Goal: Transaction & Acquisition: Purchase product/service

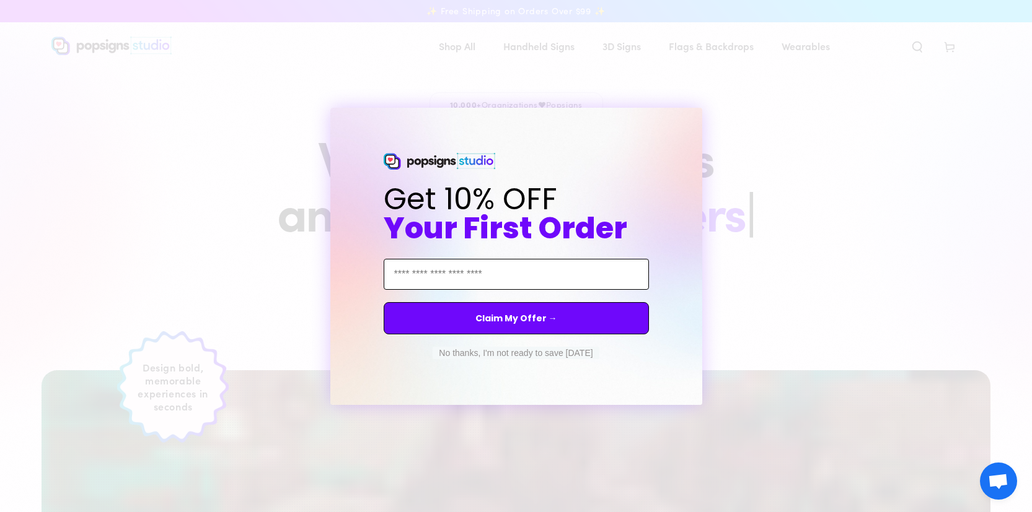
click at [533, 277] on input "Email Address" at bounding box center [516, 274] width 265 height 31
type input "****"
click at [503, 273] on input "****" at bounding box center [516, 274] width 265 height 31
type input "**********"
click at [543, 327] on button "Claim My Offer →" at bounding box center [516, 318] width 265 height 32
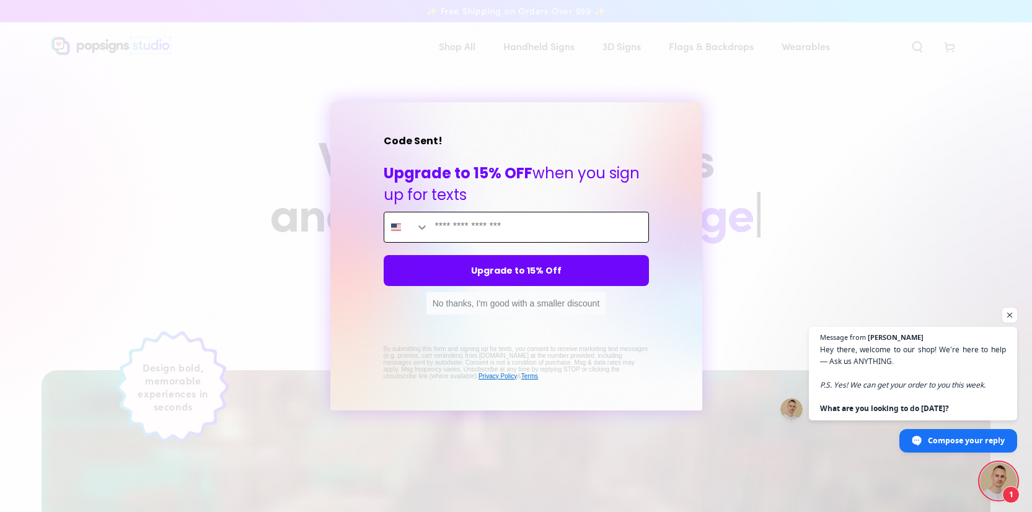
click at [498, 222] on input "Enter mobile phone" at bounding box center [538, 228] width 219 height 30
click at [459, 217] on input "Enter mobile phone" at bounding box center [538, 228] width 219 height 30
click at [459, 223] on input "Enter mobile phone" at bounding box center [538, 228] width 219 height 30
click at [459, 224] on input "Enter mobile phone" at bounding box center [538, 228] width 219 height 30
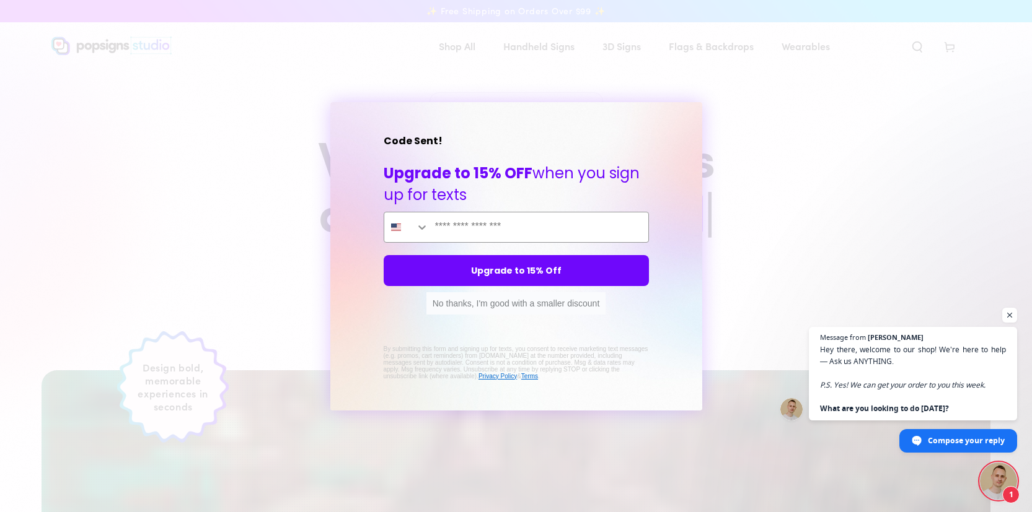
click at [555, 319] on div "No thanks, I'm good with a smaller discount" at bounding box center [516, 306] width 187 height 29
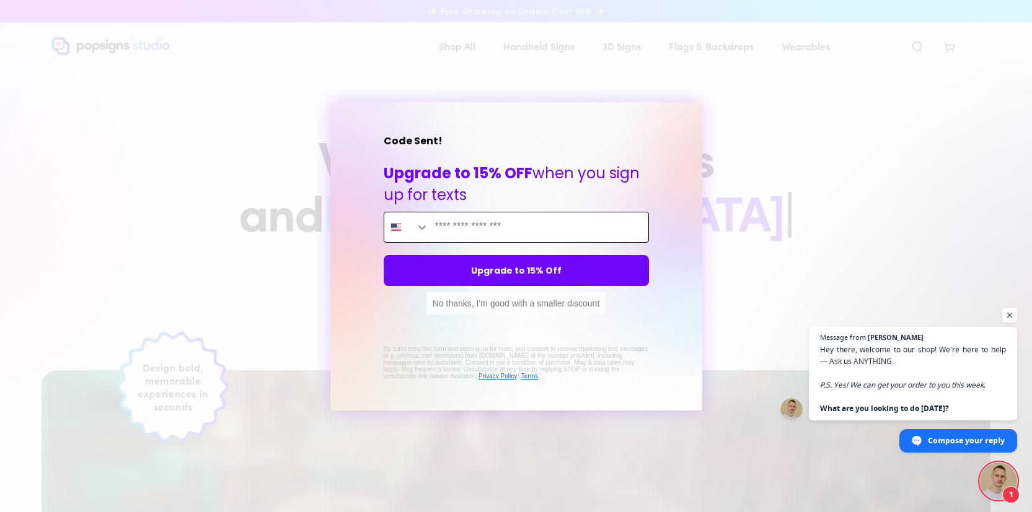
click at [526, 238] on input "Enter mobile phone" at bounding box center [538, 228] width 219 height 30
click at [535, 240] on input "Enter mobile phone" at bounding box center [538, 228] width 219 height 30
click at [535, 234] on input "Enter mobile phone" at bounding box center [538, 228] width 219 height 30
click at [535, 233] on input "Enter mobile phone" at bounding box center [538, 228] width 219 height 30
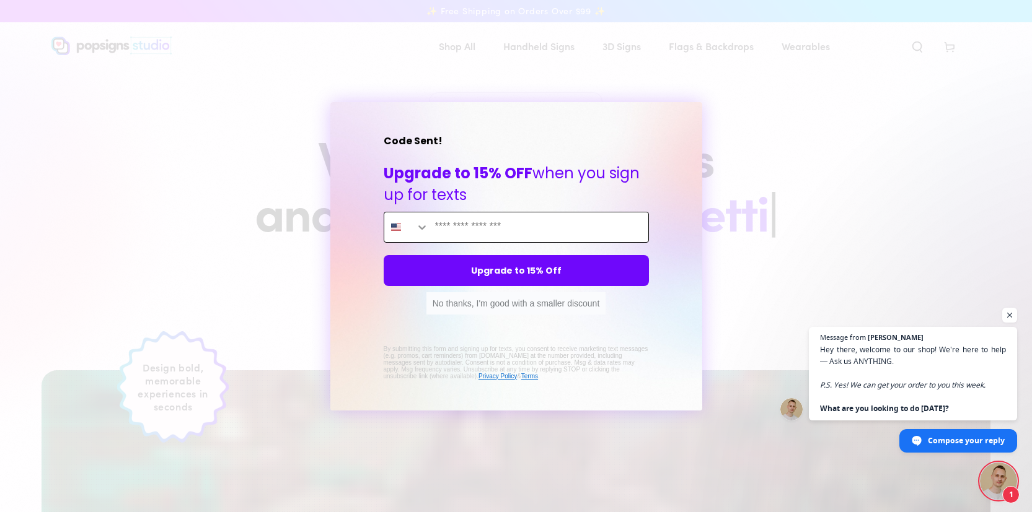
click at [524, 222] on input "Enter mobile phone" at bounding box center [538, 228] width 219 height 30
click at [542, 302] on button "No thanks, I'm good with a smaller discount" at bounding box center [516, 303] width 180 height 22
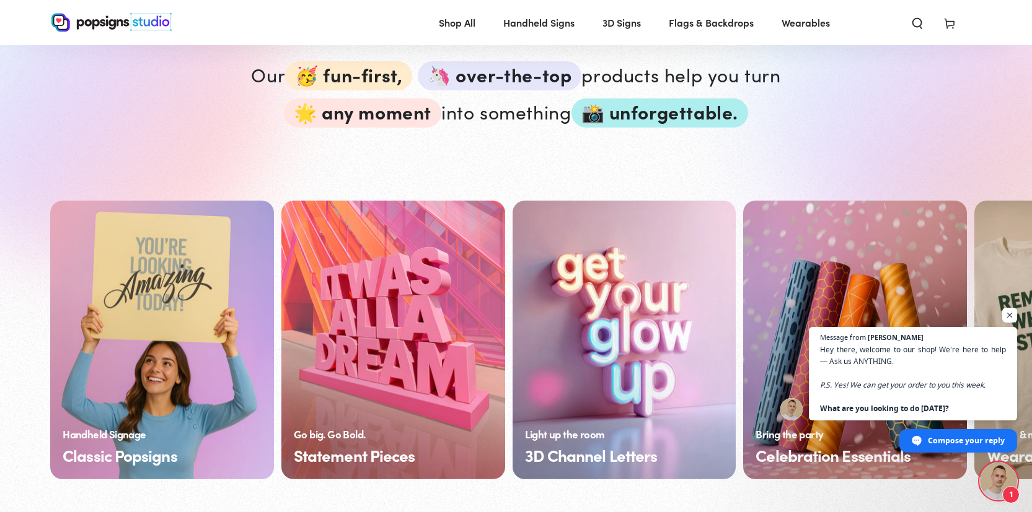
scroll to position [848, 0]
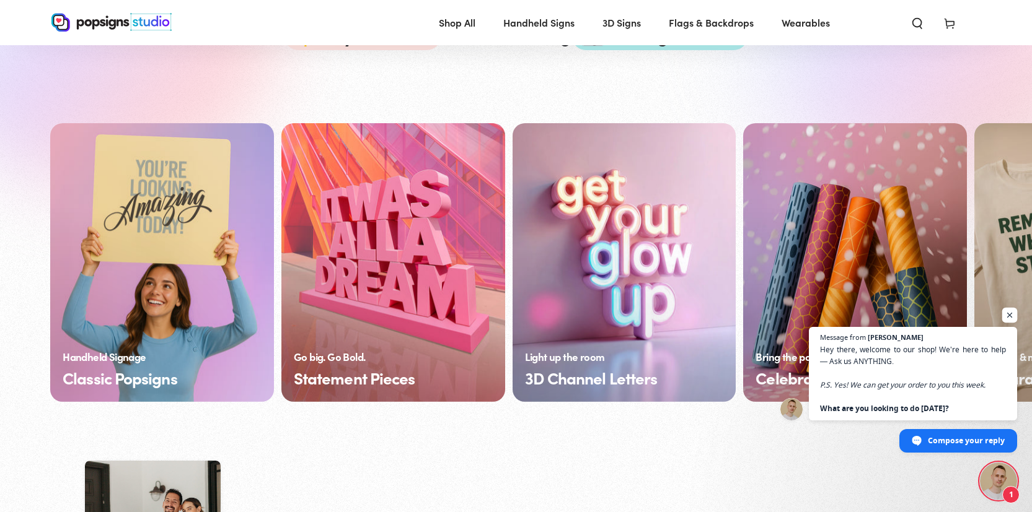
click at [1008, 314] on span "Open chat" at bounding box center [1009, 315] width 15 height 15
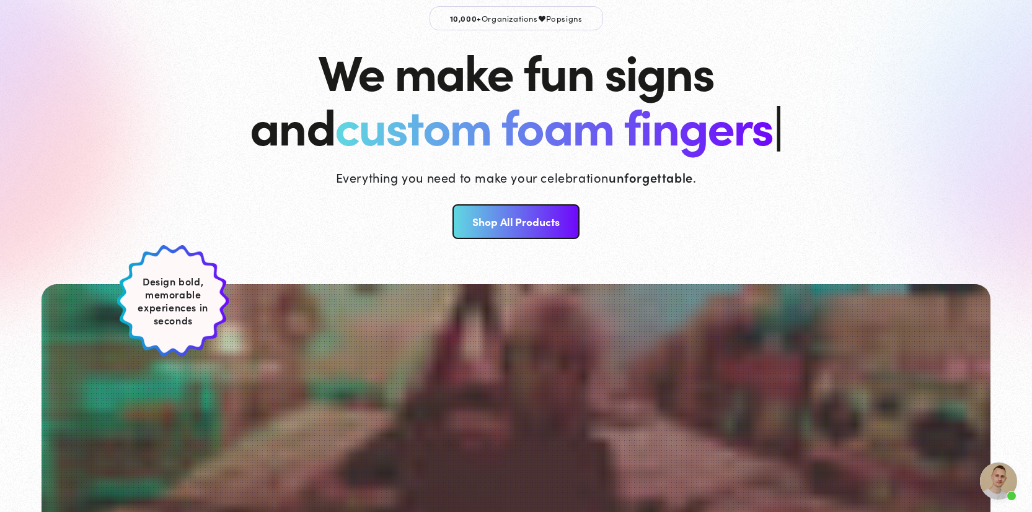
scroll to position [0, 0]
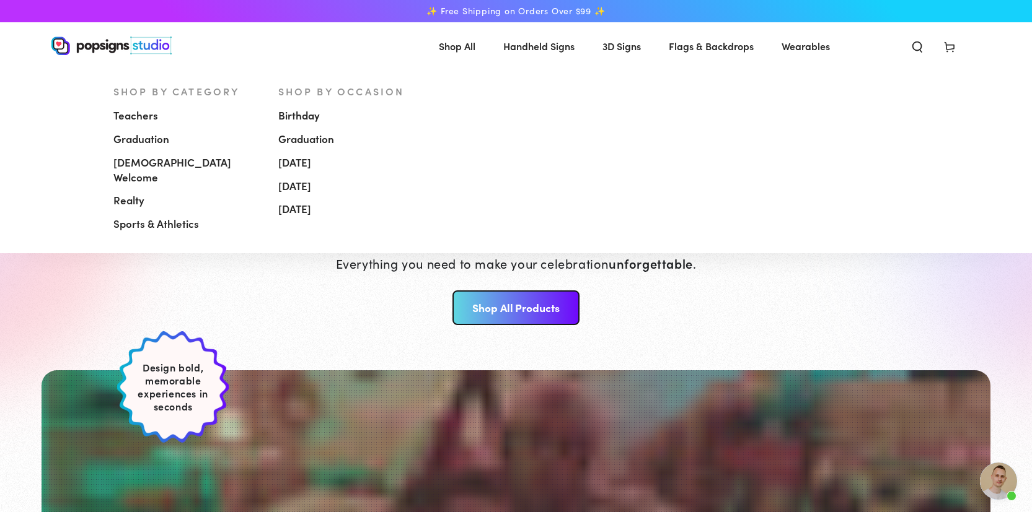
click at [160, 163] on span "[DEMOGRAPHIC_DATA] Welcome" at bounding box center [186, 171] width 146 height 30
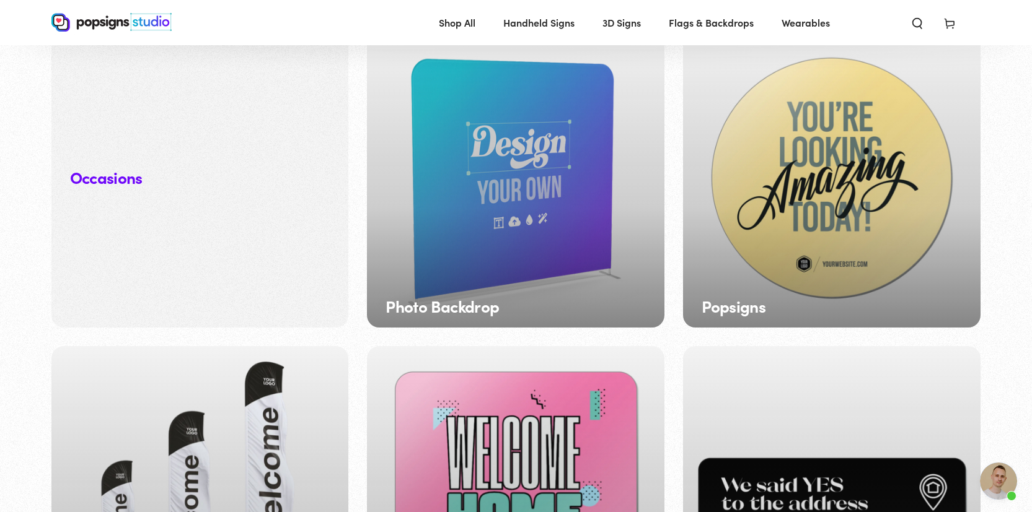
scroll to position [1424, 0]
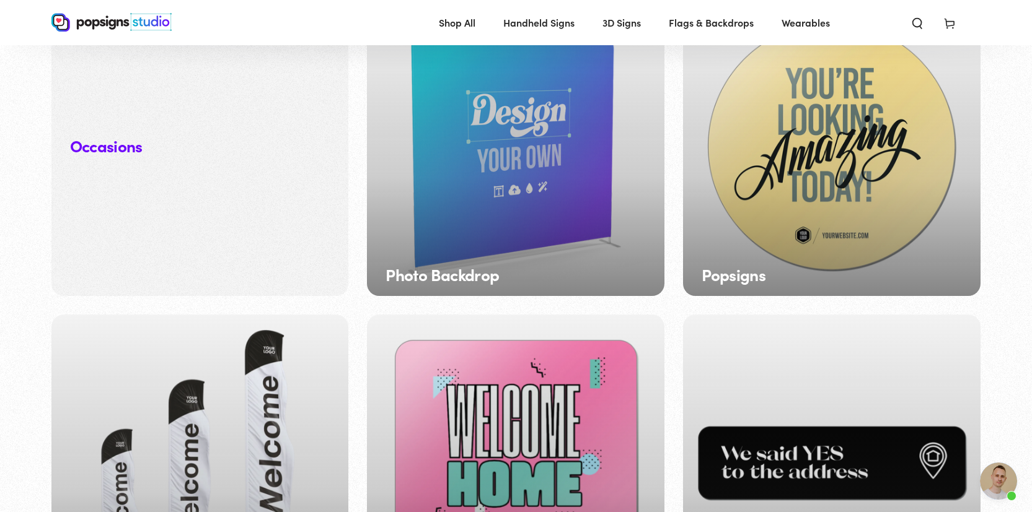
click at [797, 222] on div "Popsigns" at bounding box center [831, 147] width 297 height 297
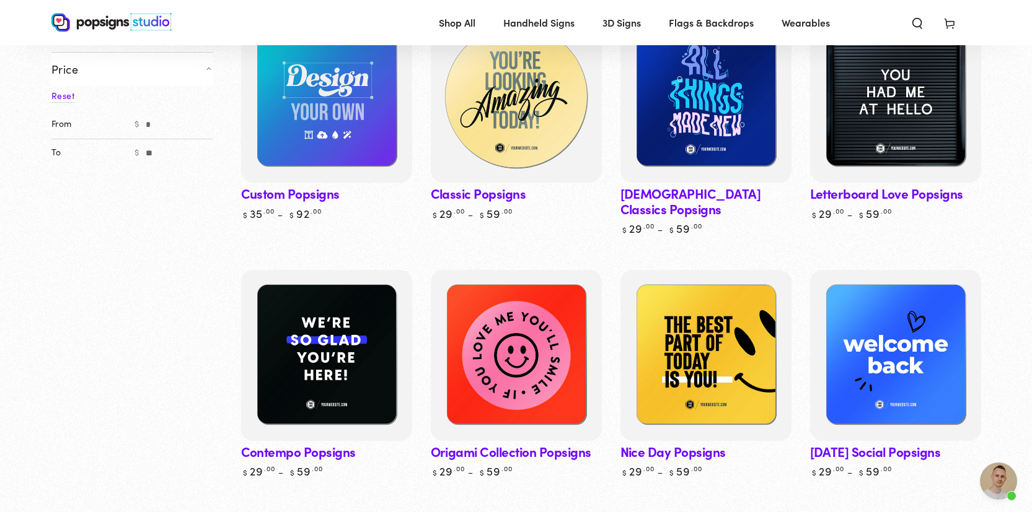
scroll to position [206, 0]
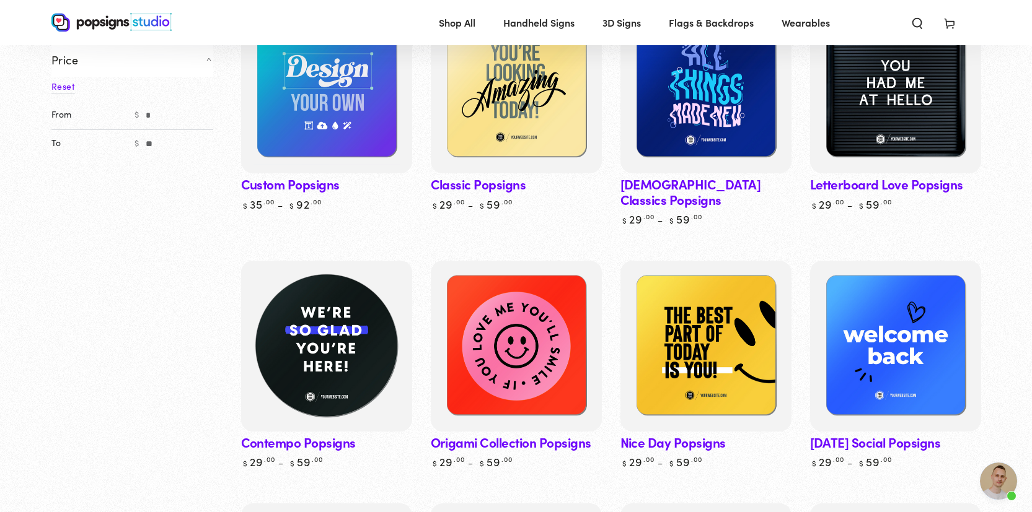
click at [342, 333] on img at bounding box center [326, 346] width 176 height 176
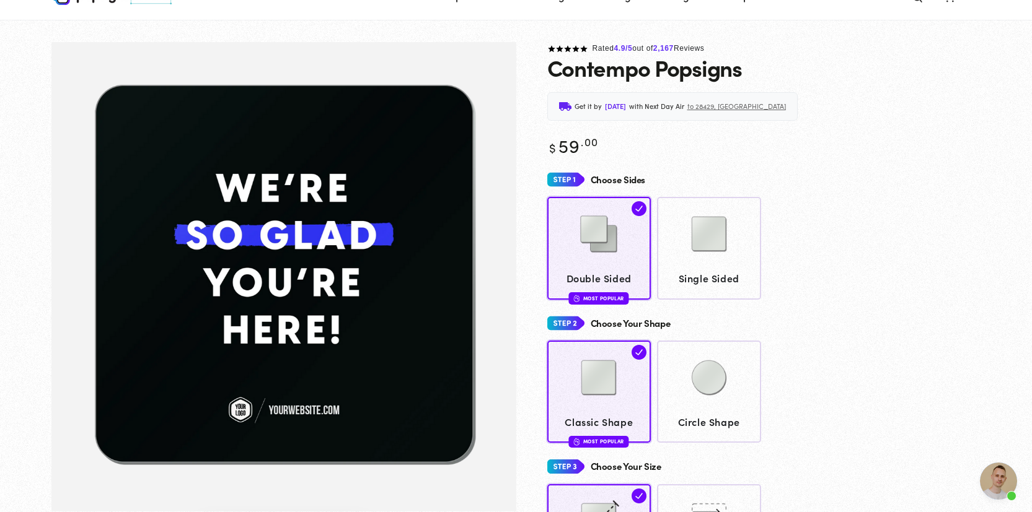
scroll to position [51, 0]
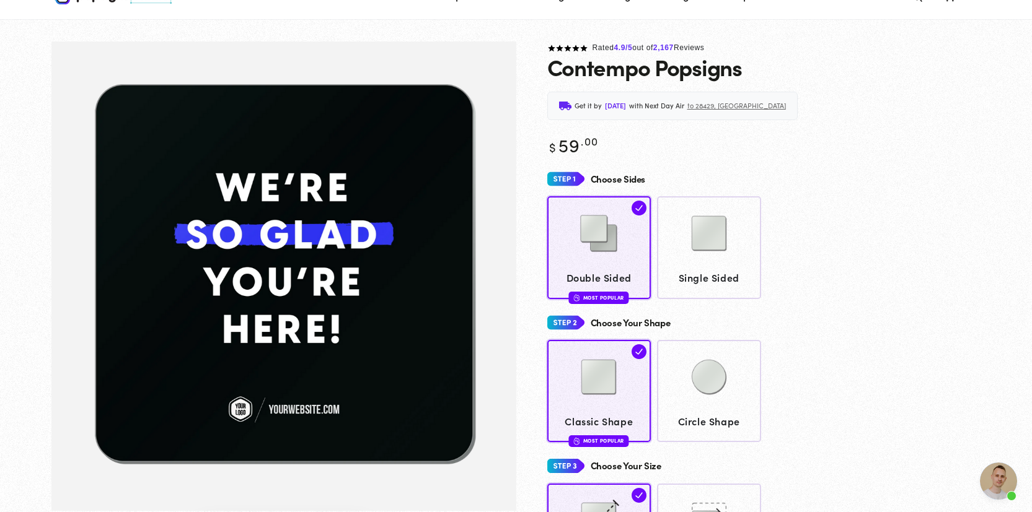
click at [322, 185] on img "Gallery Viewer" at bounding box center [283, 277] width 465 height 470
click at [318, 222] on img "Gallery Viewer" at bounding box center [283, 277] width 465 height 470
click at [709, 233] on img at bounding box center [709, 234] width 62 height 62
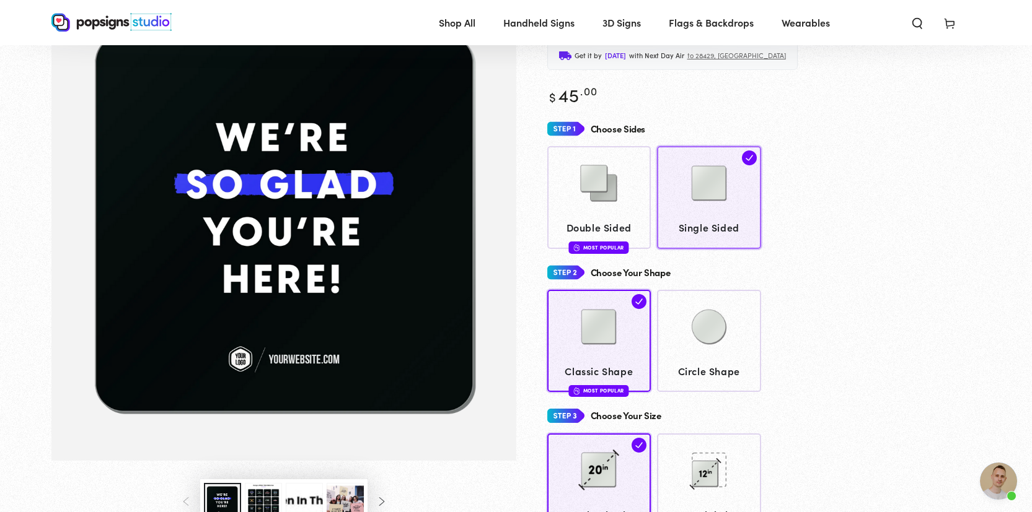
scroll to position [99, 0]
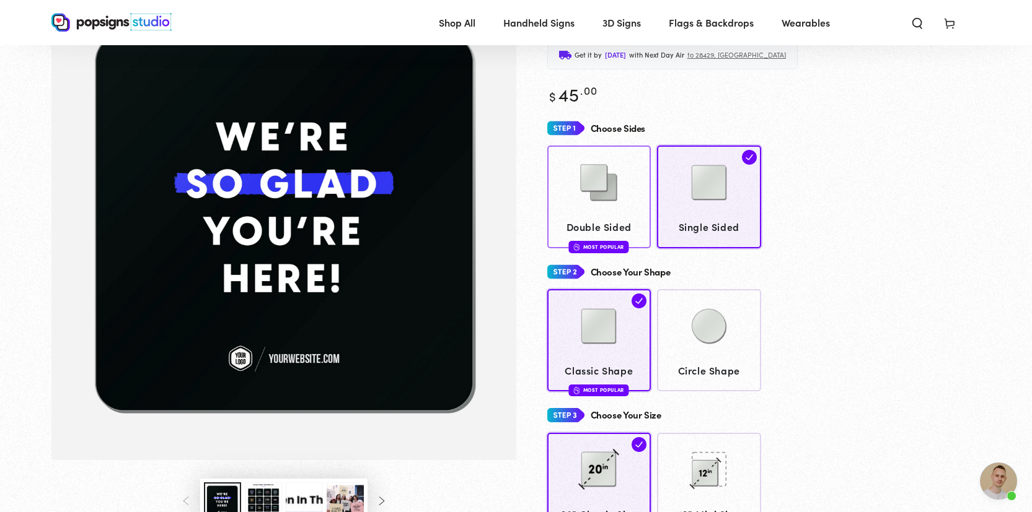
click at [634, 194] on div at bounding box center [599, 184] width 92 height 62
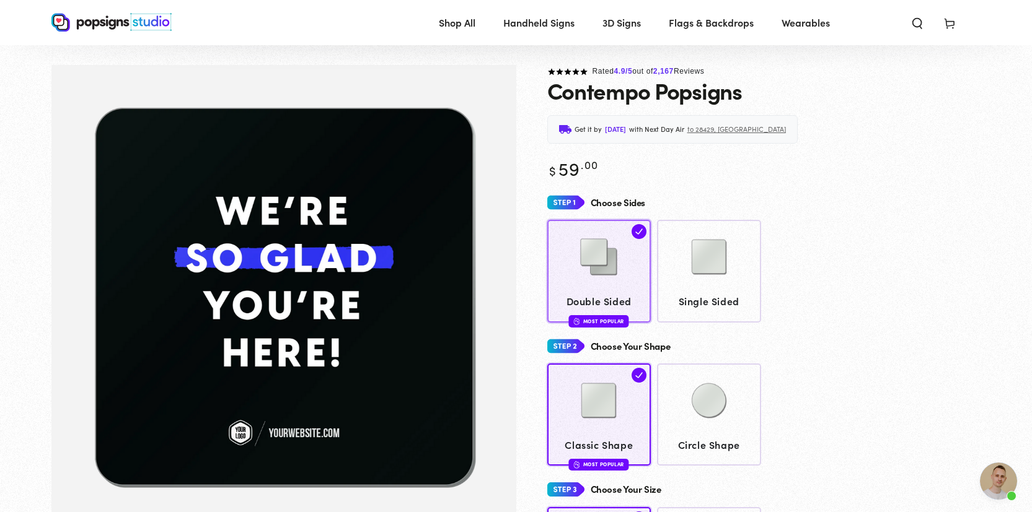
scroll to position [25, 0]
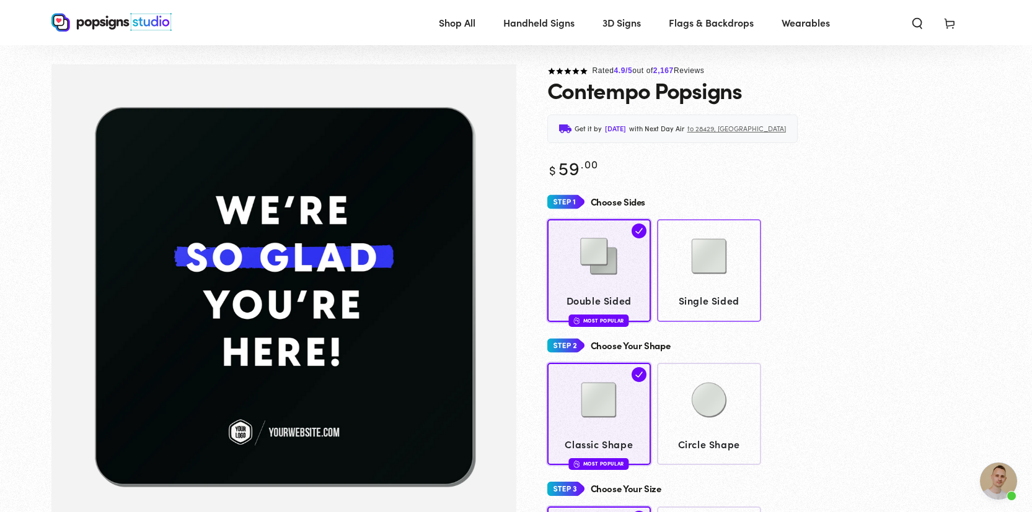
click at [696, 253] on img at bounding box center [709, 257] width 62 height 62
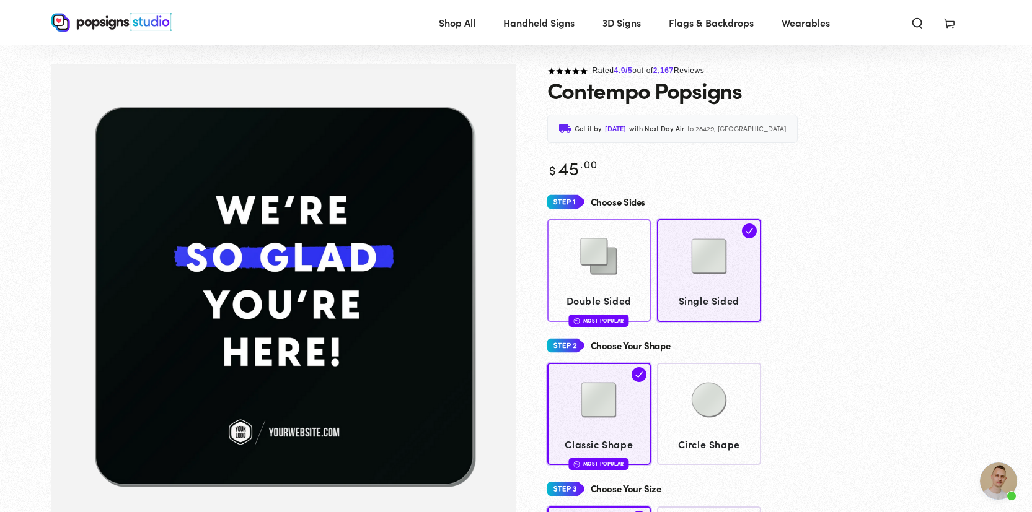
click at [589, 252] on img at bounding box center [599, 257] width 62 height 62
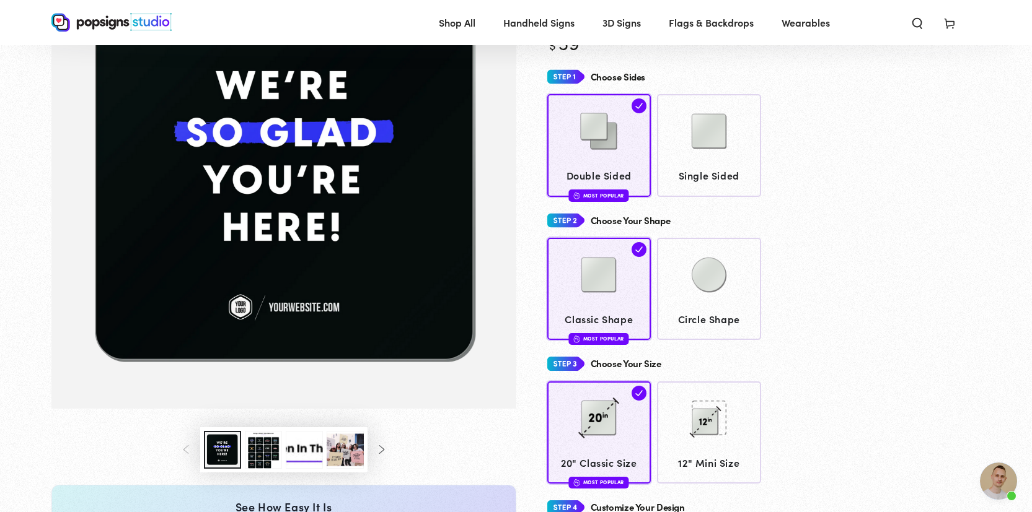
scroll to position [145, 0]
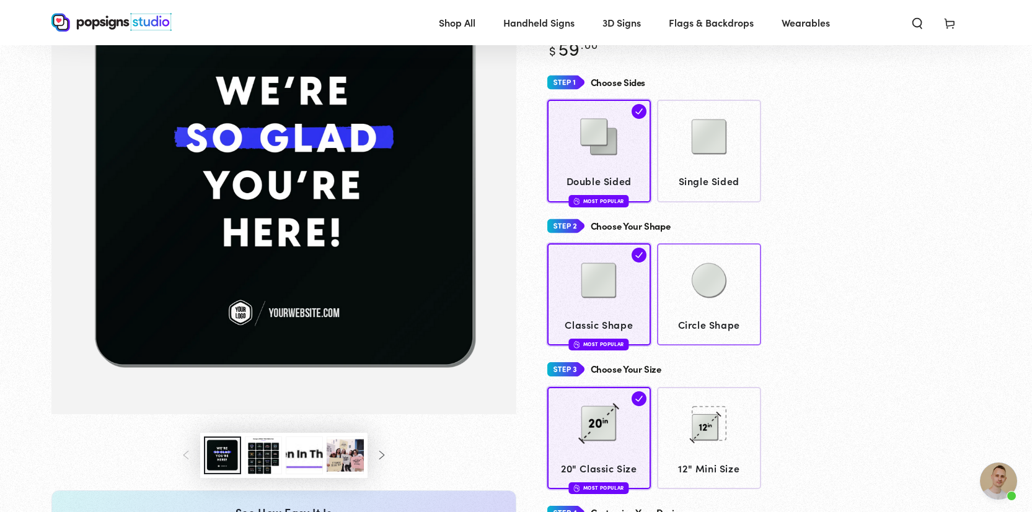
click at [711, 298] on img at bounding box center [709, 281] width 62 height 62
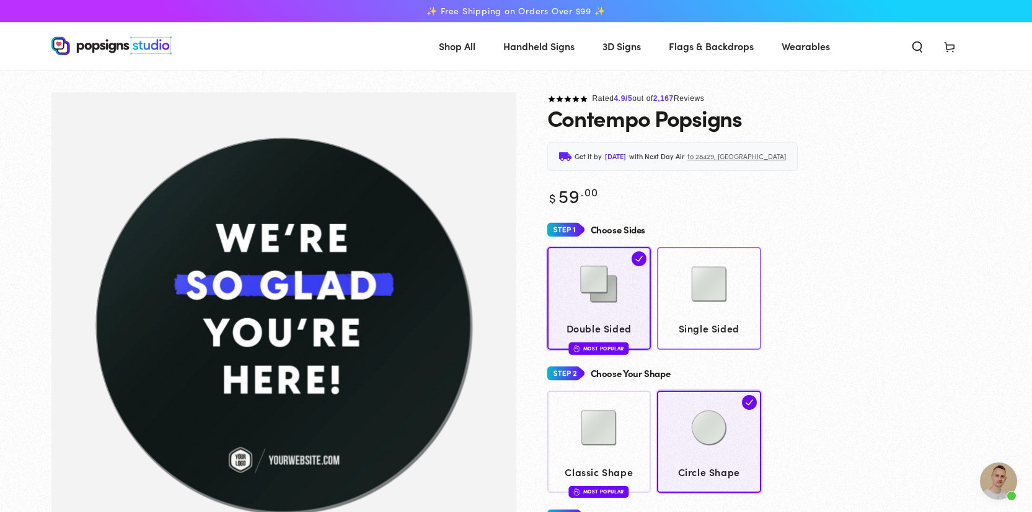
scroll to position [89, 0]
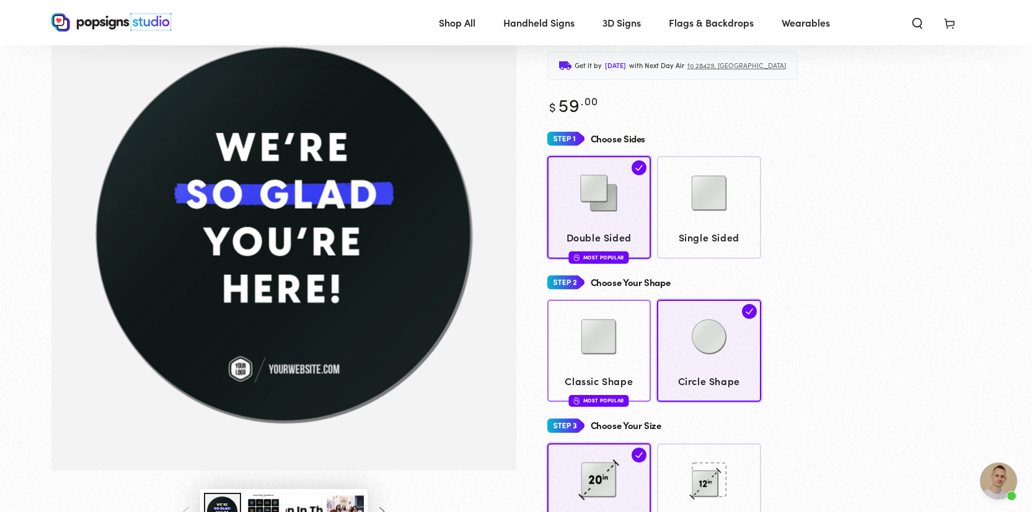
click at [632, 354] on div at bounding box center [599, 338] width 92 height 62
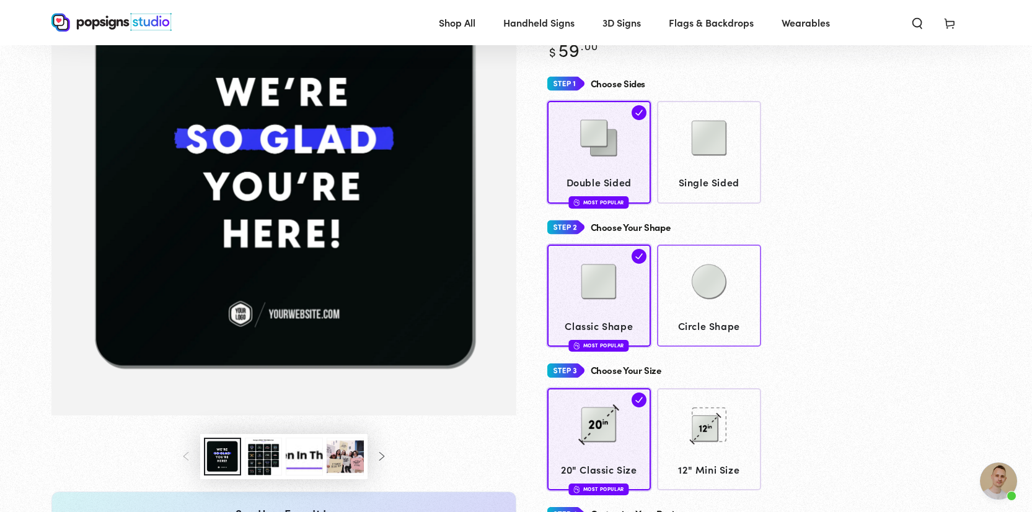
scroll to position [224, 0]
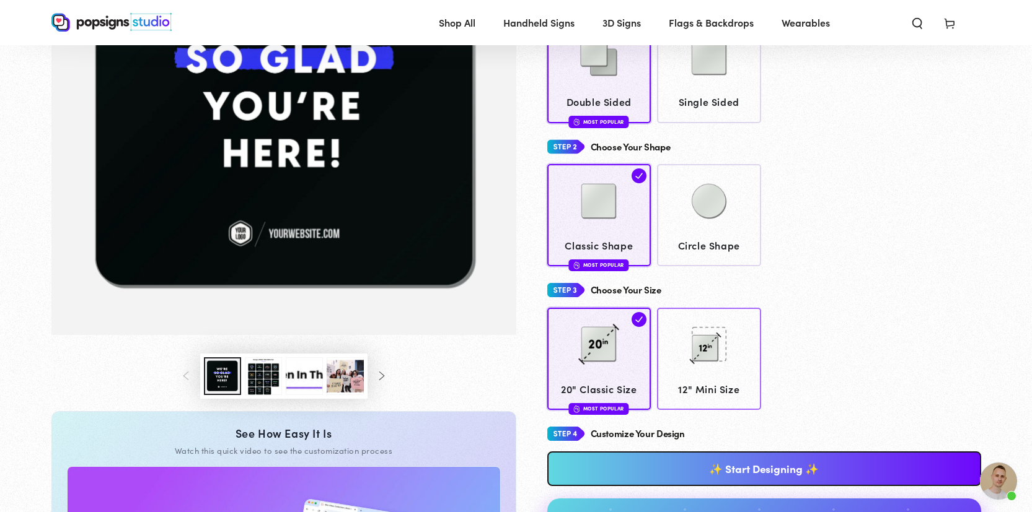
click at [698, 363] on img at bounding box center [709, 345] width 62 height 62
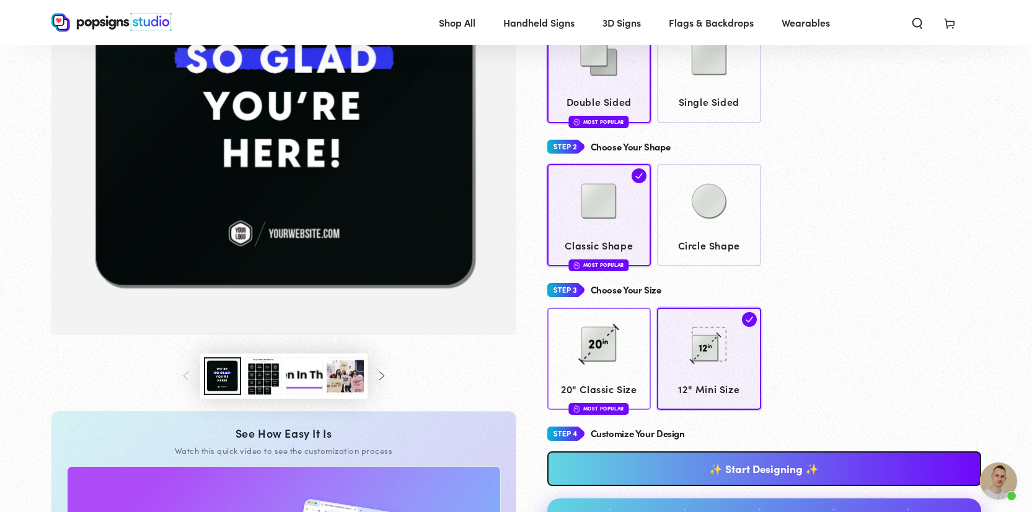
click at [618, 367] on img at bounding box center [599, 345] width 62 height 62
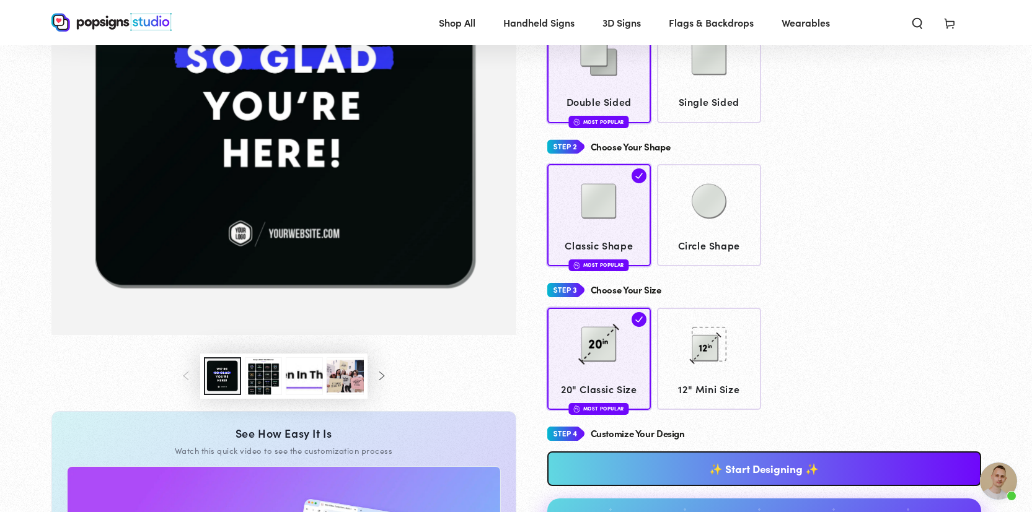
click at [384, 380] on icon "Slide right" at bounding box center [381, 376] width 10 height 9
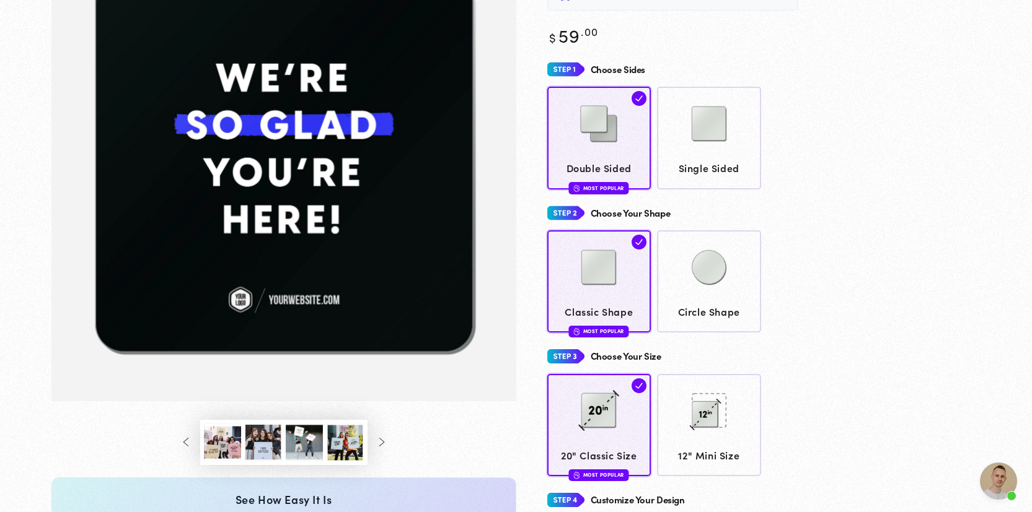
scroll to position [222, 0]
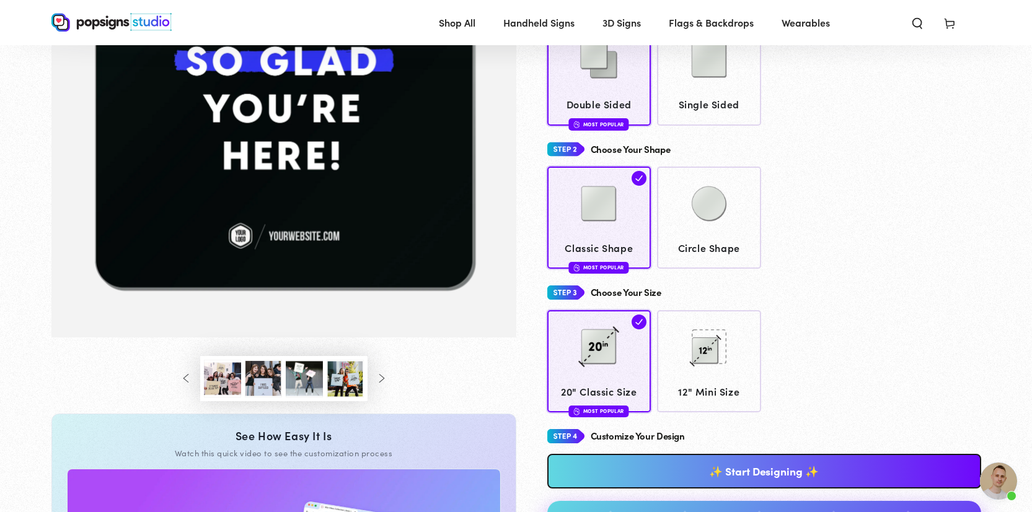
click at [190, 383] on icon "Slide left" at bounding box center [187, 378] width 10 height 9
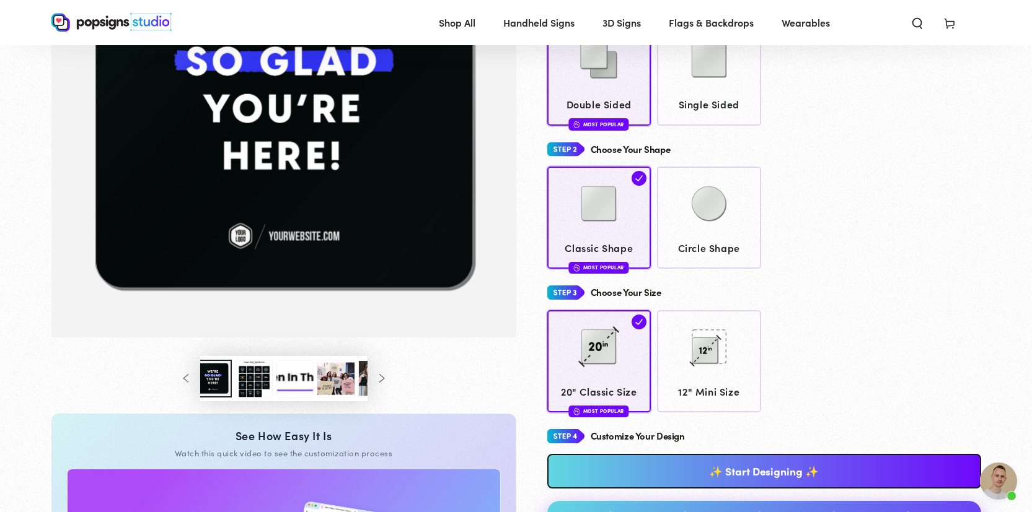
scroll to position [0, 0]
click at [250, 388] on button "Load image 3 in gallery view" at bounding box center [263, 379] width 37 height 38
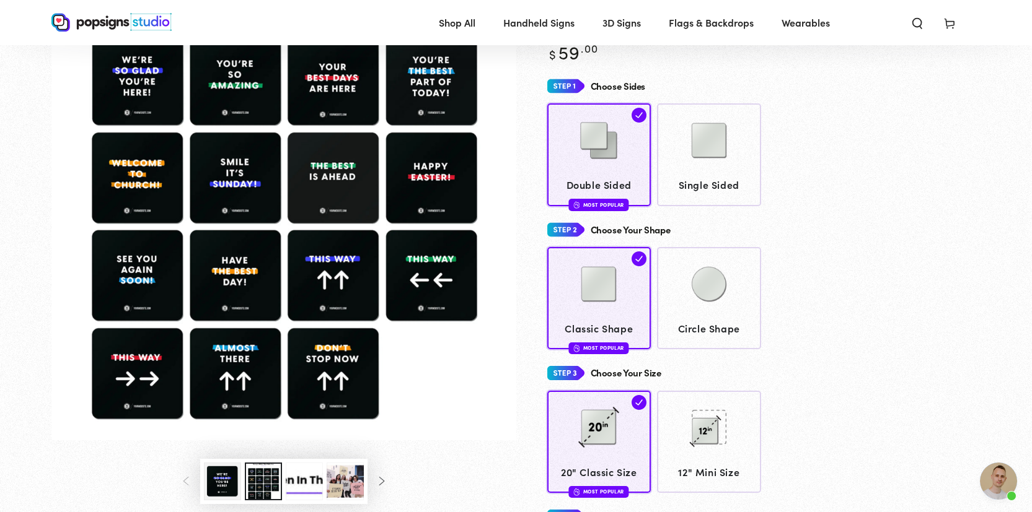
scroll to position [157, 0]
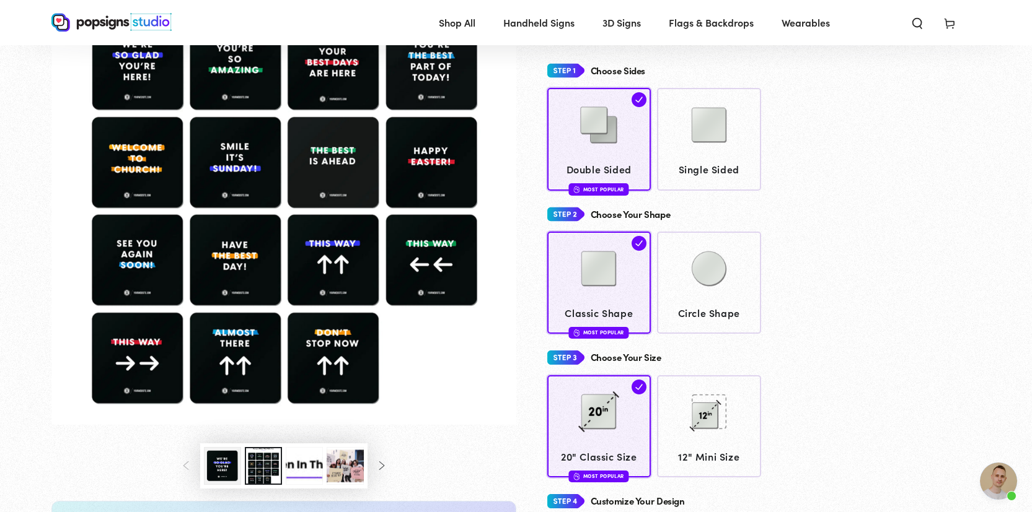
click at [304, 468] on button "Load image 4 in gallery view" at bounding box center [304, 466] width 37 height 38
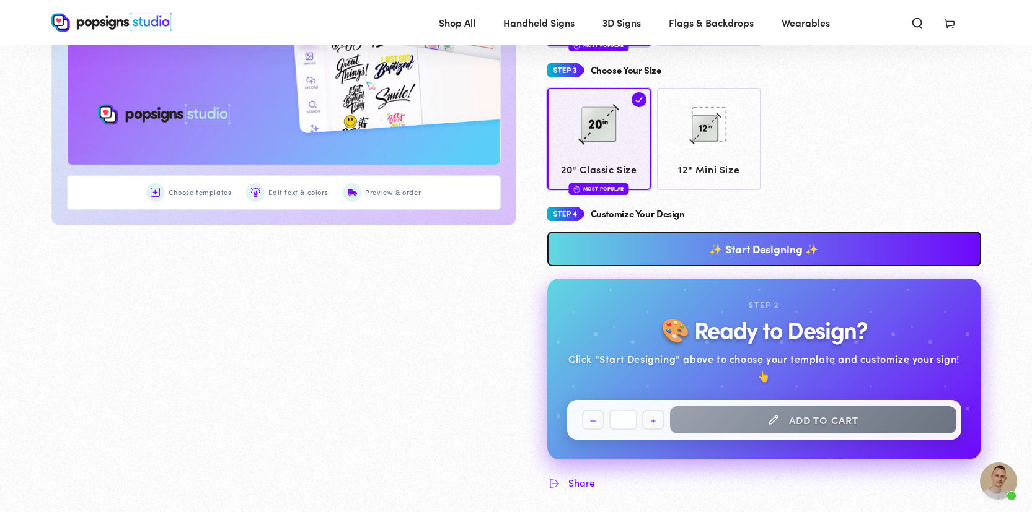
scroll to position [436, 0]
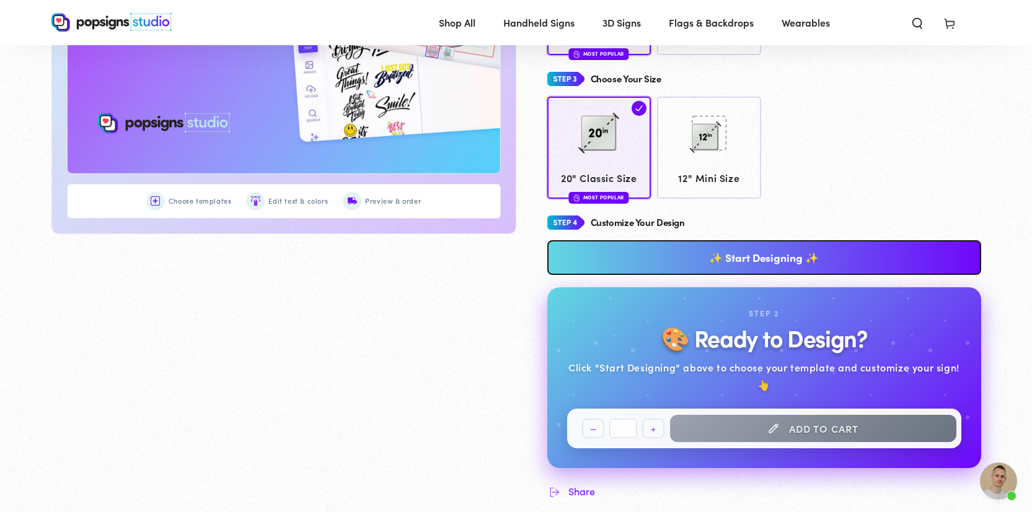
click at [724, 254] on link "✨ Start Designing ✨" at bounding box center [764, 257] width 434 height 35
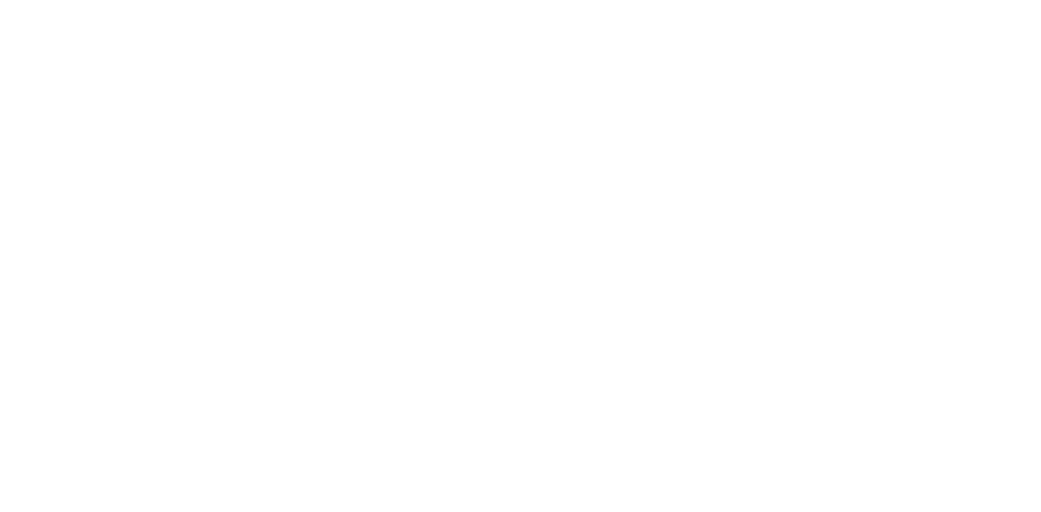
scroll to position [0, 0]
type textarea "An ancient tree with a door leading to a magical world"
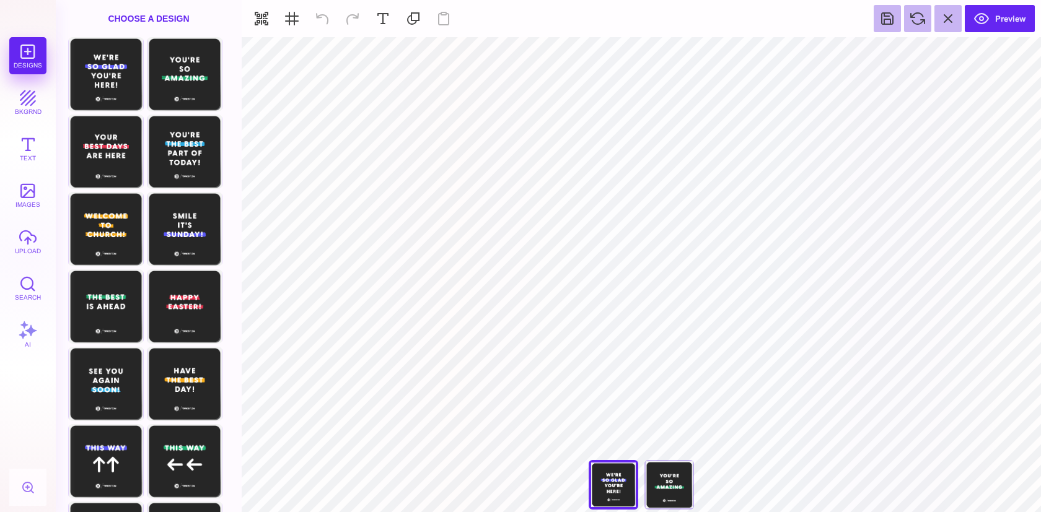
type input "#FFFFFF"
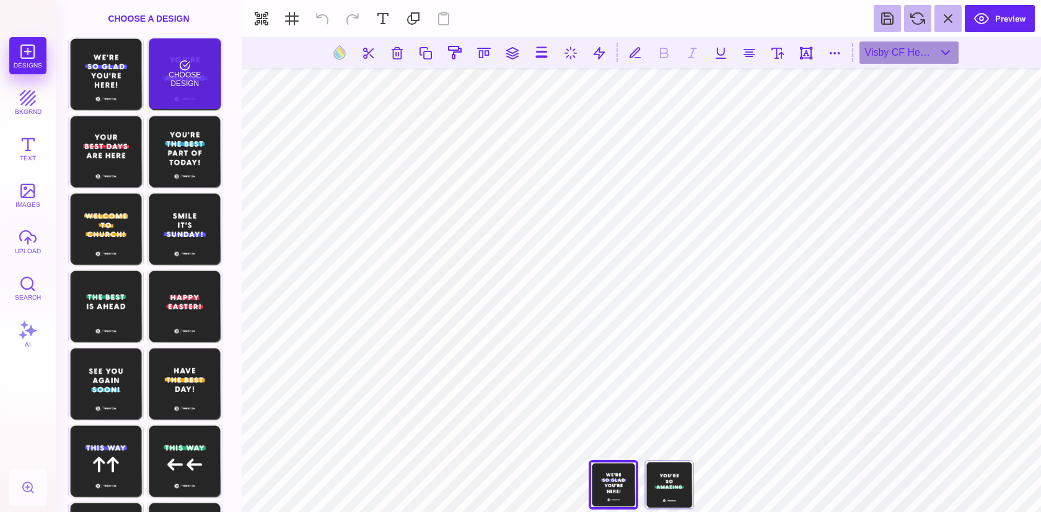
click at [193, 86] on div "Choose Design" at bounding box center [185, 73] width 72 height 71
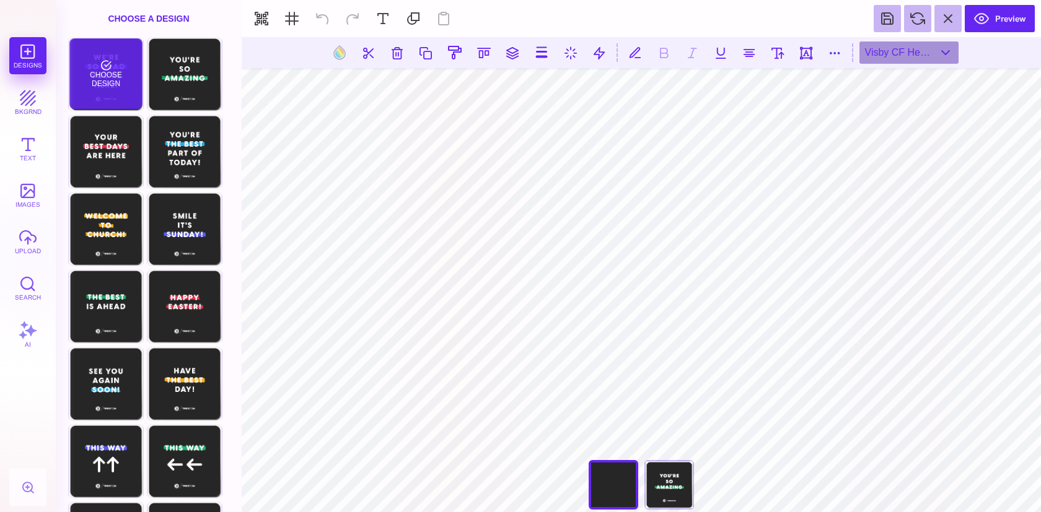
click at [110, 86] on div "Choose Design" at bounding box center [105, 73] width 72 height 71
click at [111, 71] on div "Choose Design" at bounding box center [105, 73] width 72 height 71
click at [105, 76] on div "Choose Design" at bounding box center [105, 73] width 72 height 71
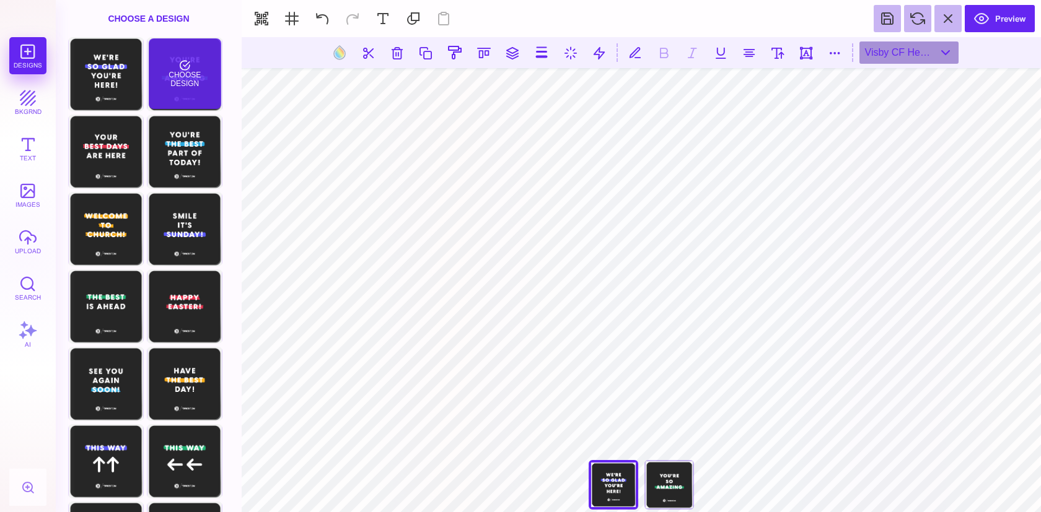
click at [188, 68] on div "Choose Design" at bounding box center [185, 73] width 72 height 71
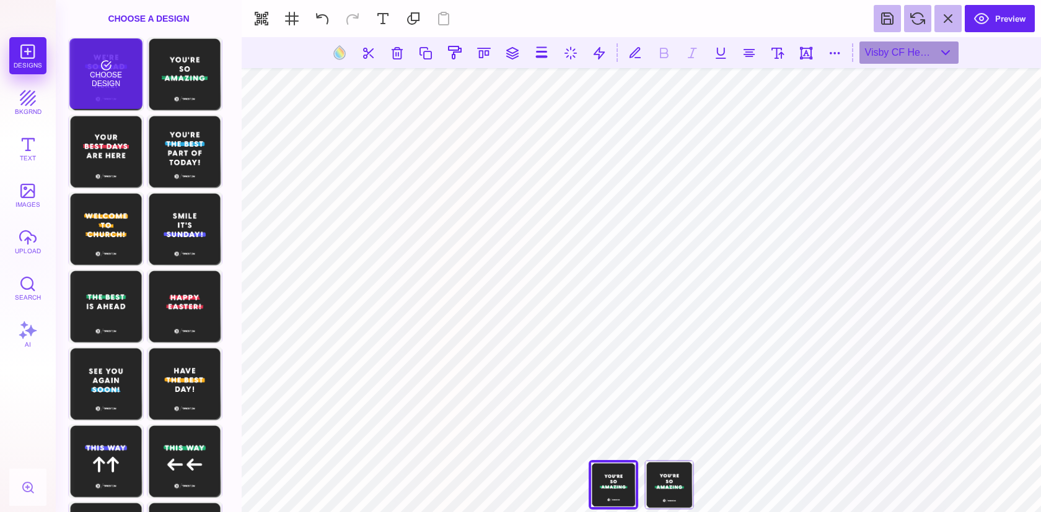
click at [125, 56] on div "Choose Design" at bounding box center [105, 73] width 72 height 71
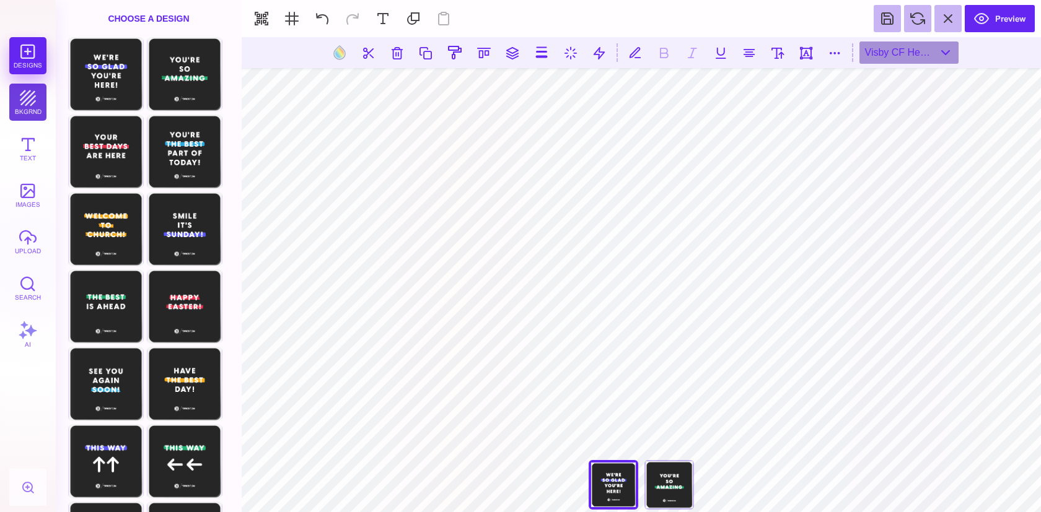
click at [32, 97] on button "bkgrnd" at bounding box center [27, 102] width 37 height 37
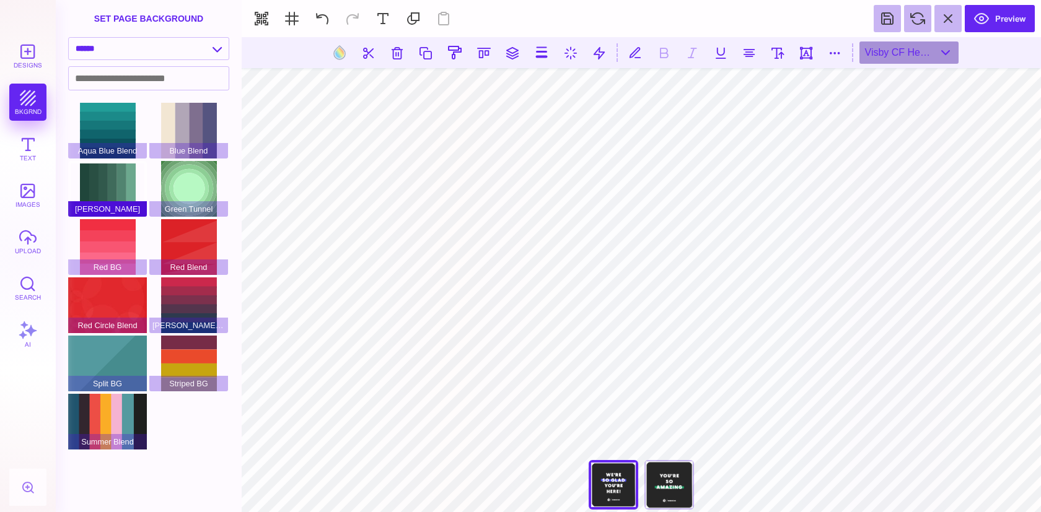
click at [115, 170] on div "Green BG" at bounding box center [107, 189] width 79 height 56
click at [112, 125] on div "Aqua Blue Blend" at bounding box center [107, 131] width 79 height 56
click at [203, 51] on select "**********" at bounding box center [149, 49] width 160 height 22
click at [217, 53] on select "**********" at bounding box center [149, 49] width 160 height 22
click at [69, 38] on select "**********" at bounding box center [149, 49] width 160 height 22
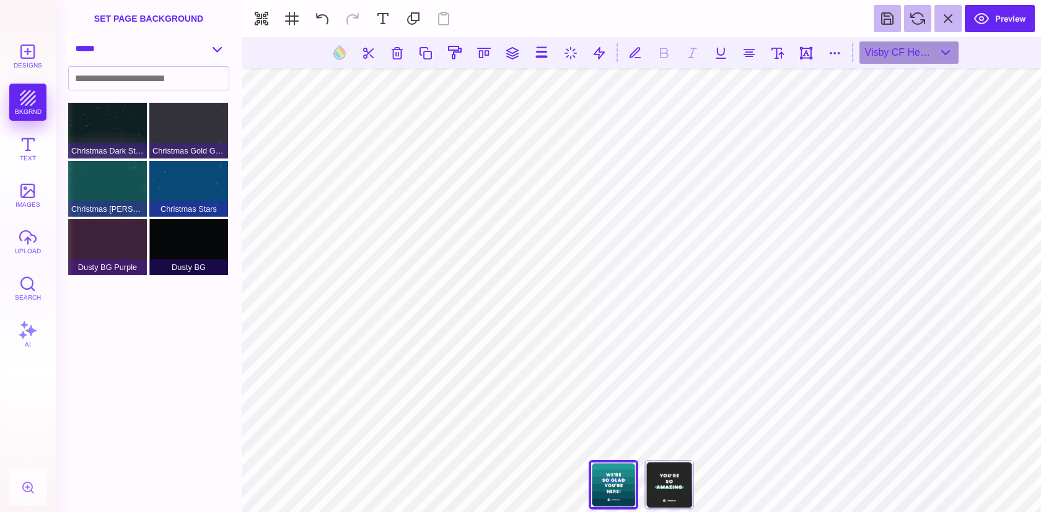
click at [221, 51] on select "**********" at bounding box center [149, 49] width 160 height 22
click at [69, 38] on select "**********" at bounding box center [149, 49] width 160 height 22
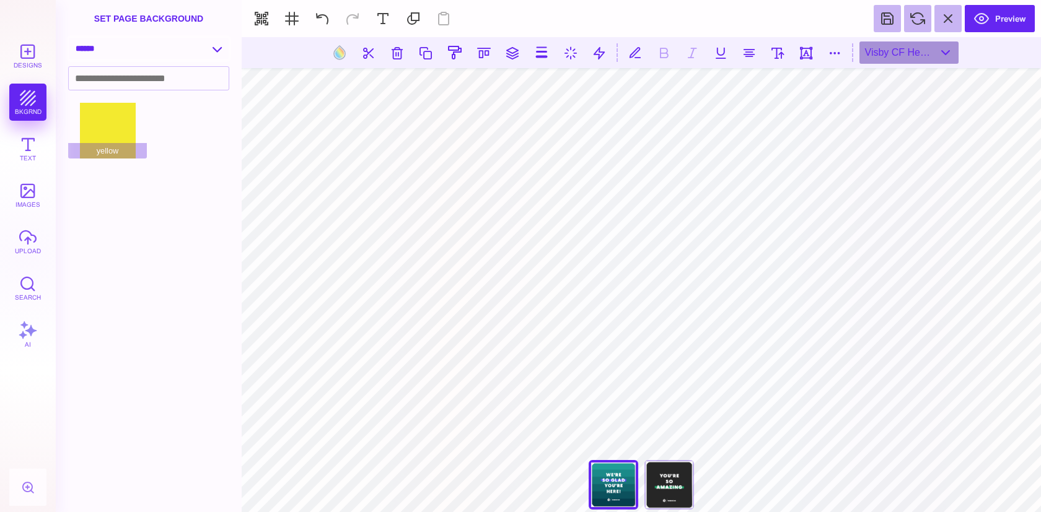
click at [217, 52] on select "**********" at bounding box center [149, 49] width 160 height 22
click at [69, 38] on select "**********" at bounding box center [149, 49] width 160 height 22
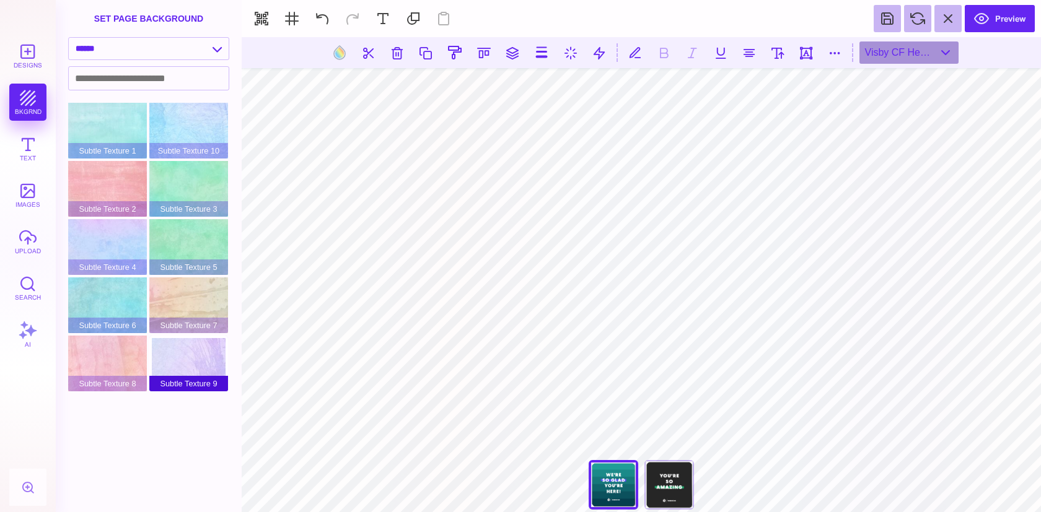
click at [197, 362] on div "Subtle Texture 9" at bounding box center [188, 364] width 79 height 56
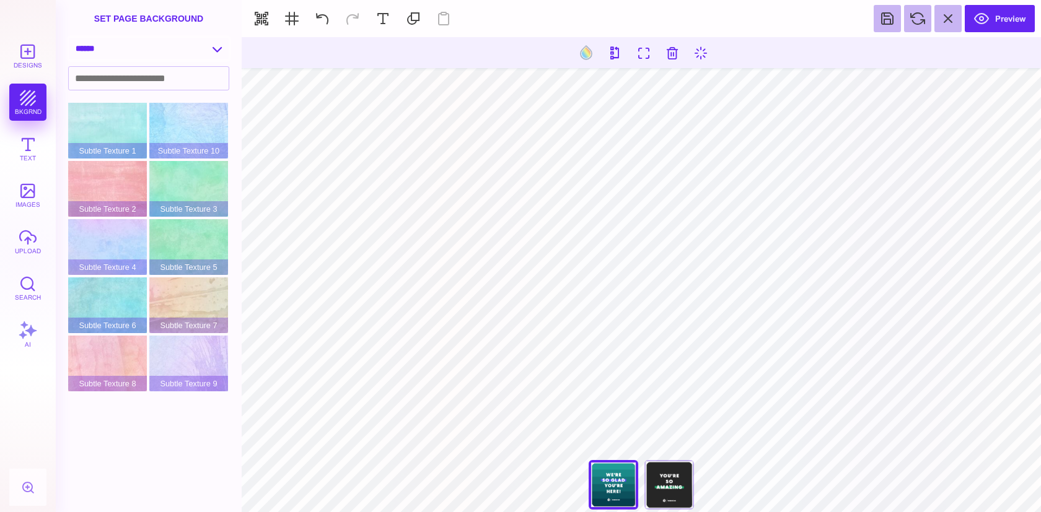
click at [211, 48] on select "**********" at bounding box center [149, 49] width 160 height 22
select select "**********"
click at [69, 38] on select "**********" at bounding box center [149, 49] width 160 height 22
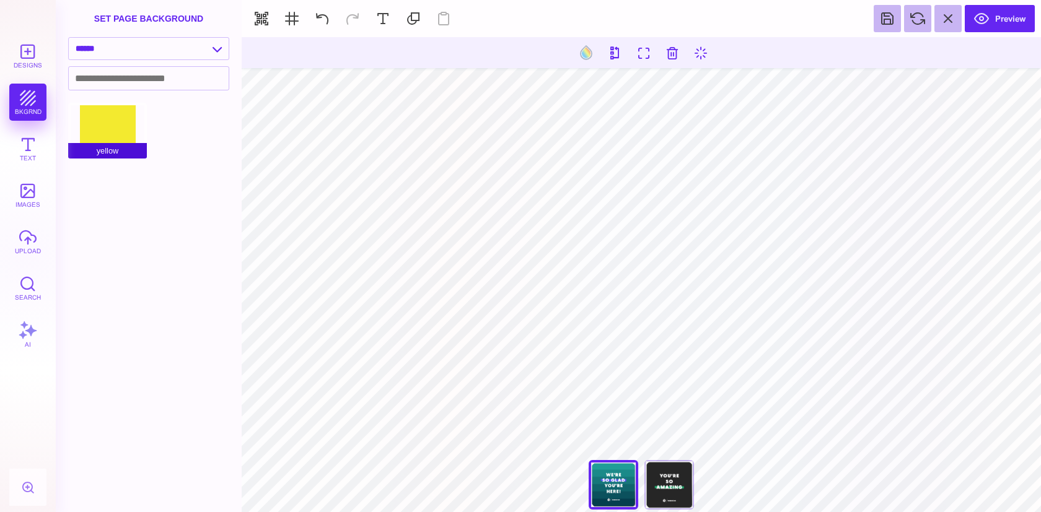
click at [115, 136] on div "yellow" at bounding box center [107, 131] width 79 height 56
click at [157, 82] on input at bounding box center [149, 78] width 160 height 23
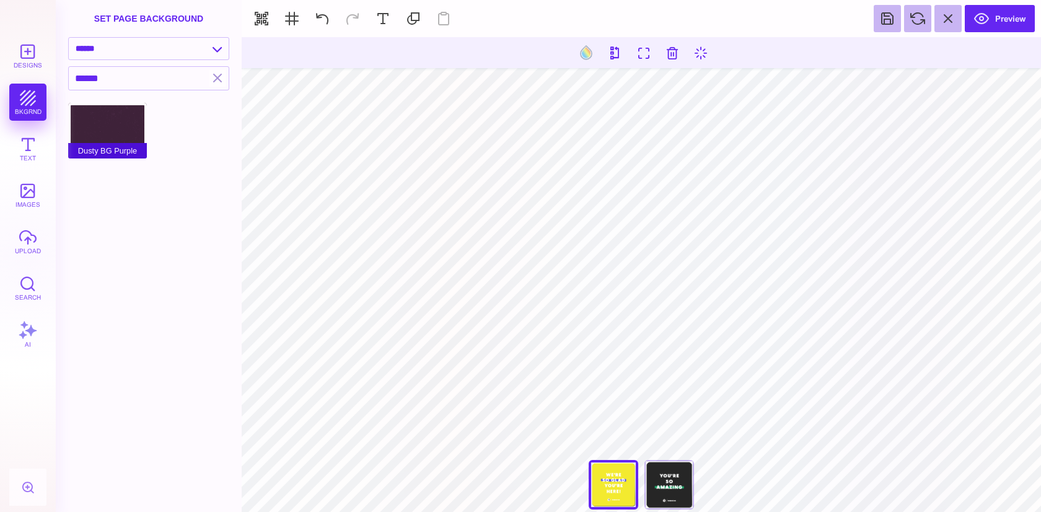
click at [115, 130] on div "Dusty BG Purple" at bounding box center [107, 131] width 79 height 56
click at [126, 81] on input "******" at bounding box center [139, 78] width 141 height 23
type input "*"
click at [126, 80] on input "****" at bounding box center [139, 78] width 141 height 23
type input "*"
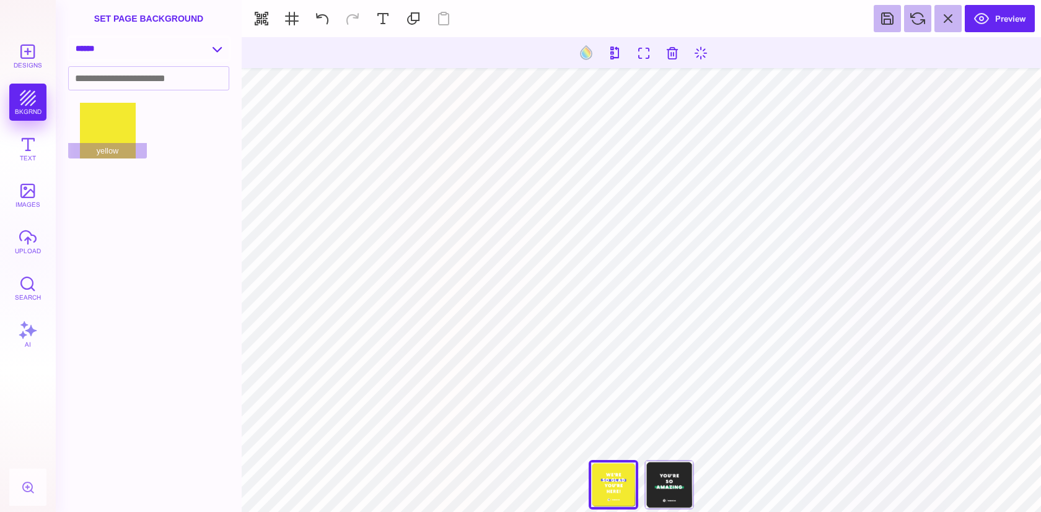
click at [188, 57] on select "**********" at bounding box center [149, 49] width 160 height 22
select select "**********"
click at [69, 38] on select "**********" at bounding box center [149, 49] width 160 height 22
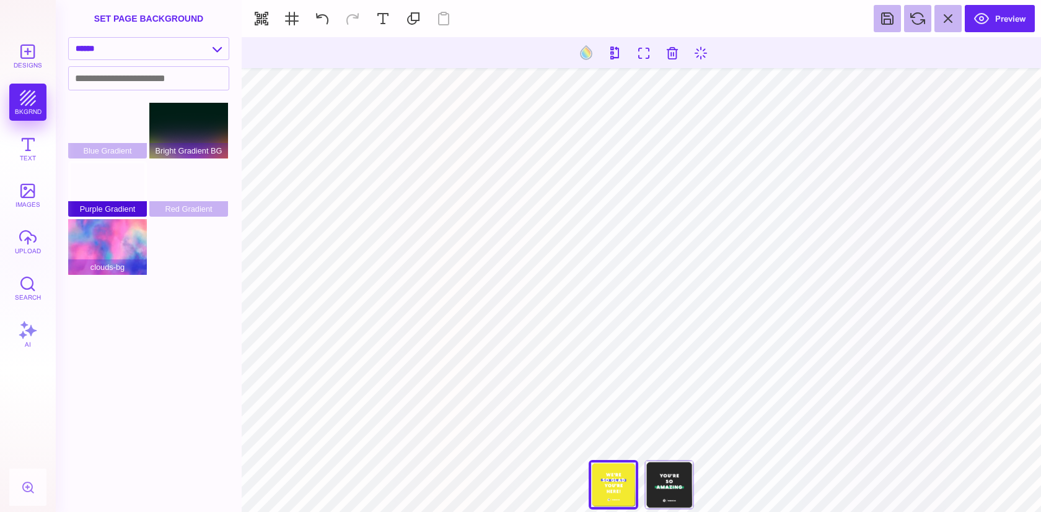
click at [125, 192] on div "Purple Gradient" at bounding box center [107, 189] width 79 height 56
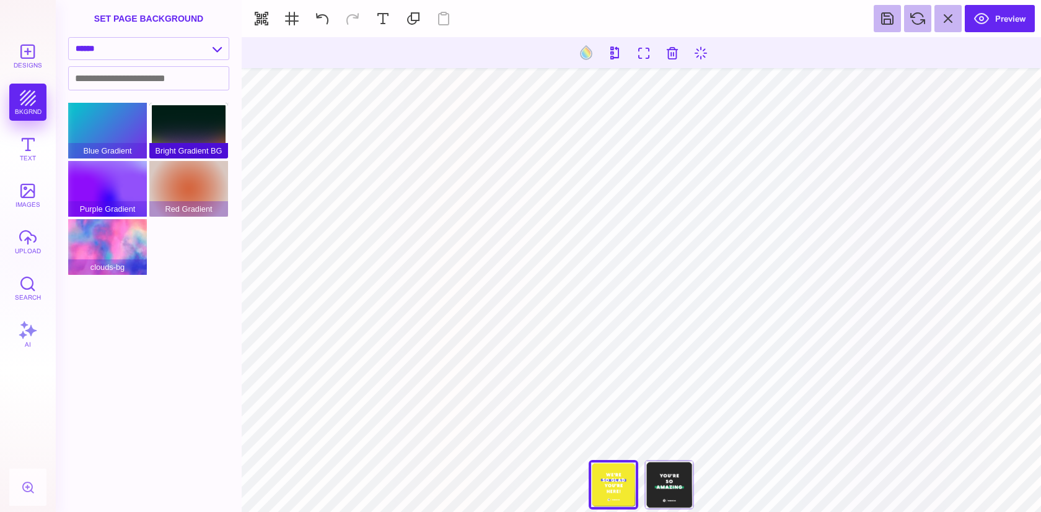
click at [209, 133] on div "Bright Gradient BG" at bounding box center [188, 131] width 79 height 56
click at [615, 483] on div "**********" at bounding box center [641, 488] width 124 height 56
click at [661, 486] on div "You're So Amazing" at bounding box center [669, 485] width 50 height 50
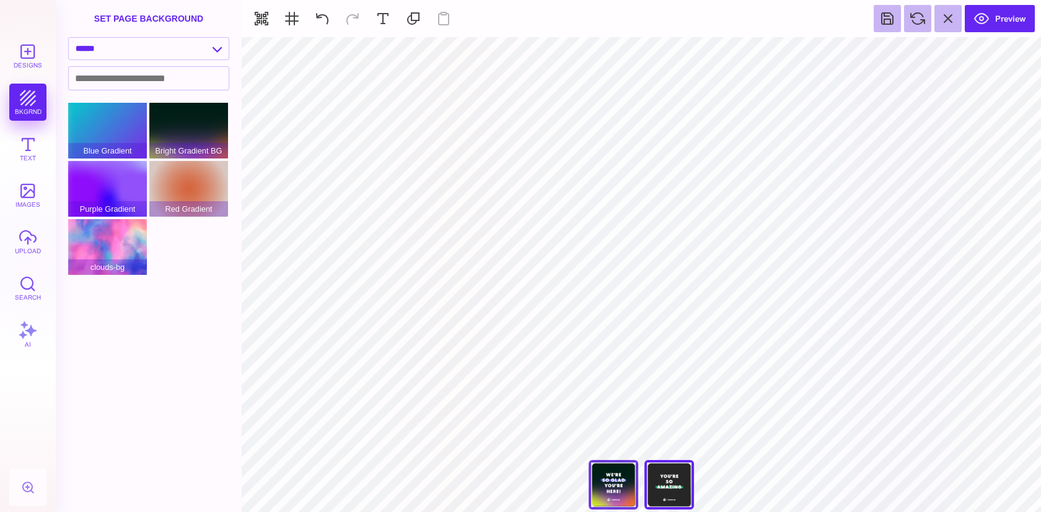
click at [626, 490] on div "We're So Glad You're Here" at bounding box center [614, 485] width 50 height 50
click at [690, 493] on div "You're So Amazing" at bounding box center [669, 485] width 50 height 50
click at [633, 495] on div "We're So Glad You're Here" at bounding box center [614, 485] width 50 height 50
click at [677, 479] on div "You're So Amazing" at bounding box center [669, 485] width 50 height 50
click at [193, 143] on div "Bright Gradient BG" at bounding box center [188, 131] width 79 height 56
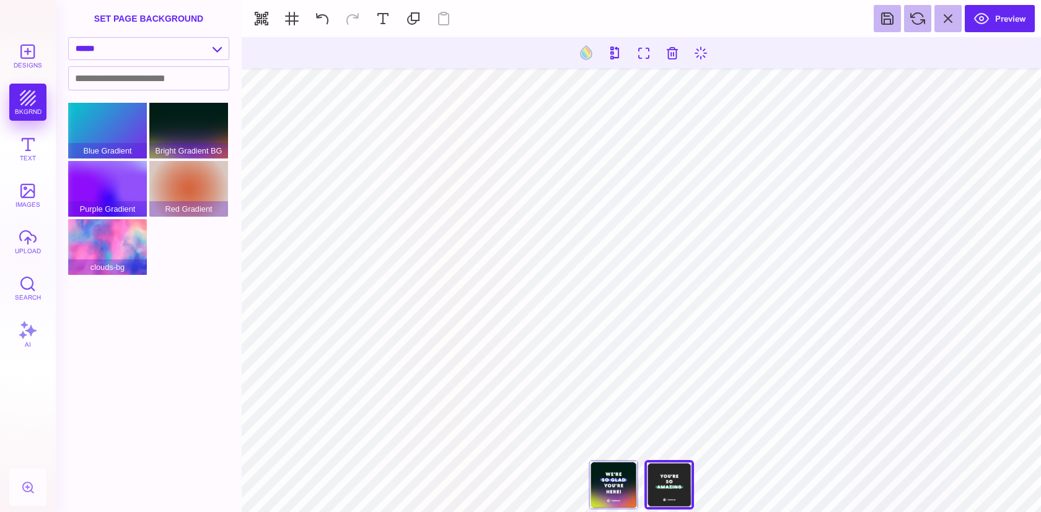
type input "#22B473"
click at [499, 59] on div at bounding box center [496, 52] width 15 height 15
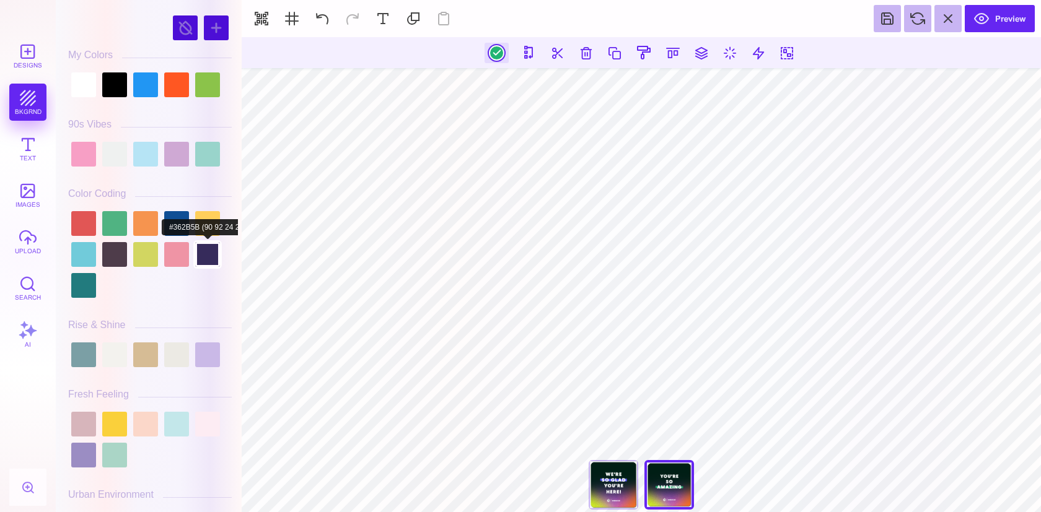
click at [214, 242] on div at bounding box center [207, 254] width 25 height 25
click at [212, 229] on div at bounding box center [207, 223] width 25 height 25
type input "#FFCF5B"
click at [615, 479] on div "We're So Glad You're Here" at bounding box center [614, 485] width 50 height 50
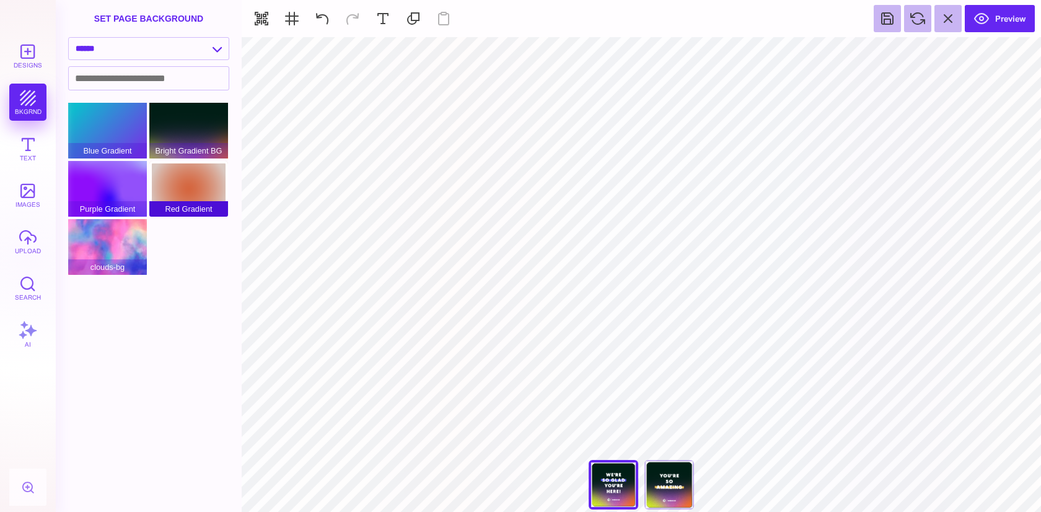
type input "#5857F5"
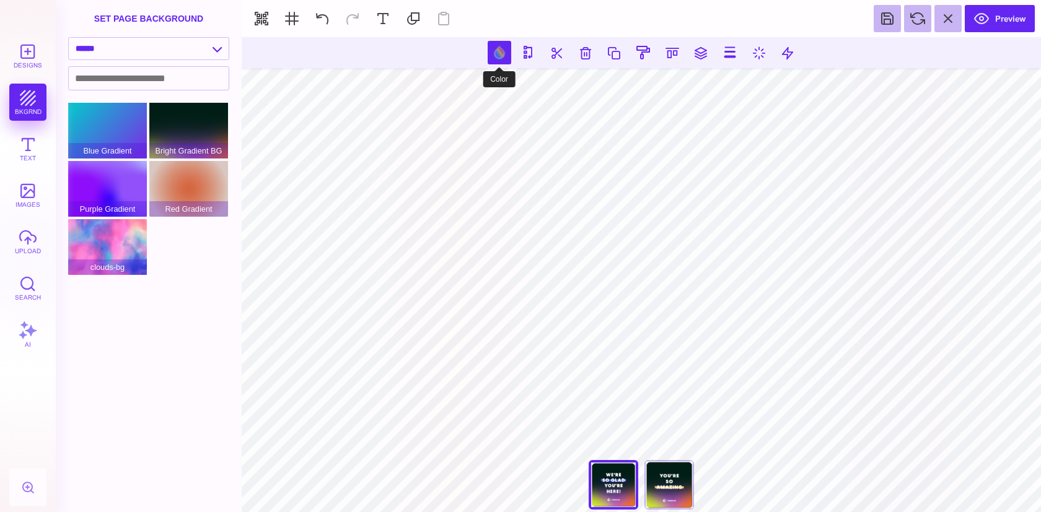
click at [499, 54] on button at bounding box center [500, 53] width 24 height 24
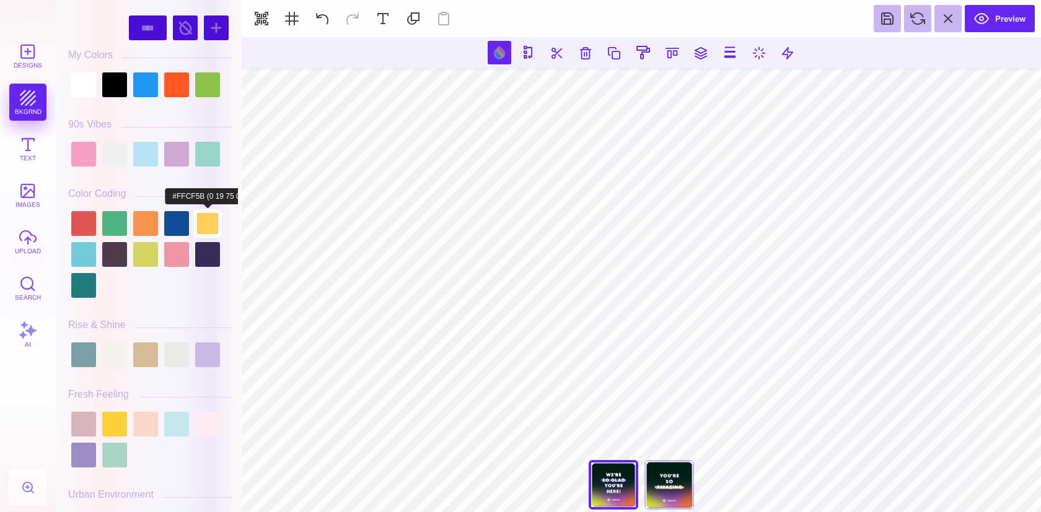
click at [203, 216] on div at bounding box center [207, 223] width 25 height 25
type input "#FFCF5B"
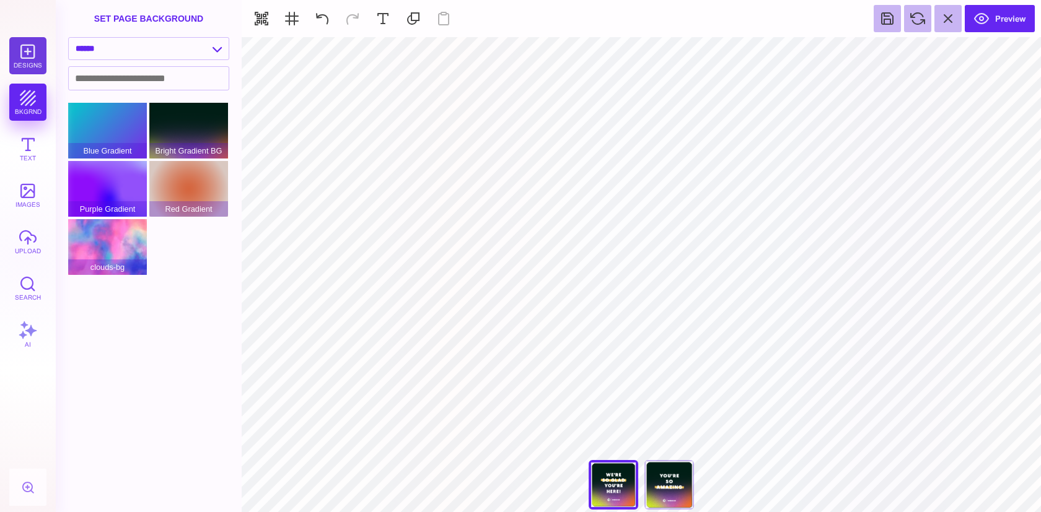
click at [31, 39] on button "Designs" at bounding box center [27, 55] width 37 height 37
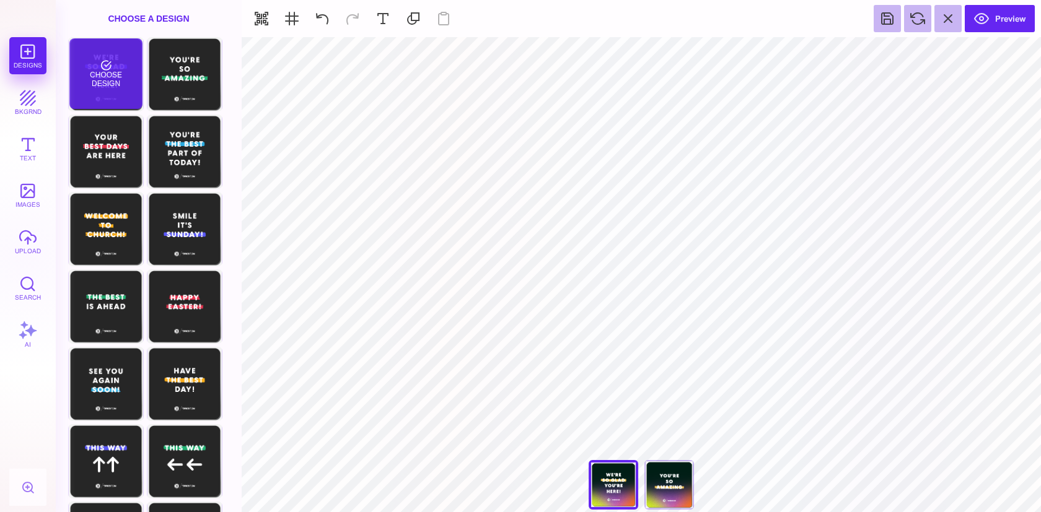
click at [126, 84] on div "Choose Design" at bounding box center [105, 73] width 72 height 71
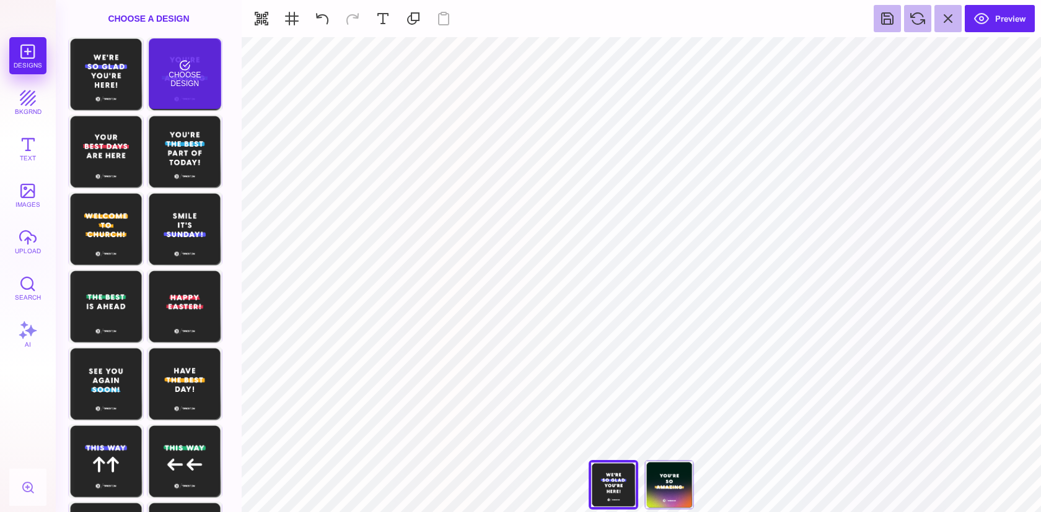
click at [177, 84] on div "Choose Design" at bounding box center [185, 73] width 72 height 71
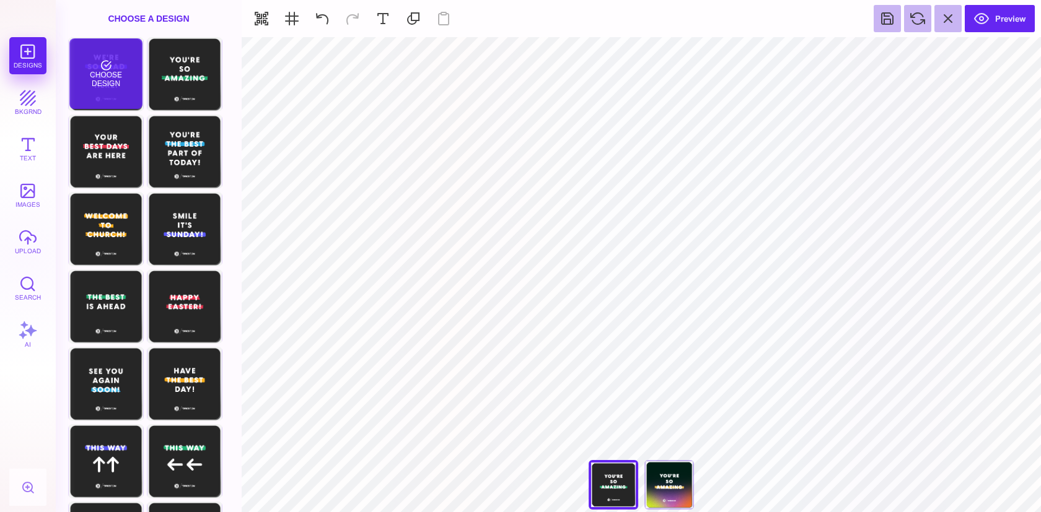
drag, startPoint x: 125, startPoint y: 87, endPoint x: 139, endPoint y: 87, distance: 14.3
click at [125, 87] on div "Choose Design" at bounding box center [105, 73] width 72 height 71
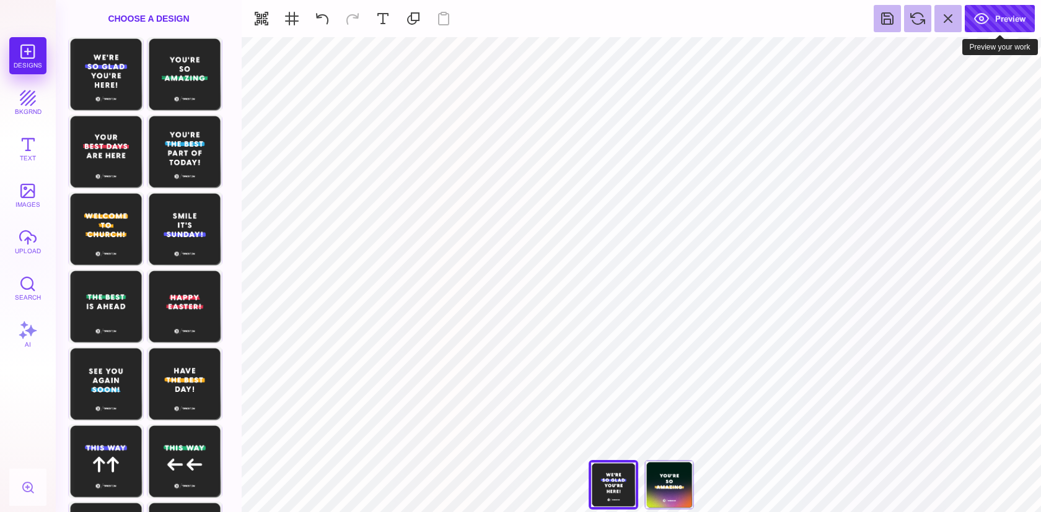
click at [1015, 24] on button "Preview" at bounding box center [1000, 18] width 70 height 27
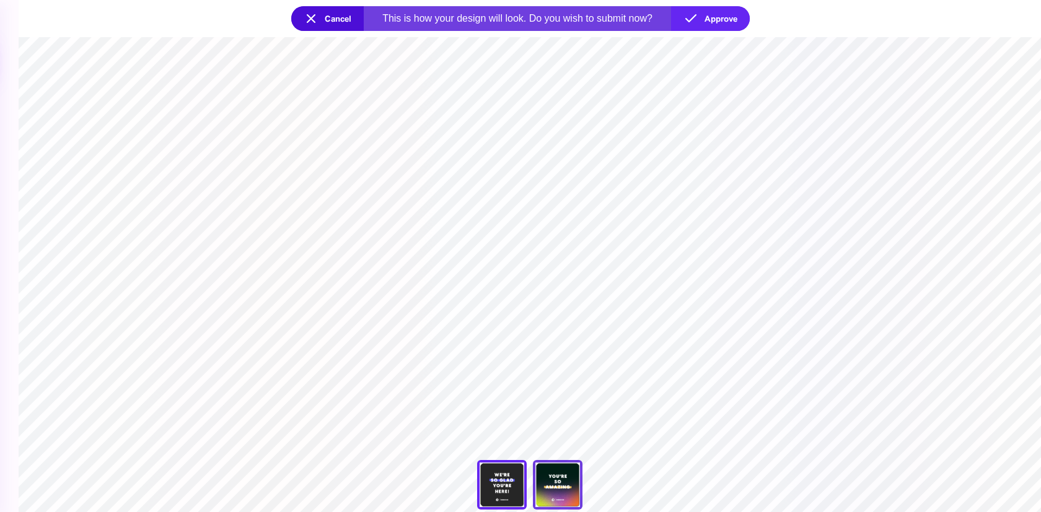
click at [556, 479] on div "You're So Amazing" at bounding box center [558, 485] width 50 height 50
click at [493, 480] on div "We're So Glad You're Here" at bounding box center [502, 485] width 50 height 50
click at [336, 15] on button "Cancel" at bounding box center [327, 18] width 72 height 25
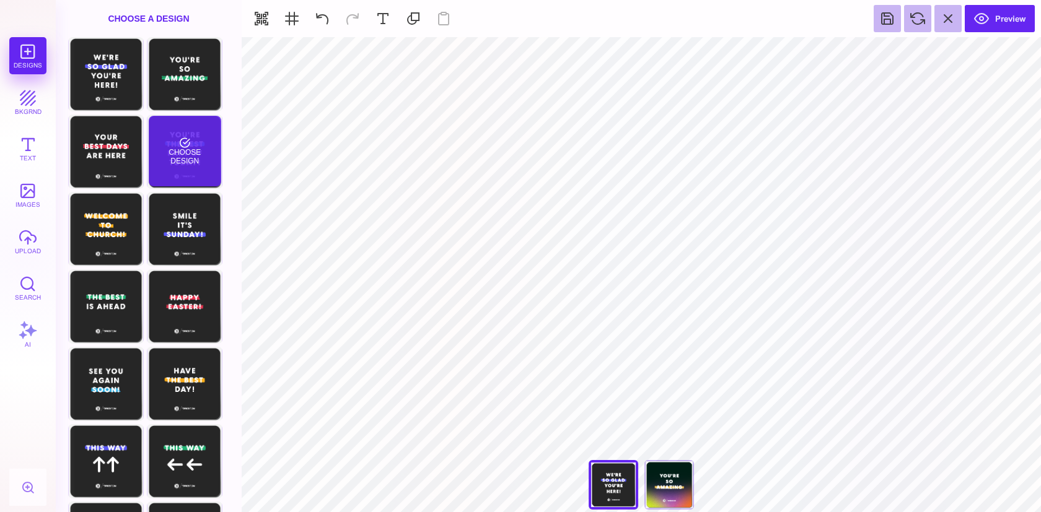
click at [193, 137] on div "Choose Design" at bounding box center [185, 151] width 72 height 71
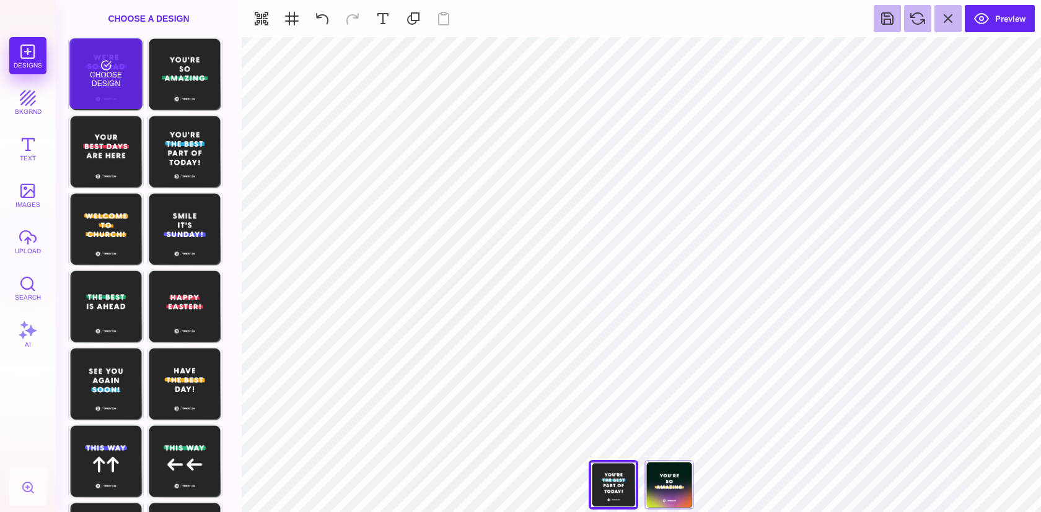
click at [110, 75] on div "Choose Design" at bounding box center [105, 73] width 72 height 71
click at [625, 484] on div "**********" at bounding box center [641, 488] width 124 height 56
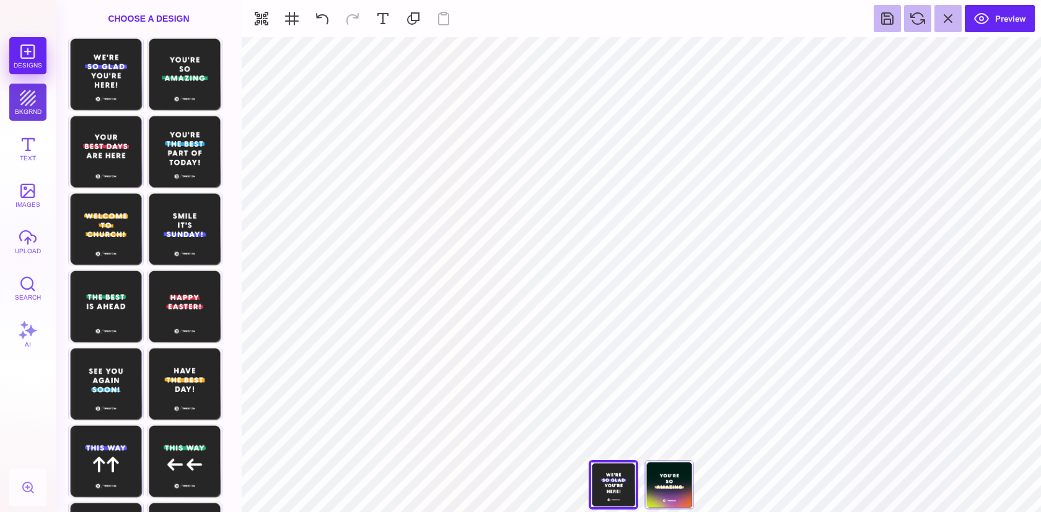
click at [42, 101] on button "bkgrnd" at bounding box center [27, 102] width 37 height 37
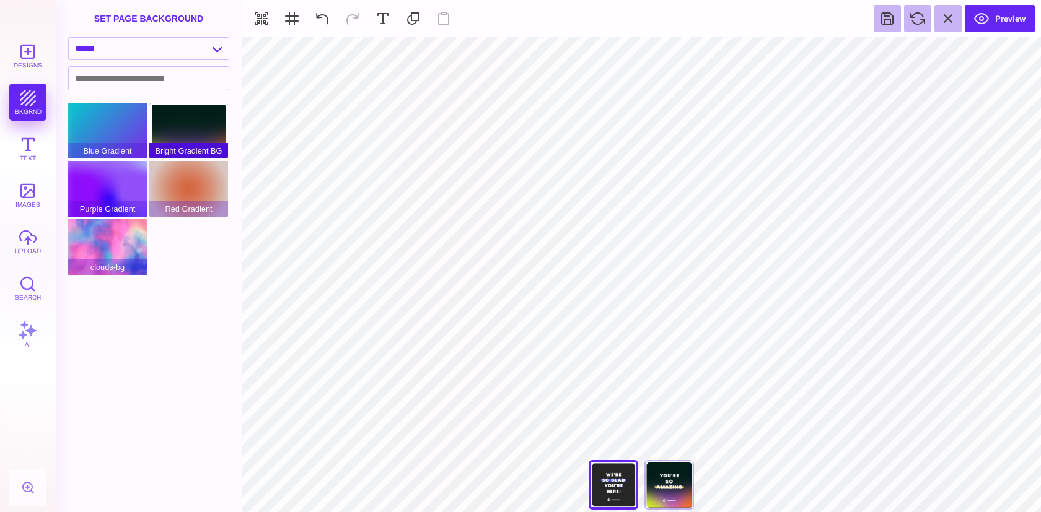
click at [184, 139] on div "Bright Gradient BG" at bounding box center [188, 131] width 79 height 56
type input "#FFFFFF"
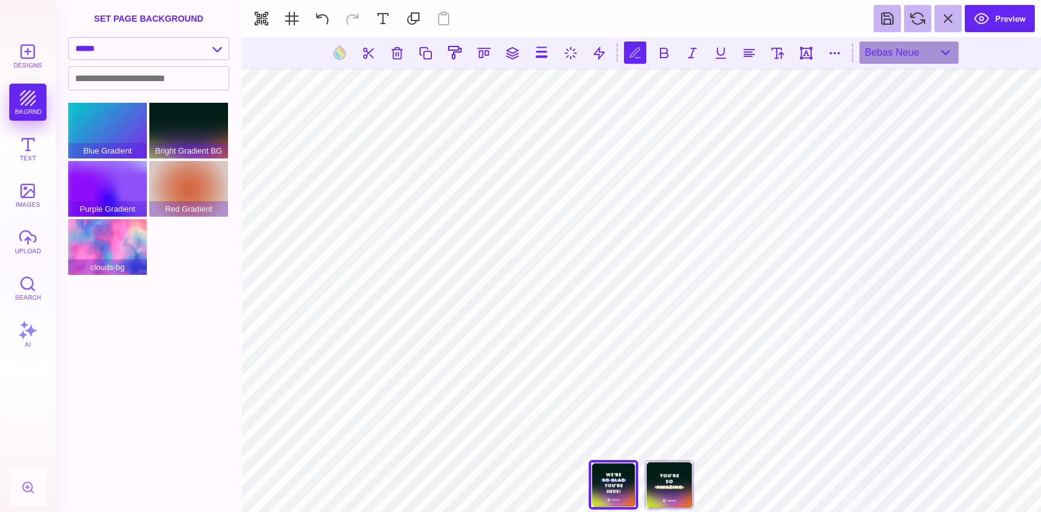
scroll to position [0, 1]
type textarea "*"
type textarea "**********"
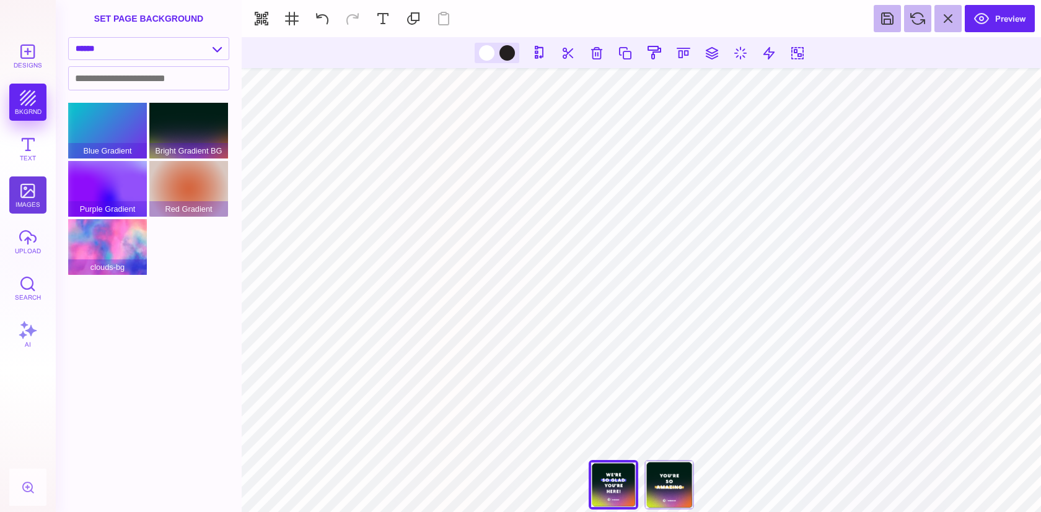
click at [22, 190] on button "images" at bounding box center [27, 195] width 37 height 37
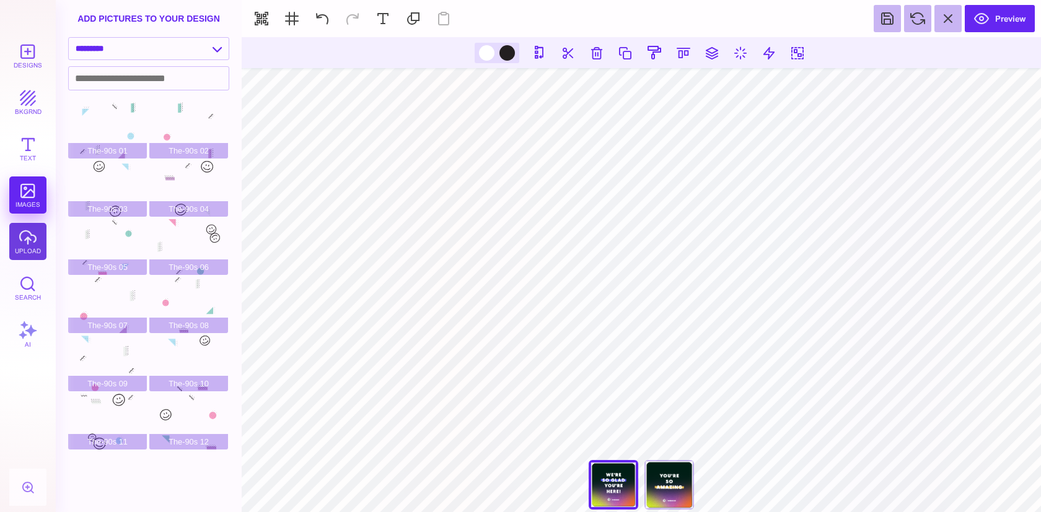
click at [16, 245] on button "upload" at bounding box center [27, 241] width 37 height 37
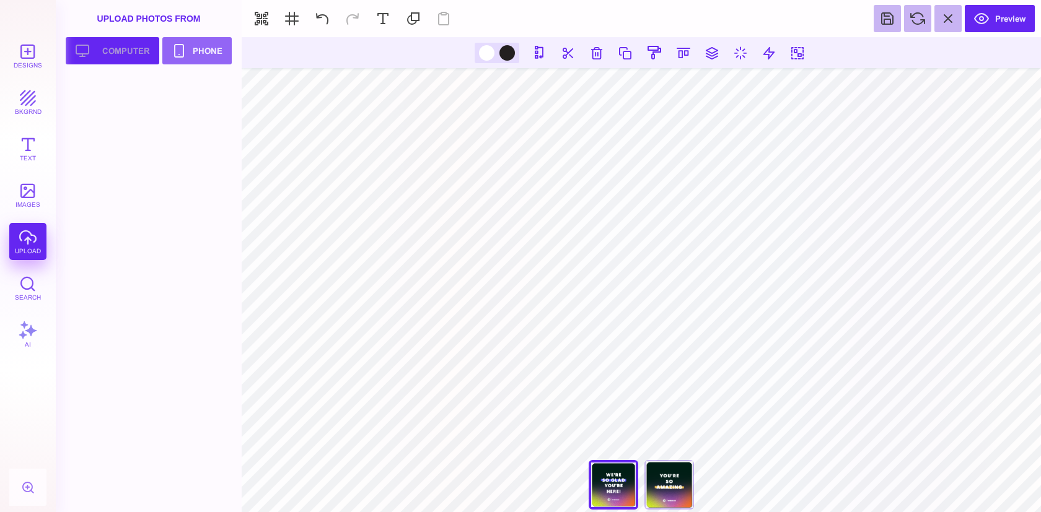
click at [115, 56] on button "Upload your artwork Computer" at bounding box center [113, 50] width 94 height 27
click at [665, 483] on div "You're So Amazing" at bounding box center [669, 485] width 50 height 50
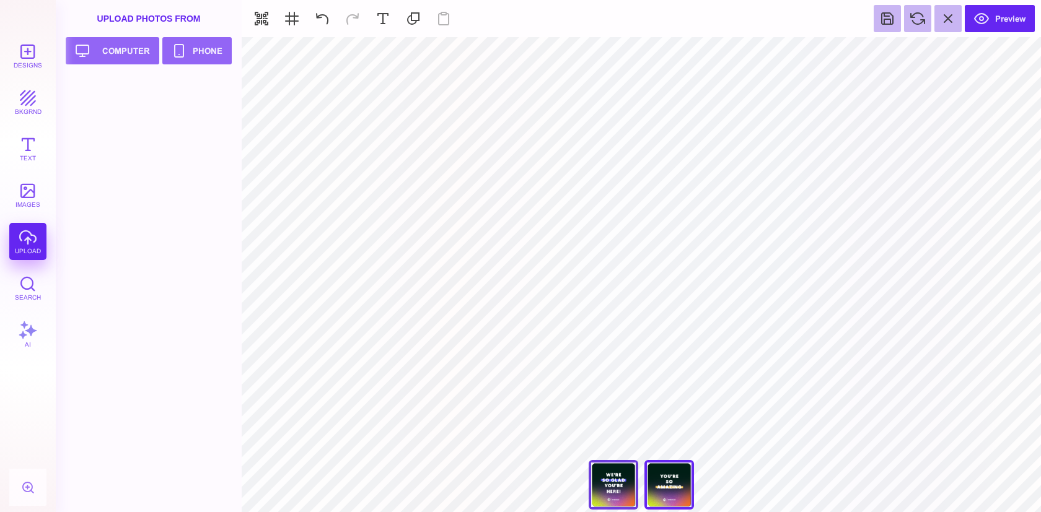
click at [605, 480] on div "We're So Glad You're Here" at bounding box center [614, 485] width 50 height 50
click at [675, 470] on div "You're So Amazing" at bounding box center [669, 485] width 50 height 50
type input "#FFCF5B"
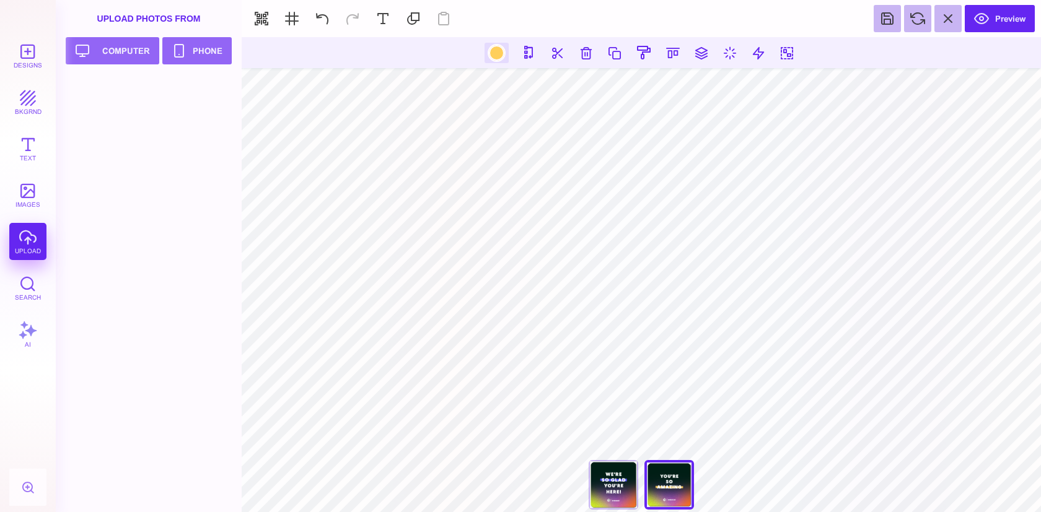
click at [499, 52] on div at bounding box center [496, 52] width 15 height 15
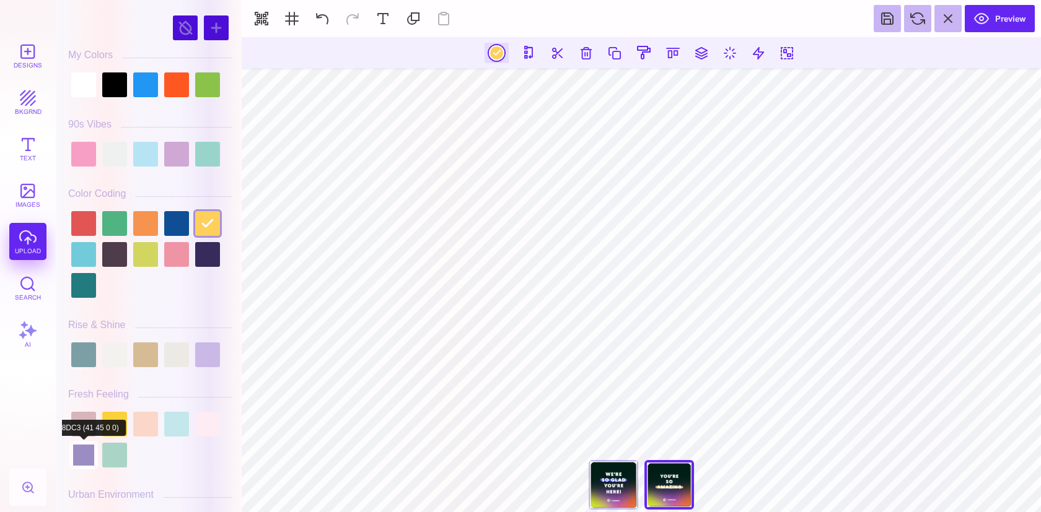
click at [89, 449] on div at bounding box center [83, 455] width 25 height 25
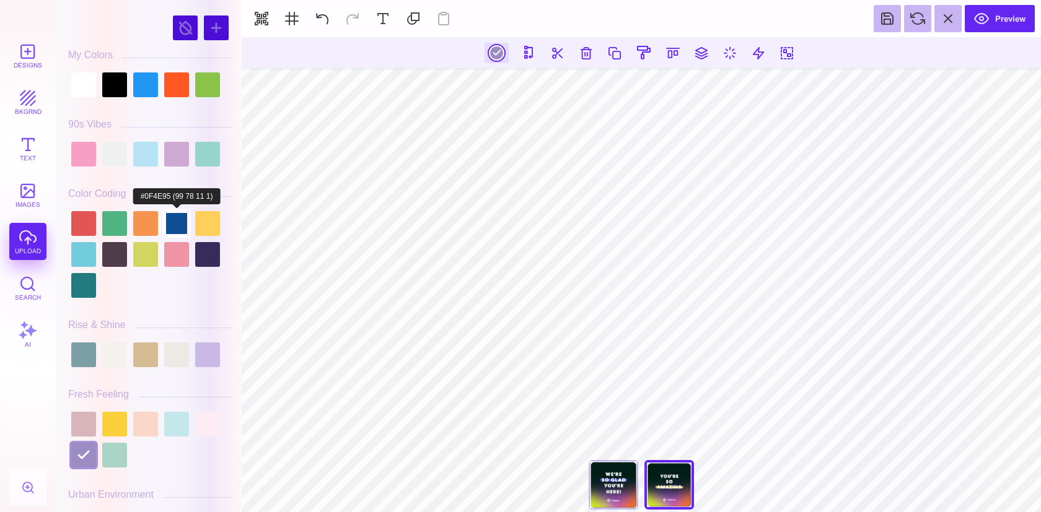
click at [178, 229] on div at bounding box center [176, 223] width 25 height 25
click at [216, 258] on div at bounding box center [207, 254] width 25 height 25
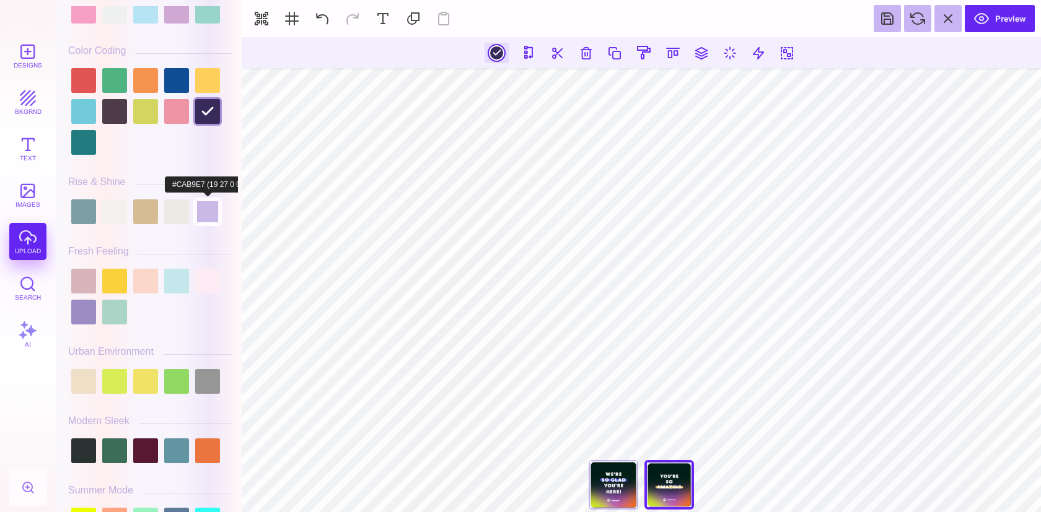
click at [206, 217] on div at bounding box center [207, 212] width 25 height 25
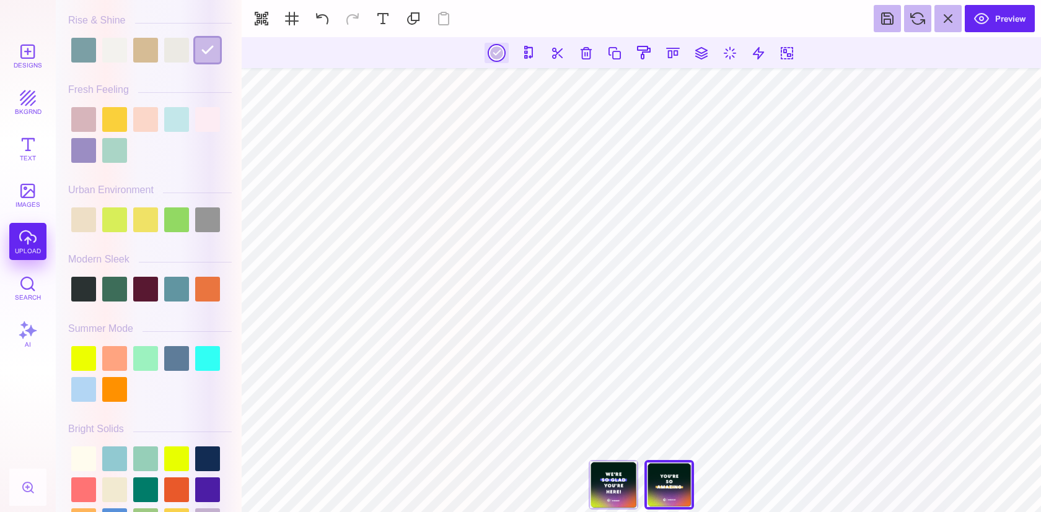
scroll to position [402, 0]
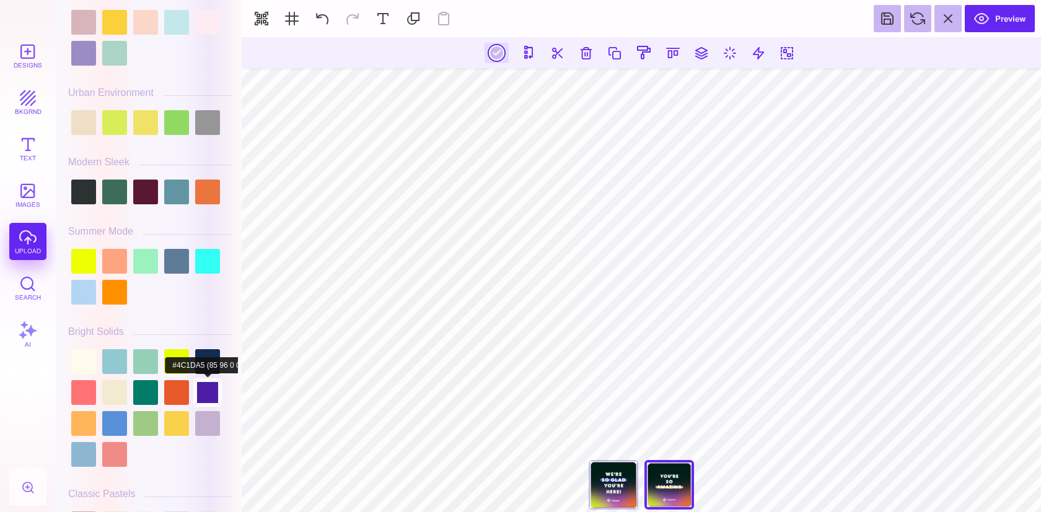
click at [213, 392] on div at bounding box center [207, 392] width 25 height 25
type input "#4C1DA5"
click at [635, 501] on div "We're So Glad You're Here" at bounding box center [614, 485] width 50 height 50
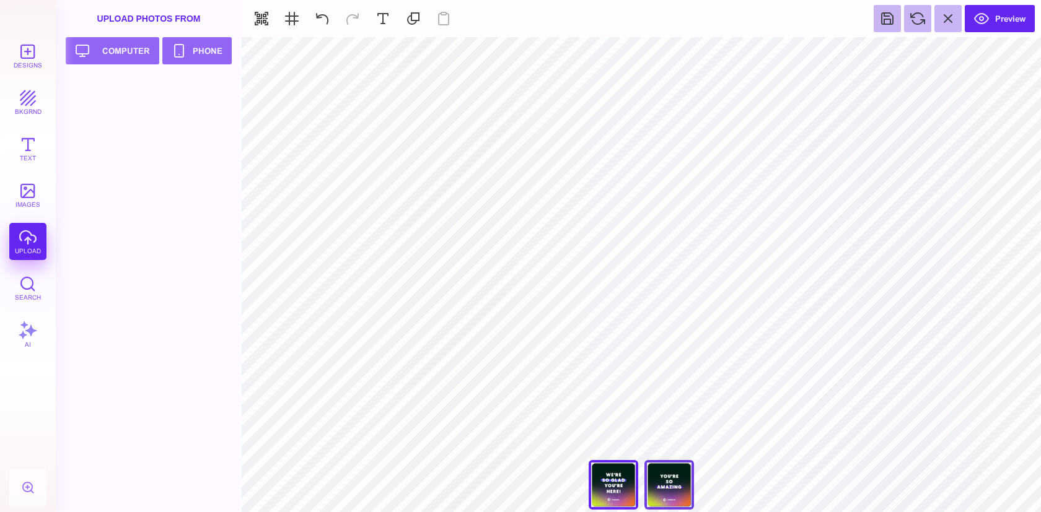
click at [669, 482] on div "You're So Amazing" at bounding box center [669, 485] width 50 height 50
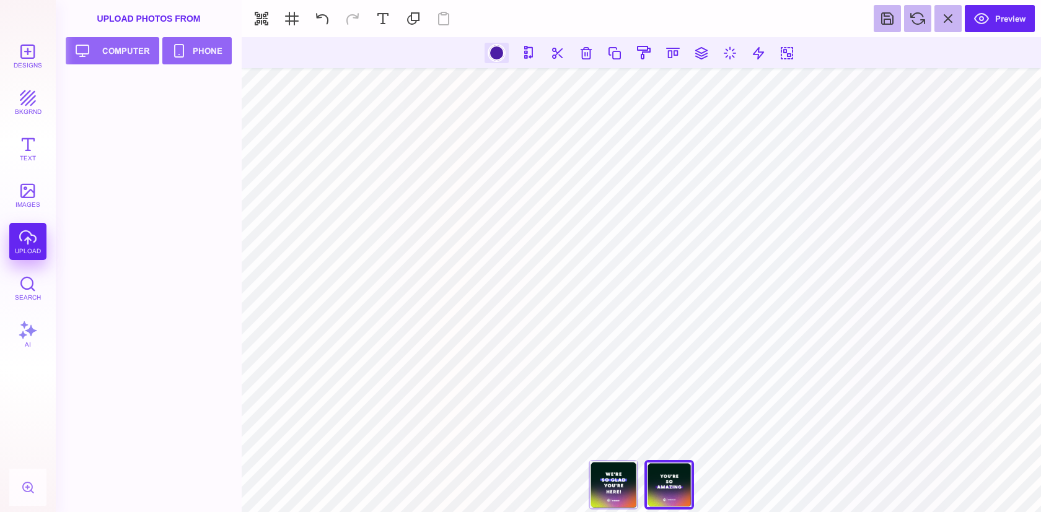
click at [498, 52] on div at bounding box center [496, 52] width 15 height 15
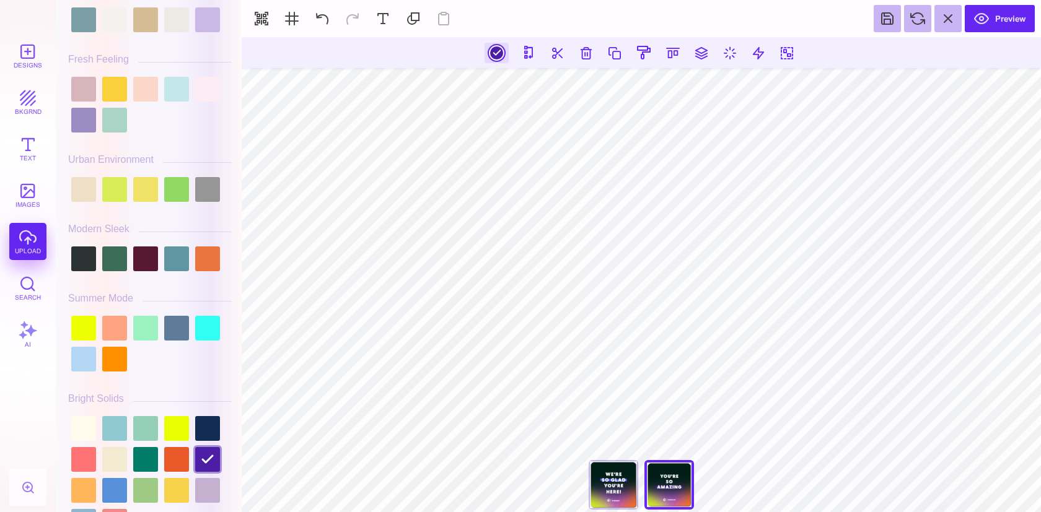
scroll to position [530, 0]
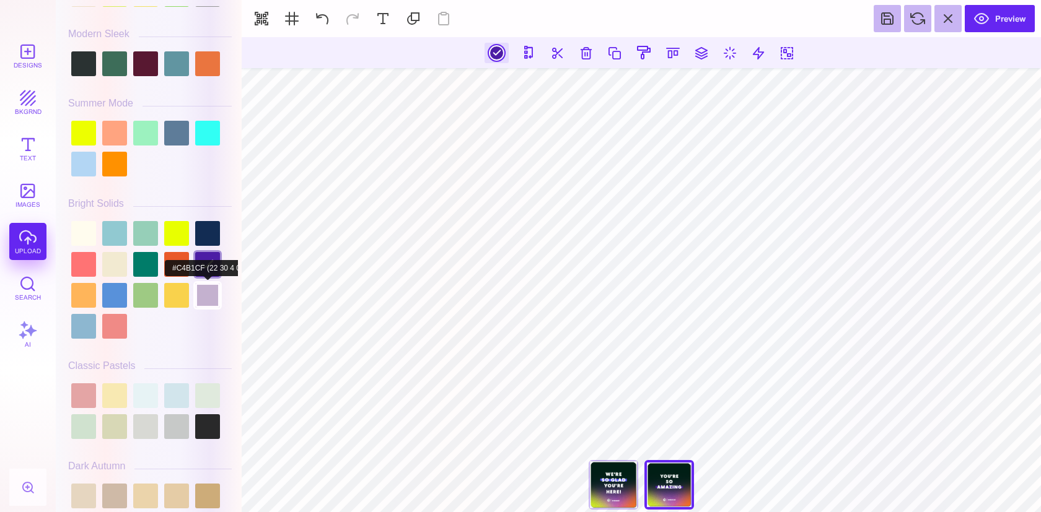
click at [206, 303] on div at bounding box center [207, 295] width 25 height 25
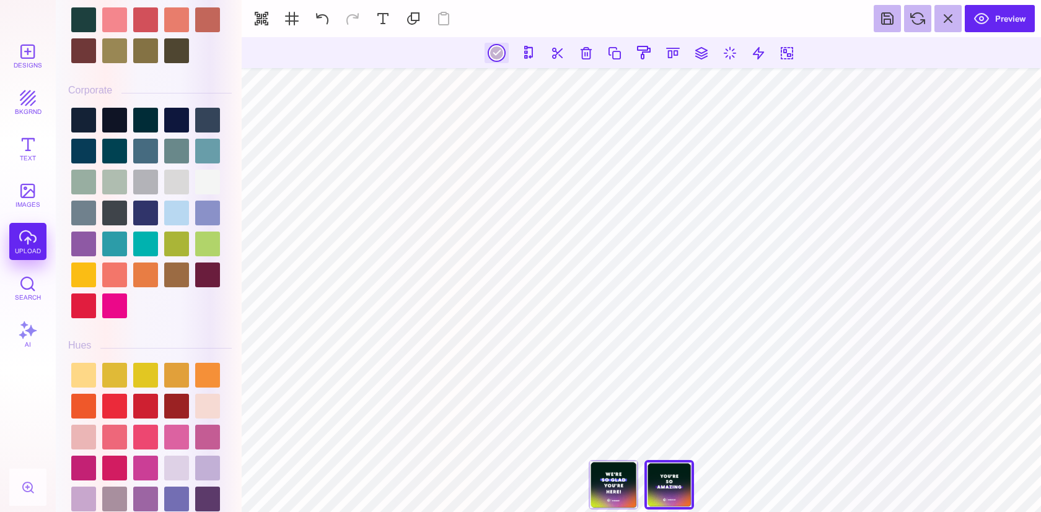
scroll to position [1324, 0]
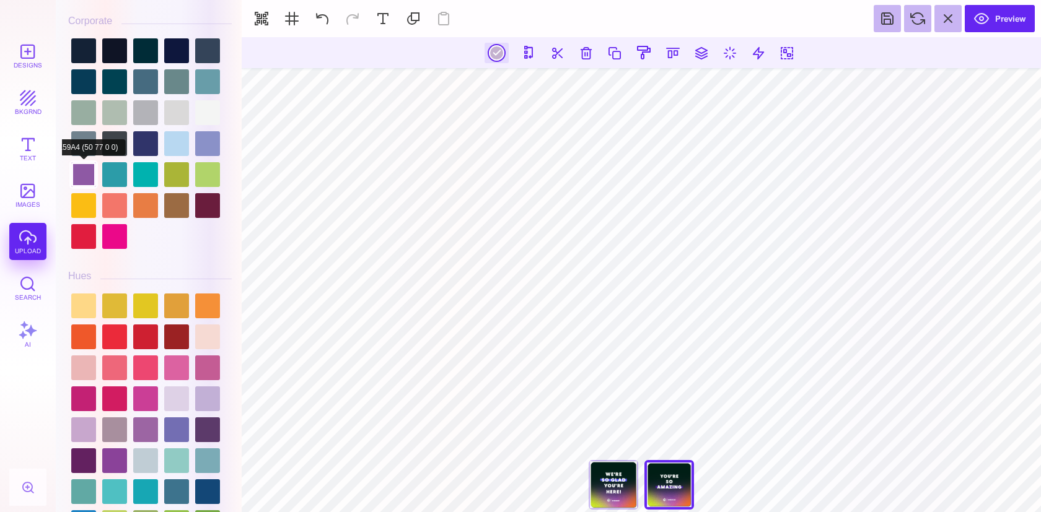
click at [84, 174] on div at bounding box center [83, 174] width 25 height 25
click at [224, 144] on div at bounding box center [150, 143] width 164 height 217
click at [214, 151] on div at bounding box center [207, 143] width 25 height 25
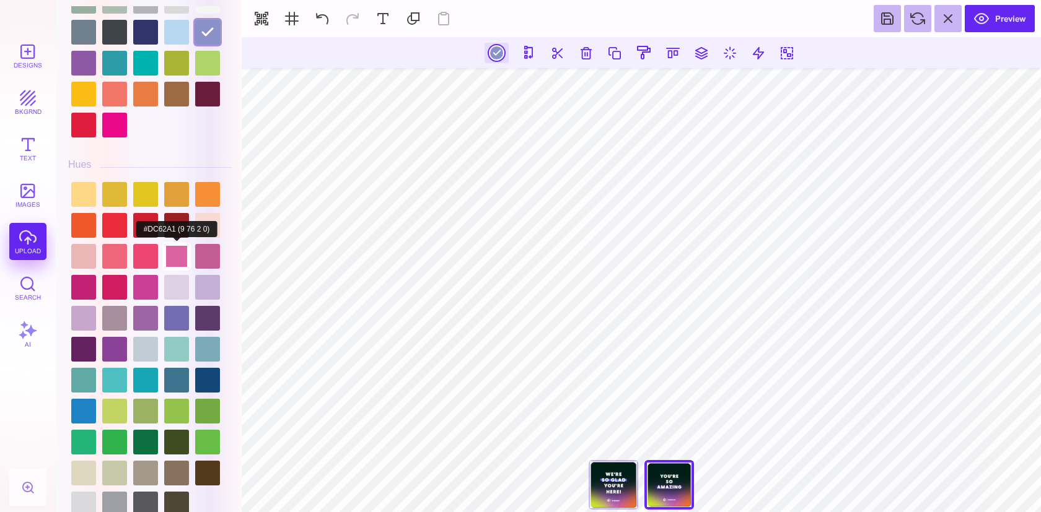
scroll to position [1517, 0]
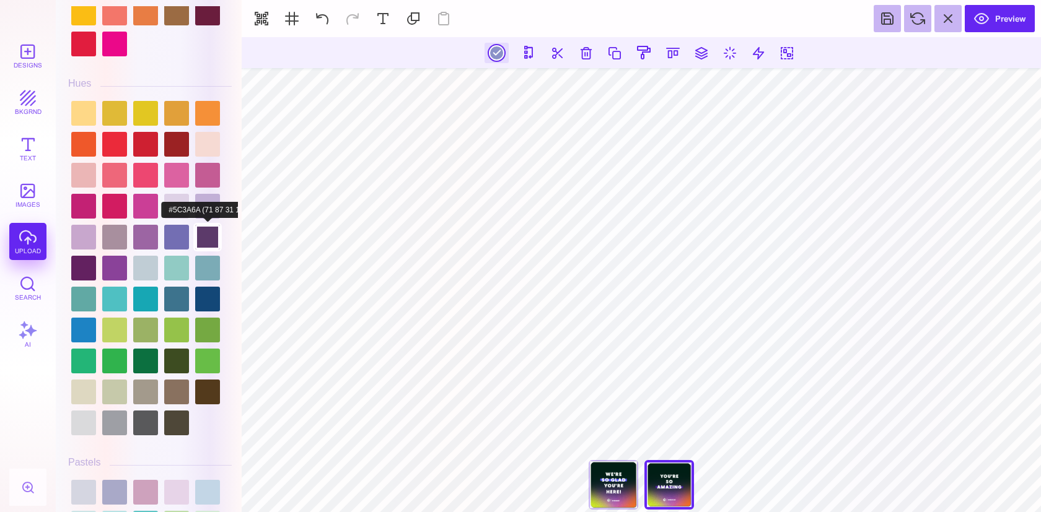
click at [206, 234] on div at bounding box center [207, 237] width 25 height 25
click at [152, 237] on div at bounding box center [145, 237] width 25 height 25
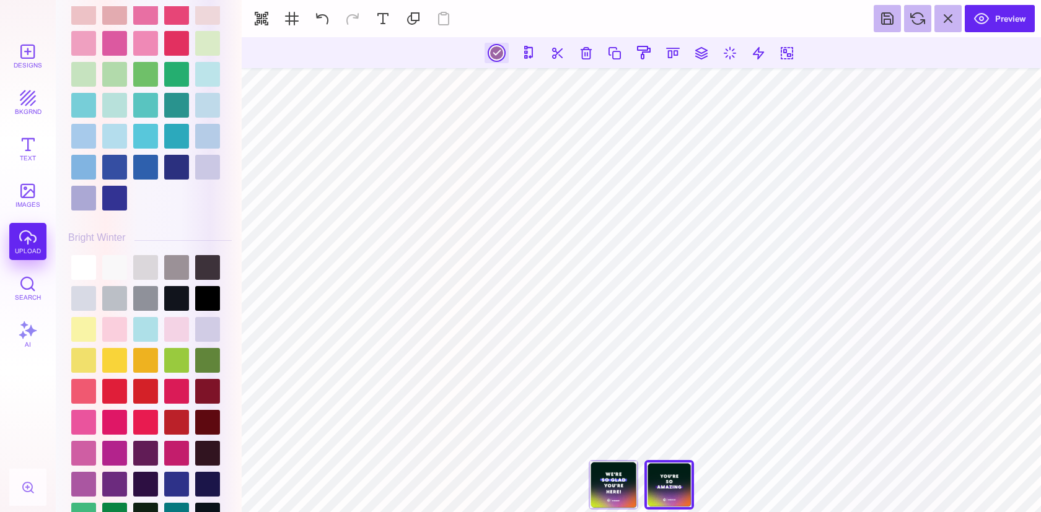
scroll to position [2446, 0]
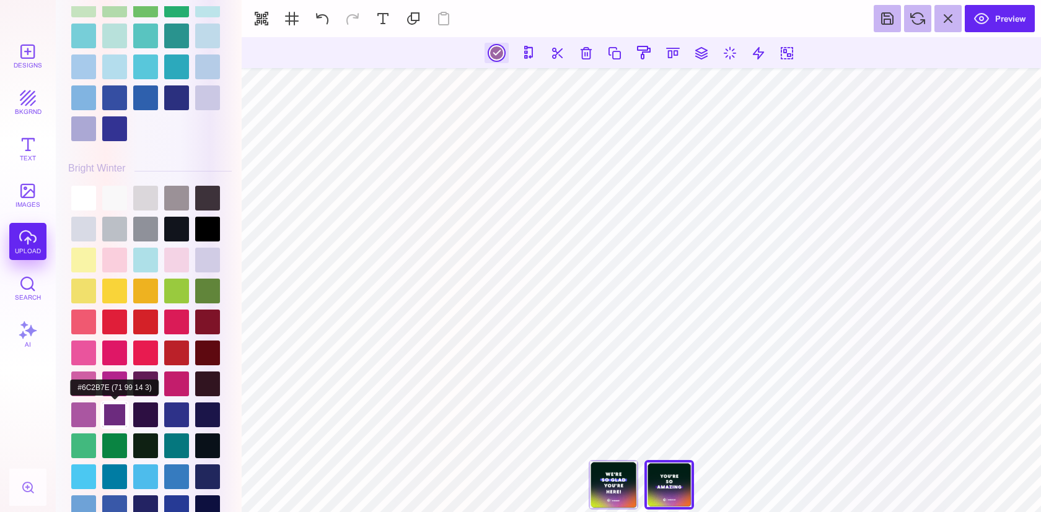
click at [110, 428] on div at bounding box center [114, 415] width 25 height 25
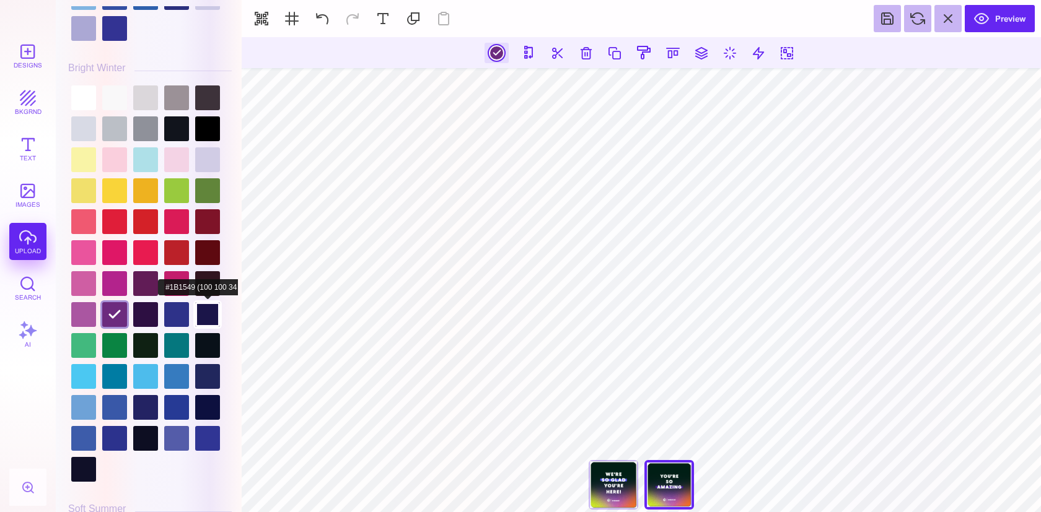
scroll to position [2578, 0]
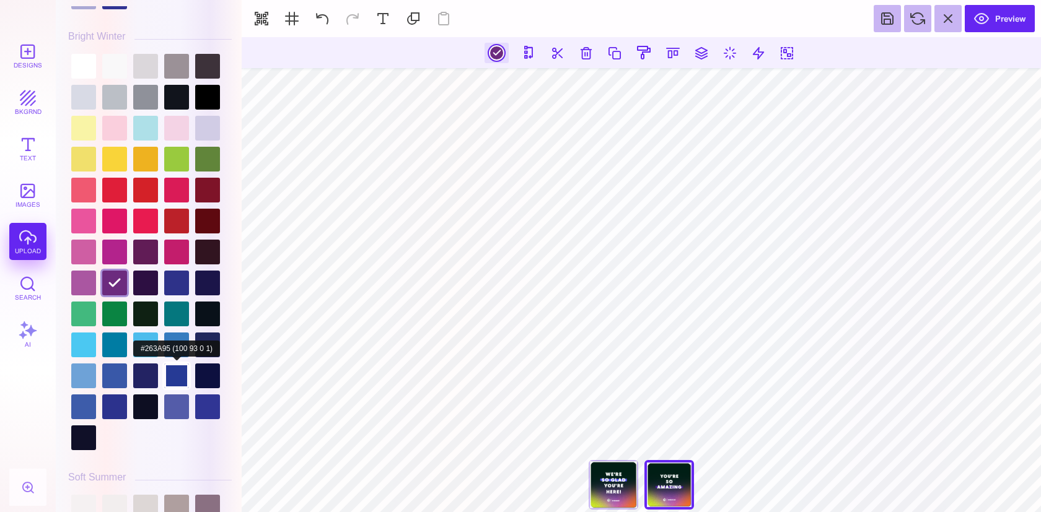
click at [183, 385] on div at bounding box center [176, 376] width 25 height 25
click at [180, 357] on div at bounding box center [176, 345] width 25 height 25
click at [146, 389] on div at bounding box center [145, 376] width 25 height 25
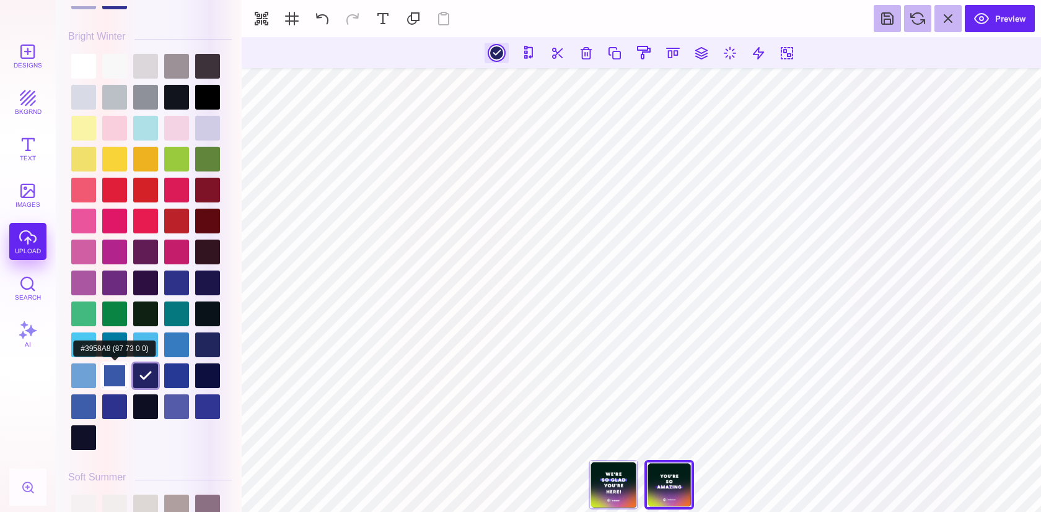
click at [125, 386] on div at bounding box center [114, 376] width 25 height 25
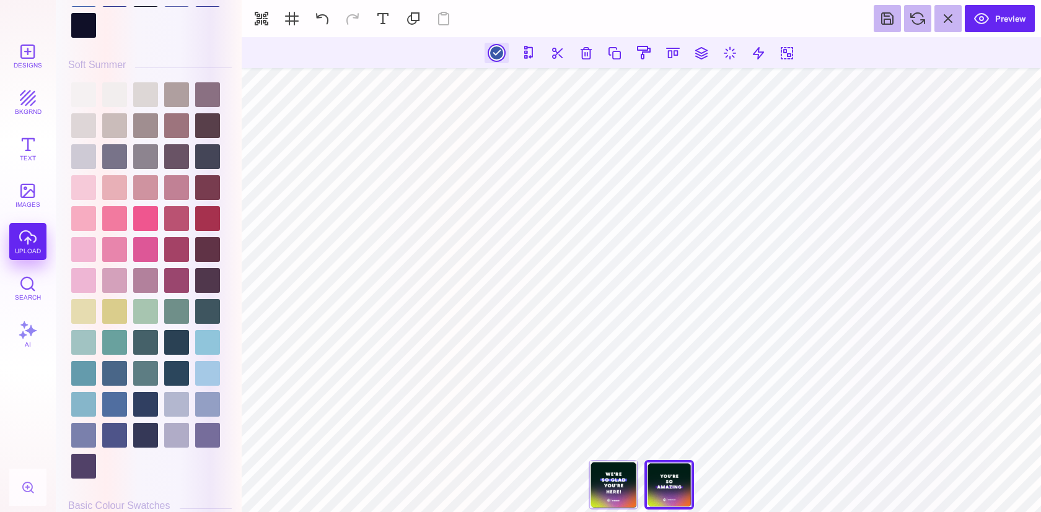
scroll to position [3023, 0]
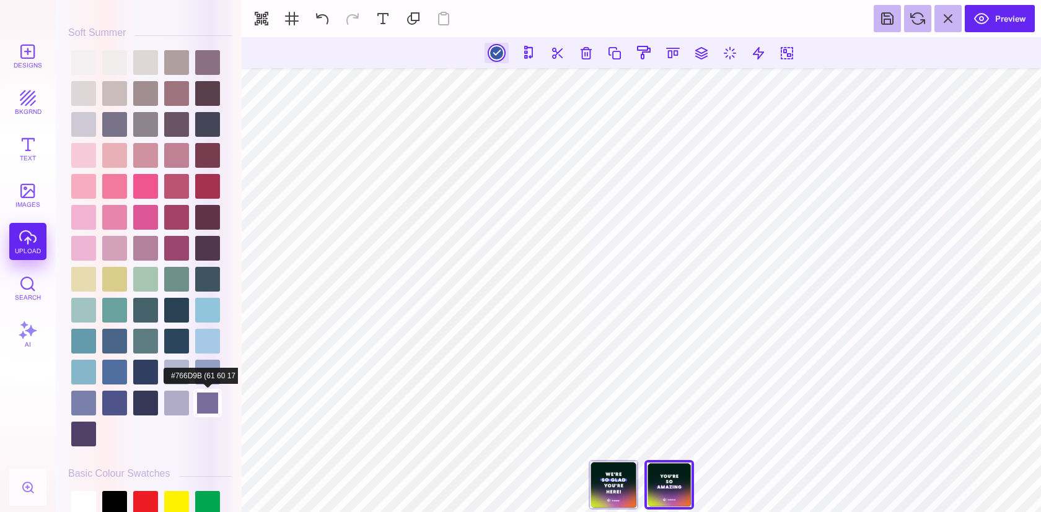
click at [208, 406] on div at bounding box center [207, 403] width 25 height 25
type input "#766D9B"
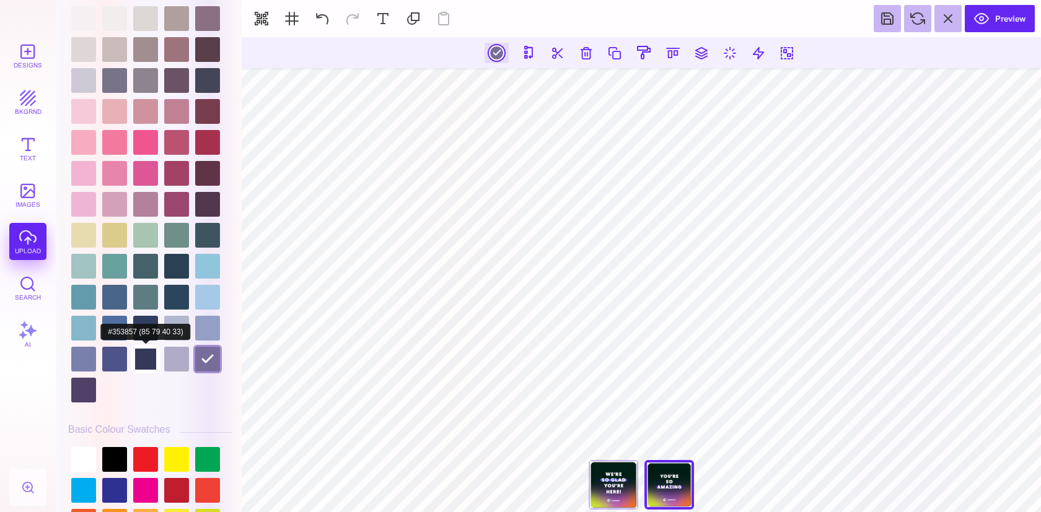
scroll to position [3150, 0]
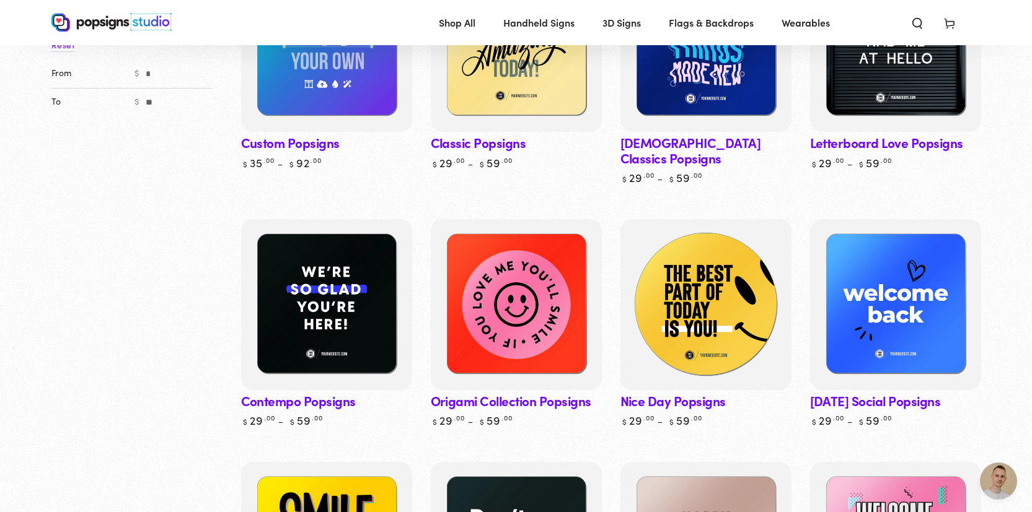
scroll to position [248, 0]
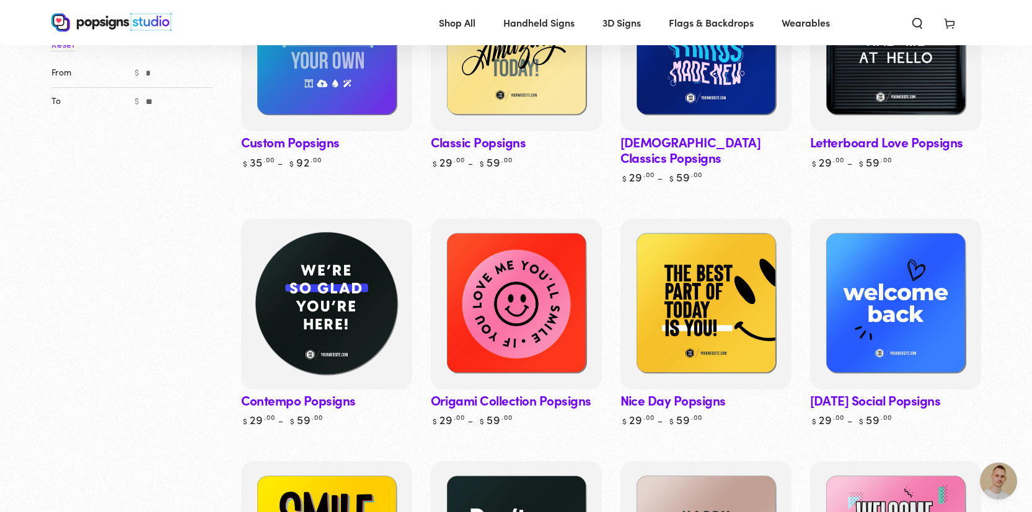
click at [375, 293] on img at bounding box center [326, 304] width 176 height 176
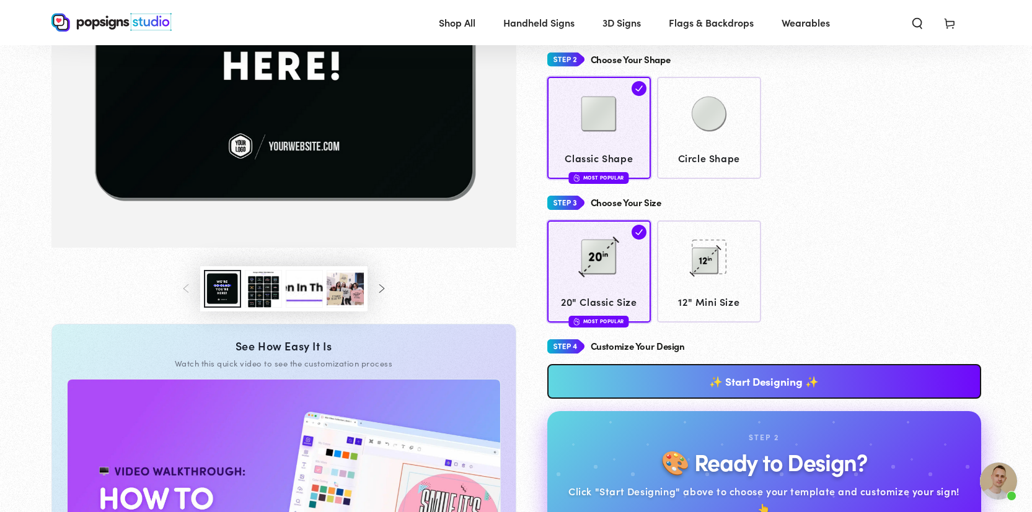
scroll to position [336, 0]
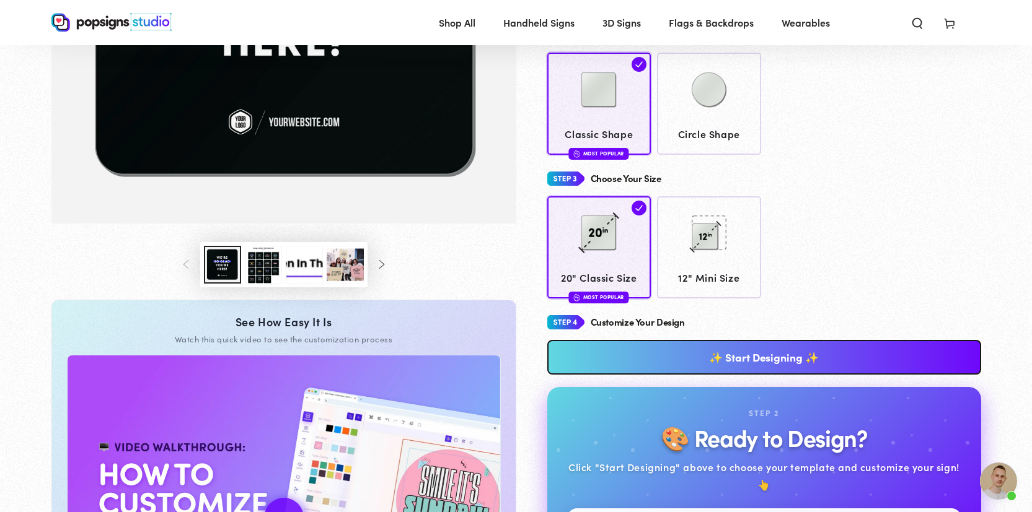
click at [672, 358] on link "✨ Start Designing ✨" at bounding box center [764, 357] width 434 height 35
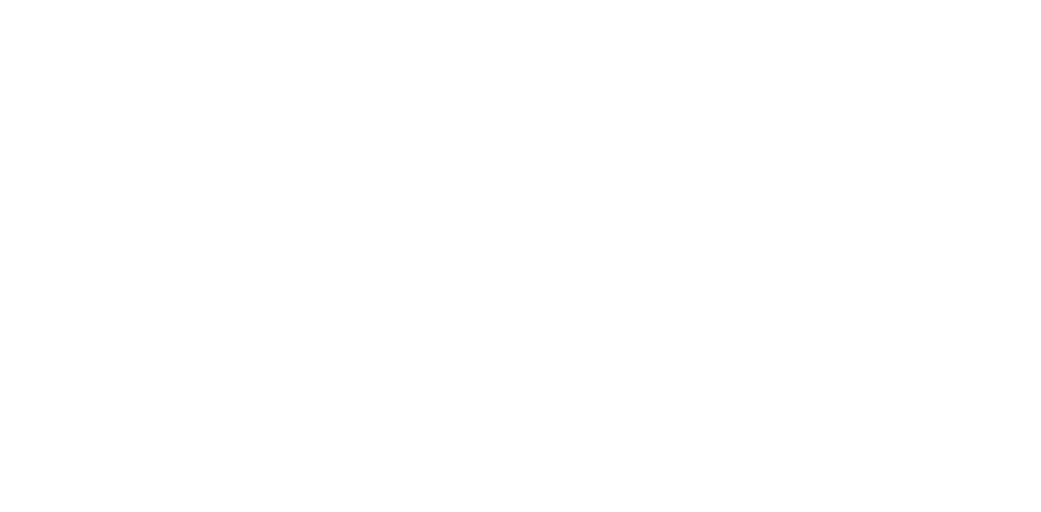
scroll to position [0, 0]
type textarea "An ancient tree with a door leading to a magical world"
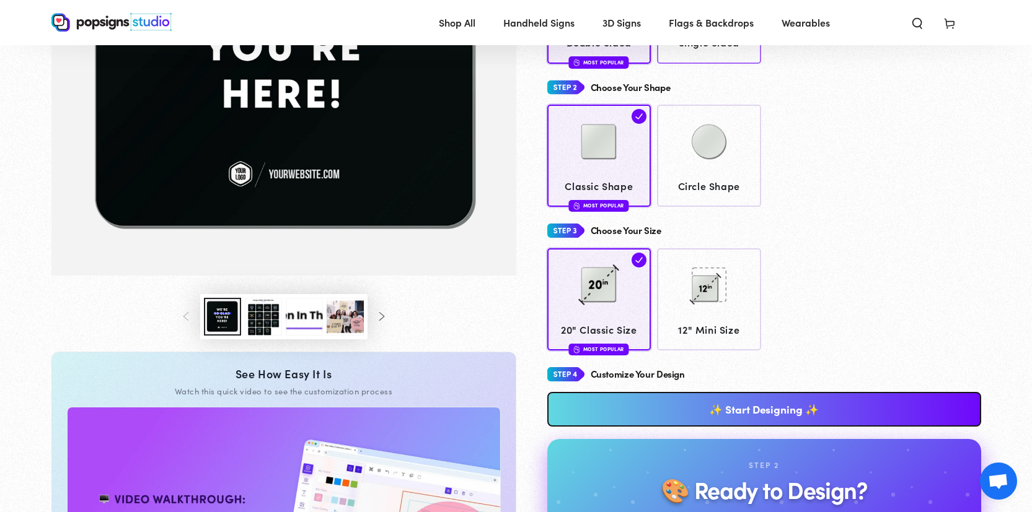
scroll to position [284, 0]
click at [667, 408] on link "✨ Start Designing ✨" at bounding box center [764, 409] width 434 height 35
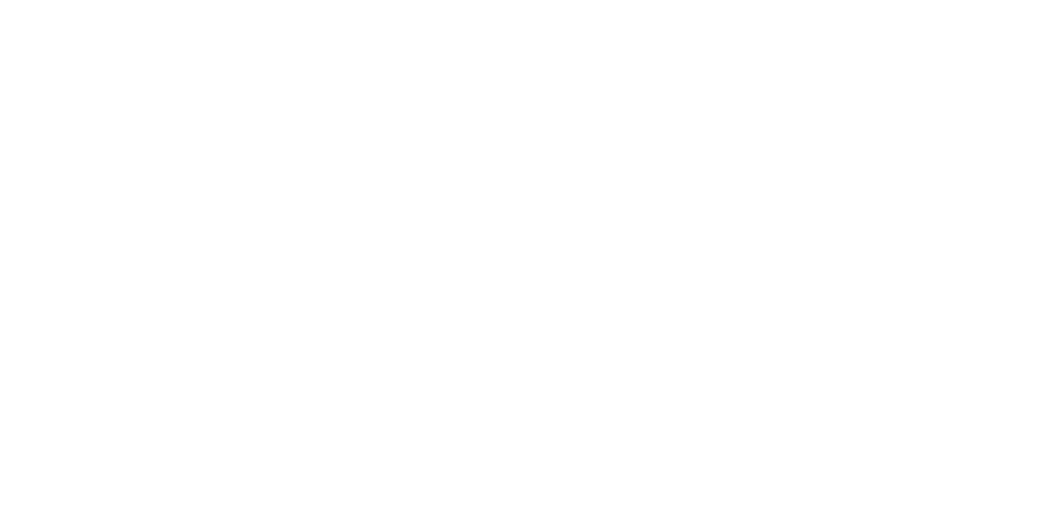
scroll to position [0, 0]
type textarea "An ancient tree with a door leading to a magical world"
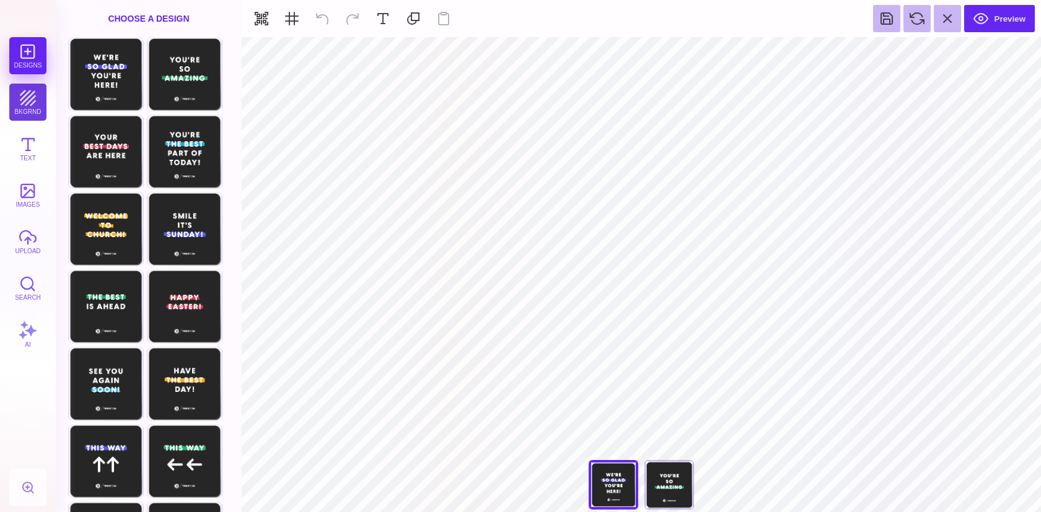
click at [26, 105] on button "bkgrnd" at bounding box center [27, 102] width 37 height 37
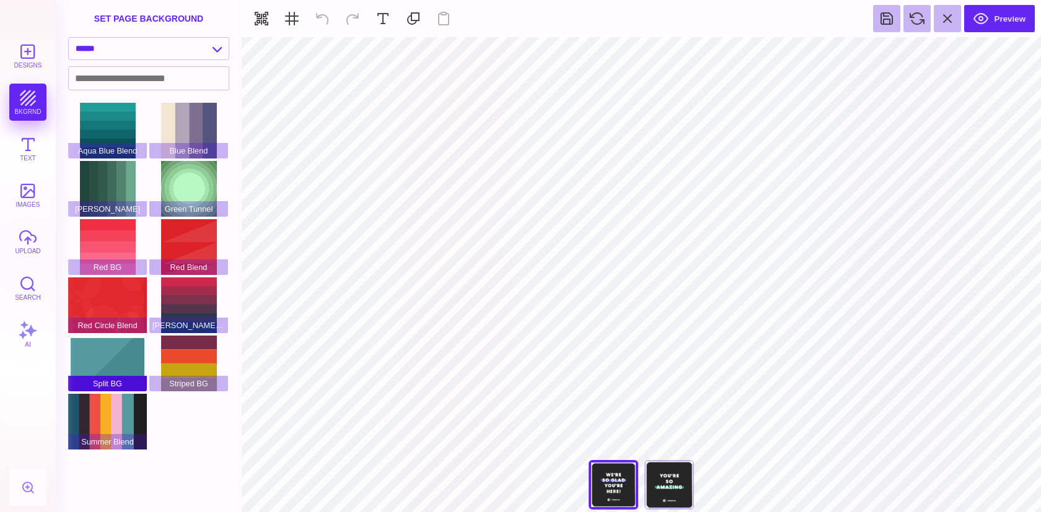
click at [118, 371] on div "Split BG" at bounding box center [107, 364] width 79 height 56
type input "#FFFFFF"
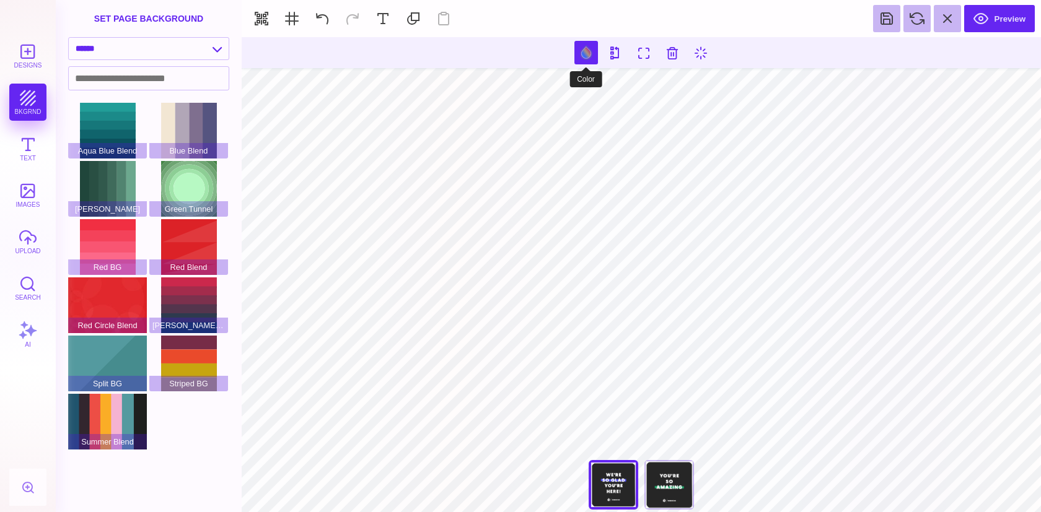
click at [579, 55] on button at bounding box center [586, 53] width 24 height 24
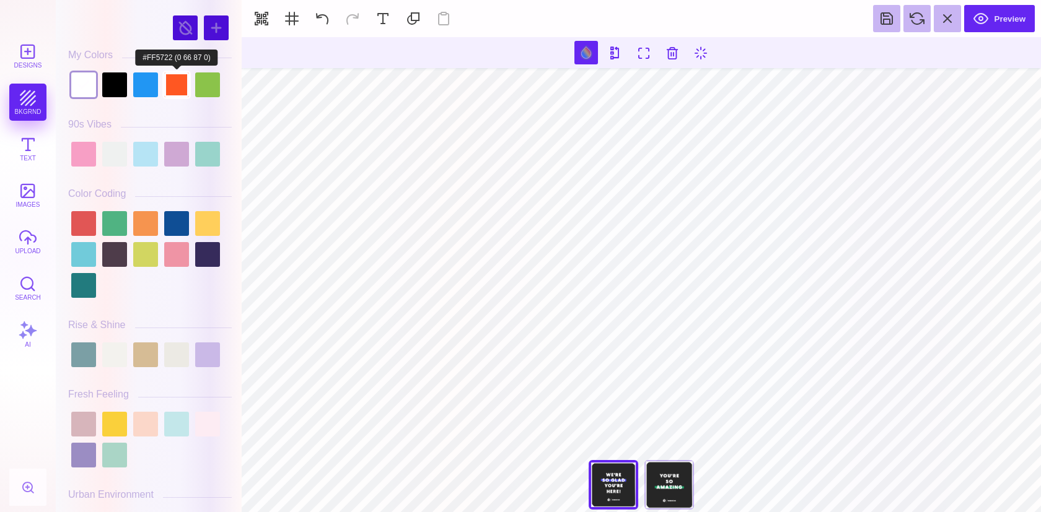
click at [167, 91] on div at bounding box center [176, 84] width 25 height 25
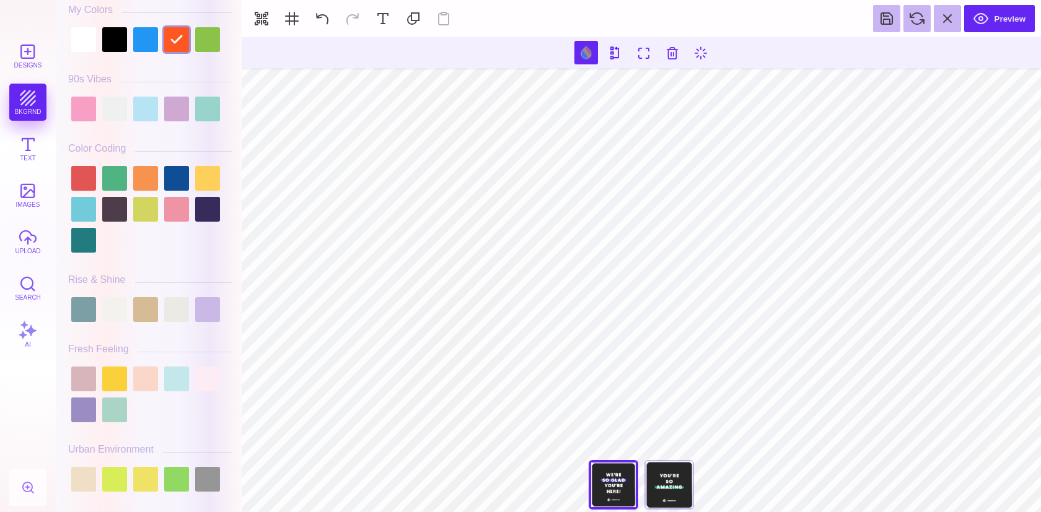
scroll to position [57, 0]
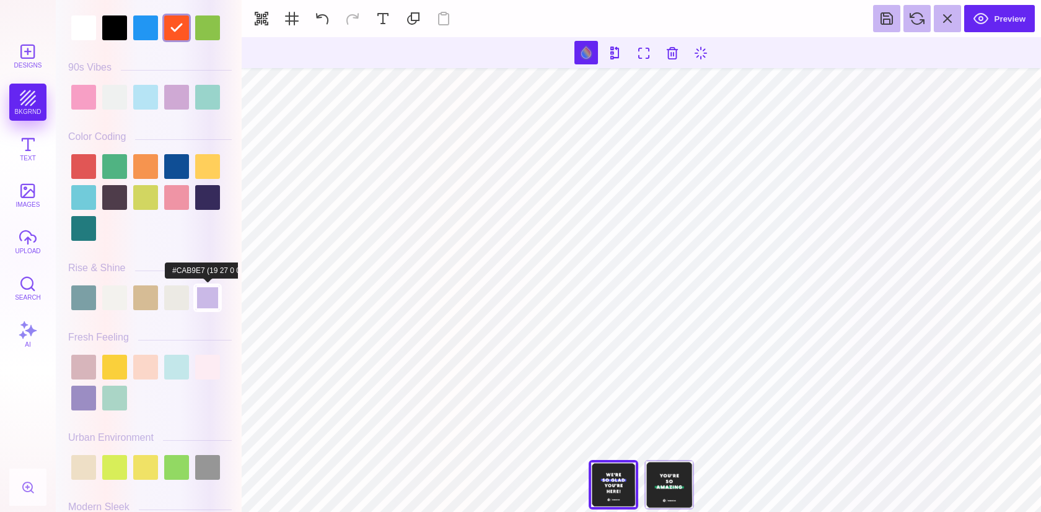
click at [212, 307] on div at bounding box center [207, 298] width 25 height 25
click at [88, 401] on div at bounding box center [83, 398] width 25 height 25
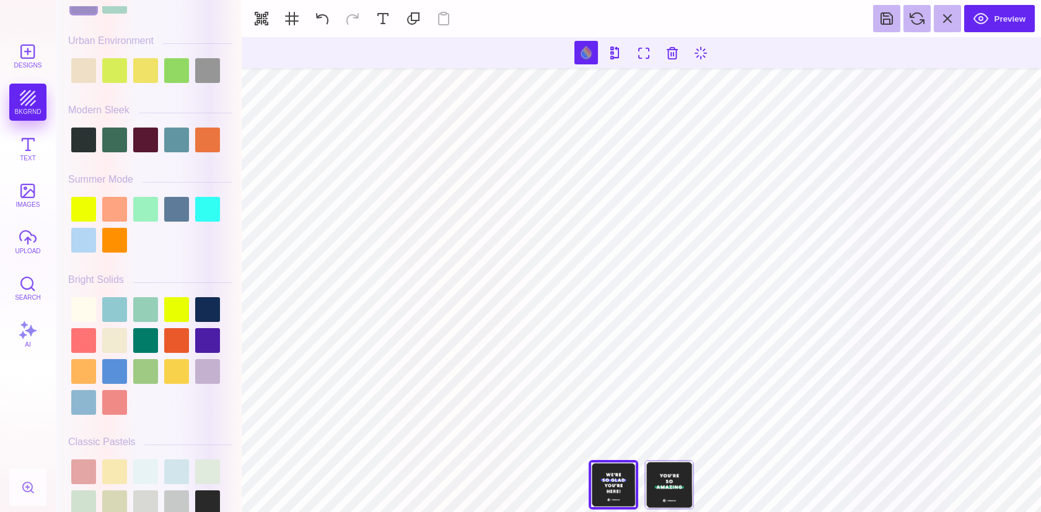
scroll to position [575, 0]
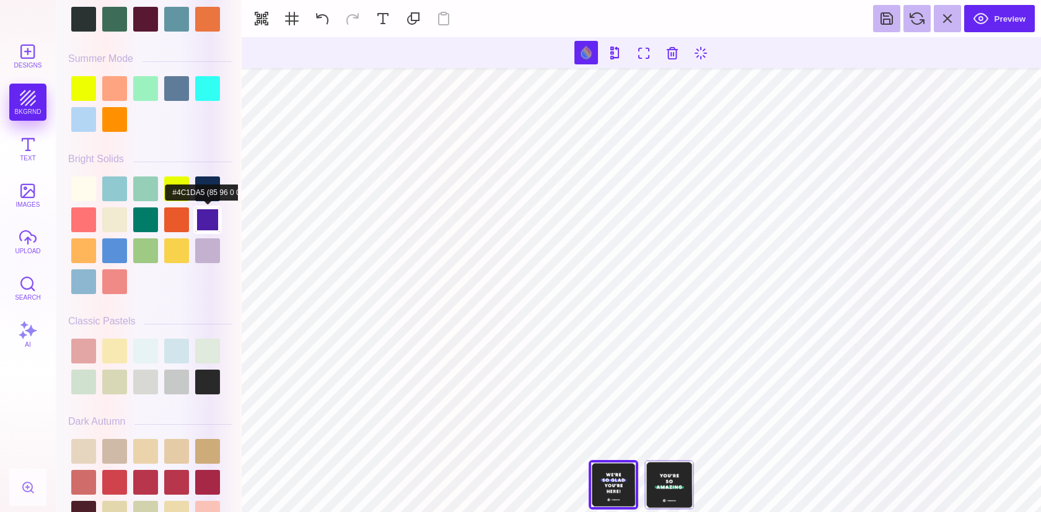
click at [209, 222] on div at bounding box center [207, 220] width 25 height 25
type input "#5857F5"
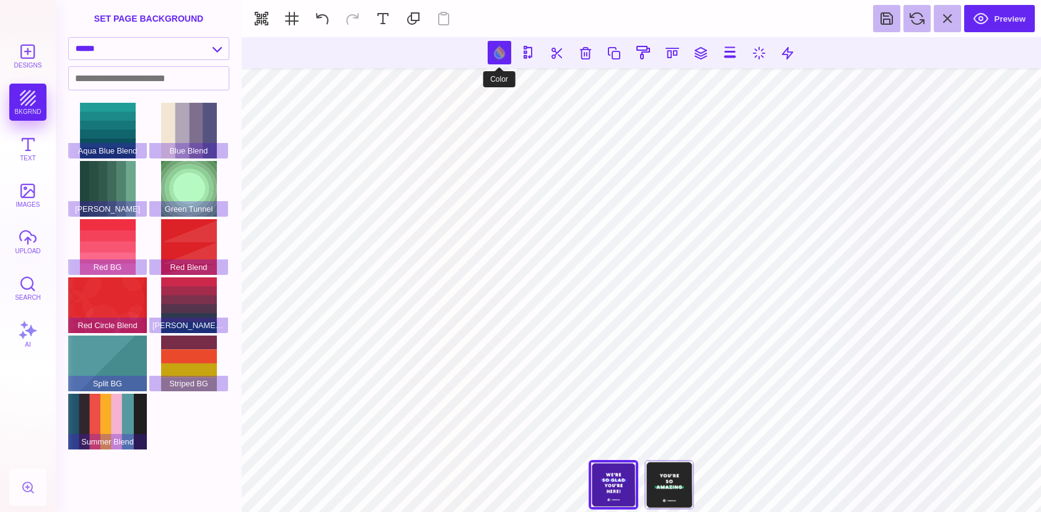
click at [491, 52] on button at bounding box center [500, 53] width 24 height 24
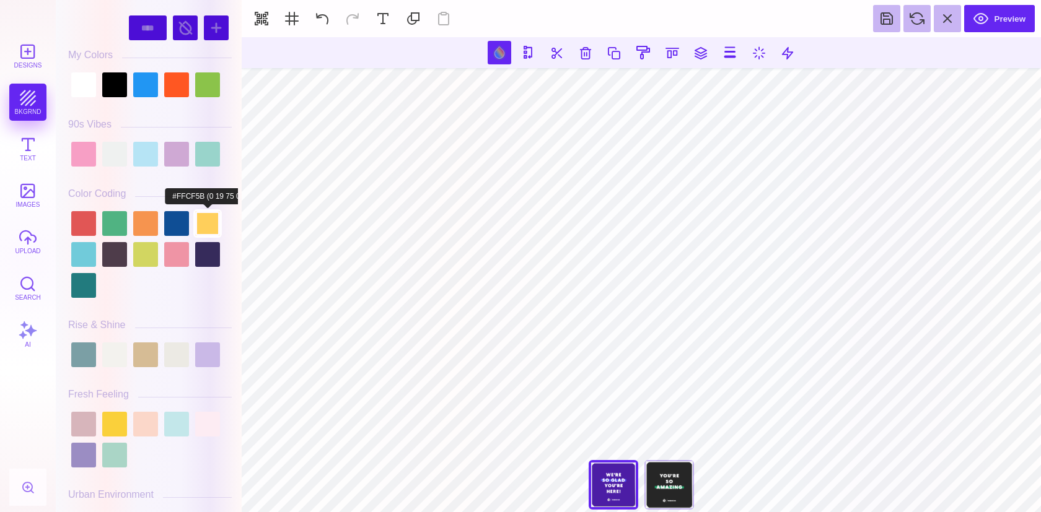
click at [208, 224] on div at bounding box center [207, 223] width 25 height 25
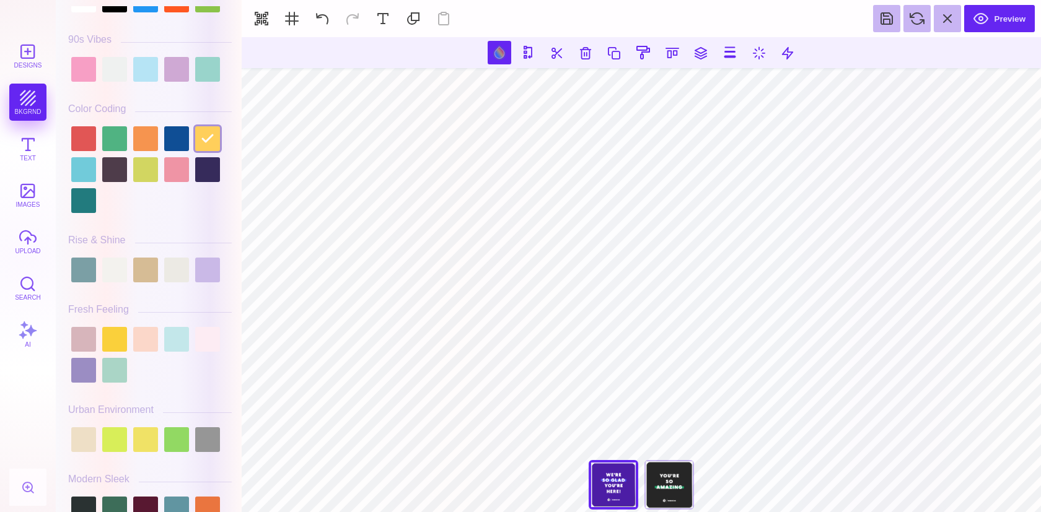
scroll to position [172, 0]
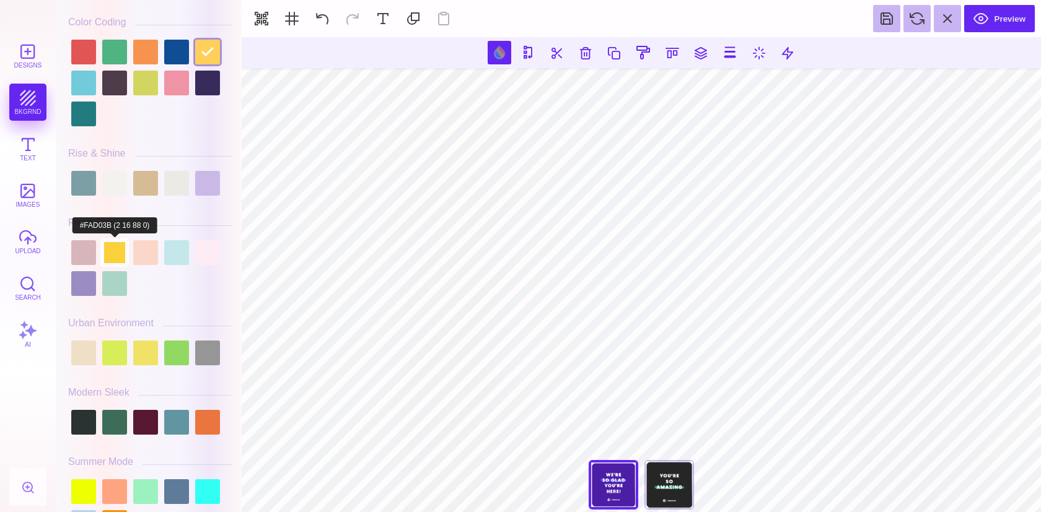
click at [116, 255] on div at bounding box center [114, 252] width 25 height 25
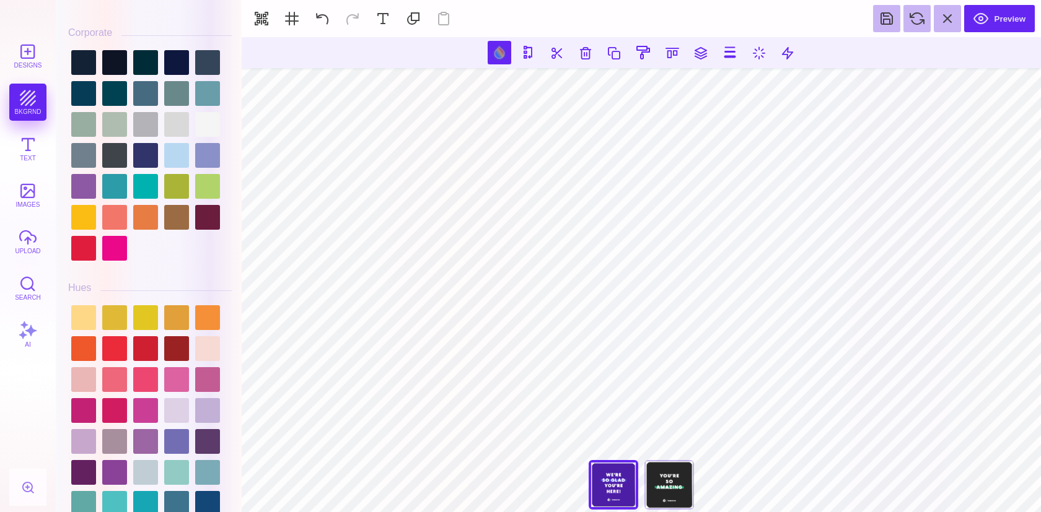
scroll to position [1452, 0]
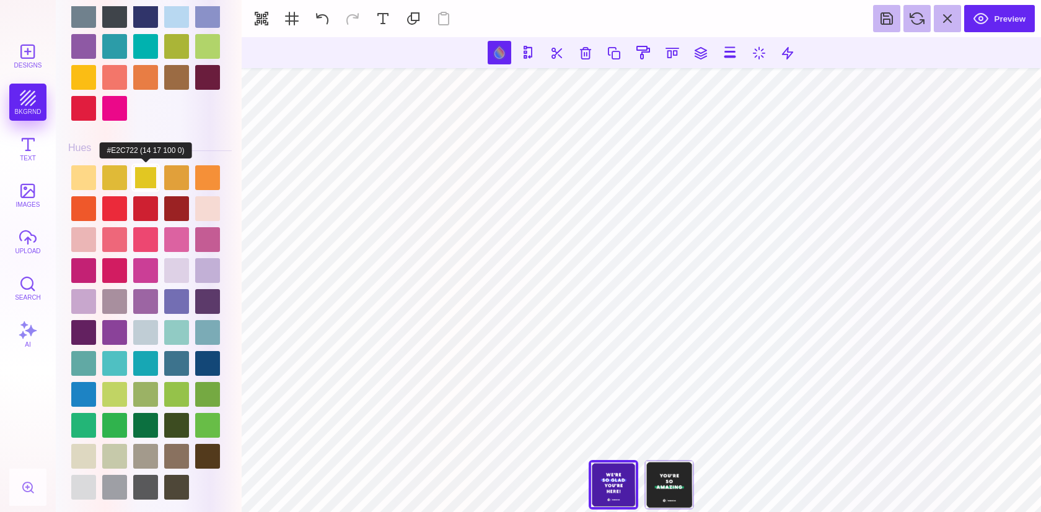
click at [139, 190] on div at bounding box center [145, 177] width 25 height 25
click at [113, 188] on div at bounding box center [114, 177] width 25 height 25
type input "#E0BA37"
click at [670, 478] on div "You're So Amazing" at bounding box center [669, 485] width 50 height 50
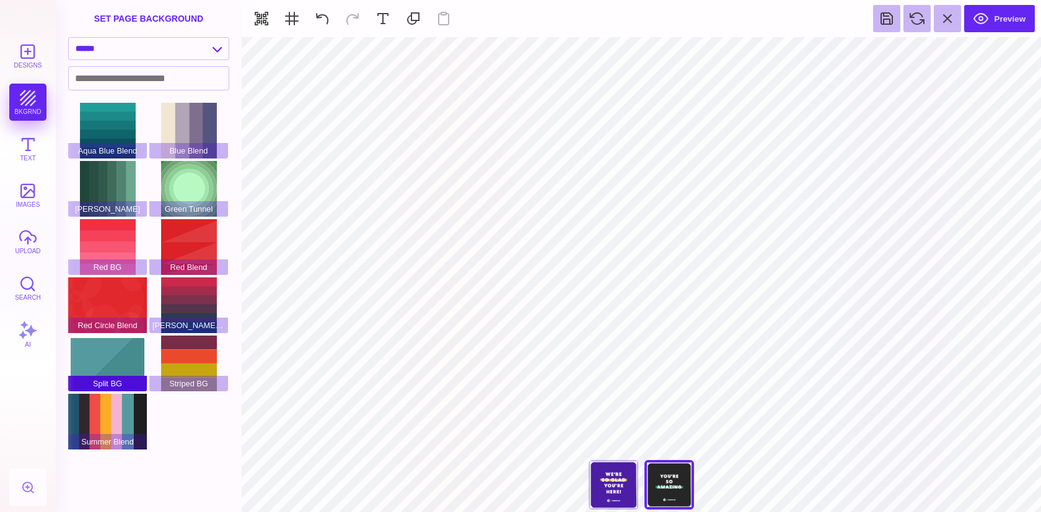
click at [76, 379] on span "Split BG" at bounding box center [107, 383] width 79 height 15
click at [128, 352] on div "Split BG" at bounding box center [107, 364] width 79 height 56
type input "#FFFFFF"
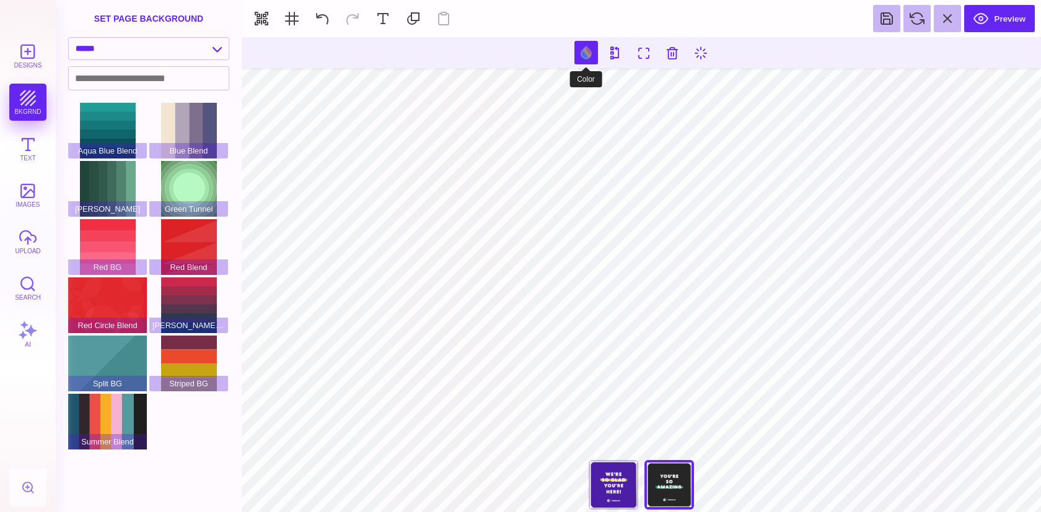
click at [589, 50] on button at bounding box center [586, 53] width 24 height 24
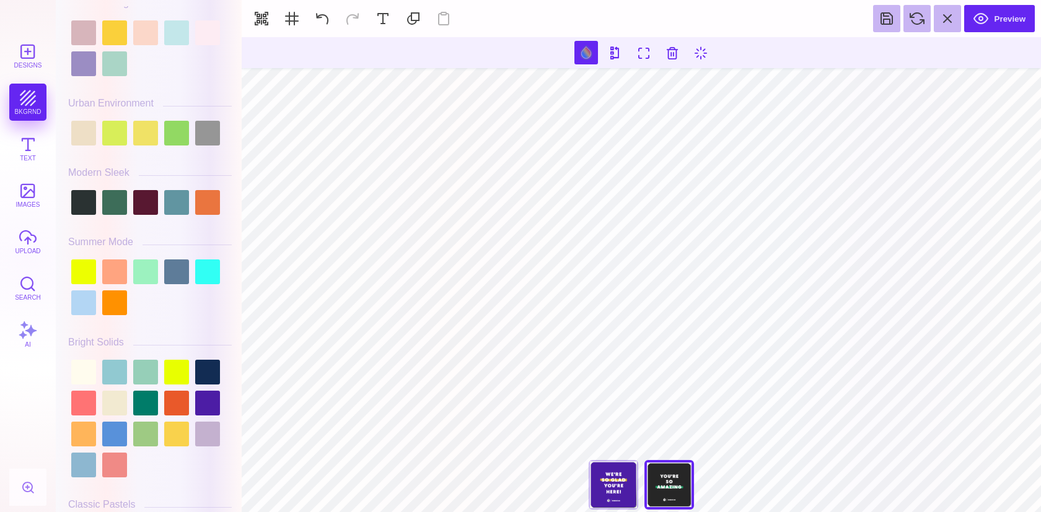
scroll to position [473, 0]
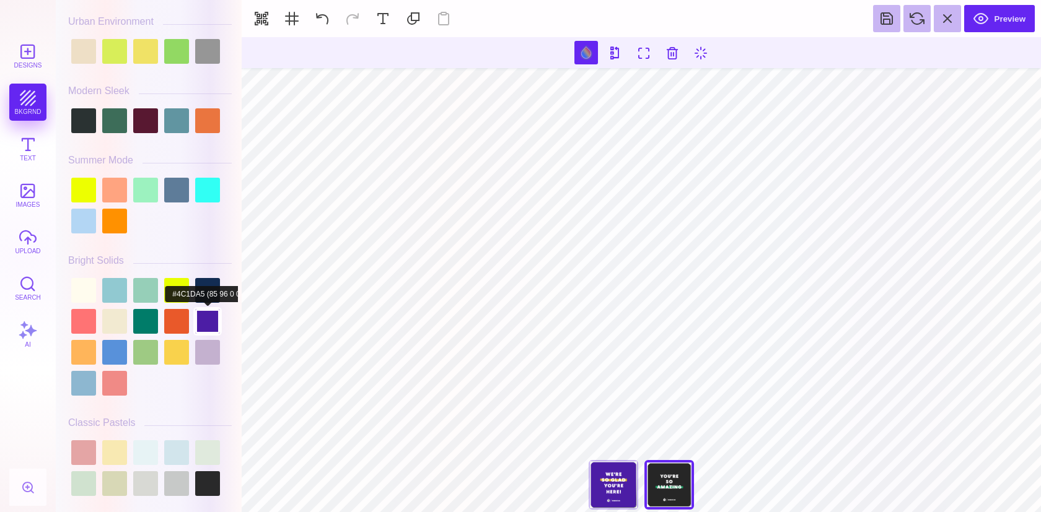
click at [209, 324] on div at bounding box center [207, 321] width 25 height 25
type input "#4C1DA5"
click at [617, 480] on div "We're So Glad You're Here" at bounding box center [614, 485] width 50 height 50
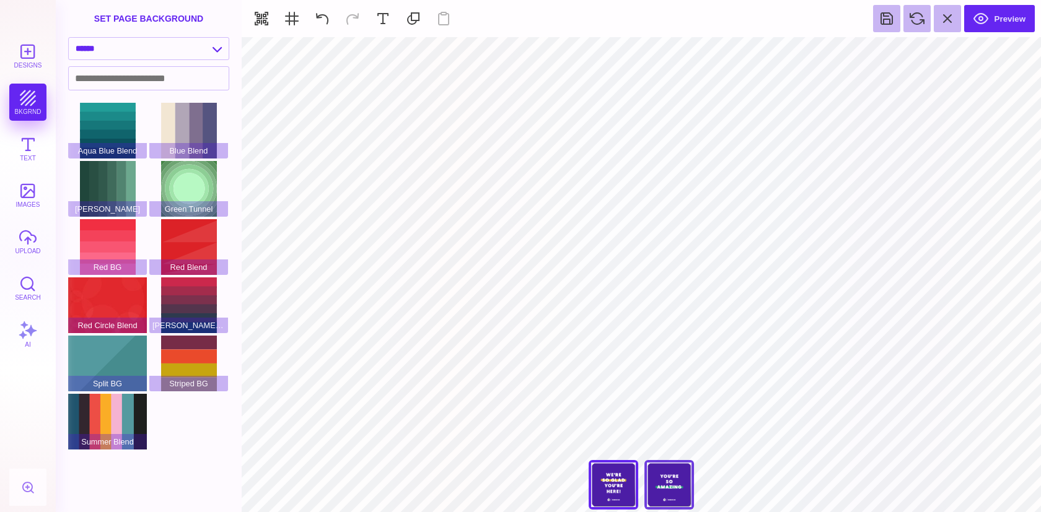
click at [664, 486] on div "You're So Amazing" at bounding box center [669, 485] width 50 height 50
type input "#22B473"
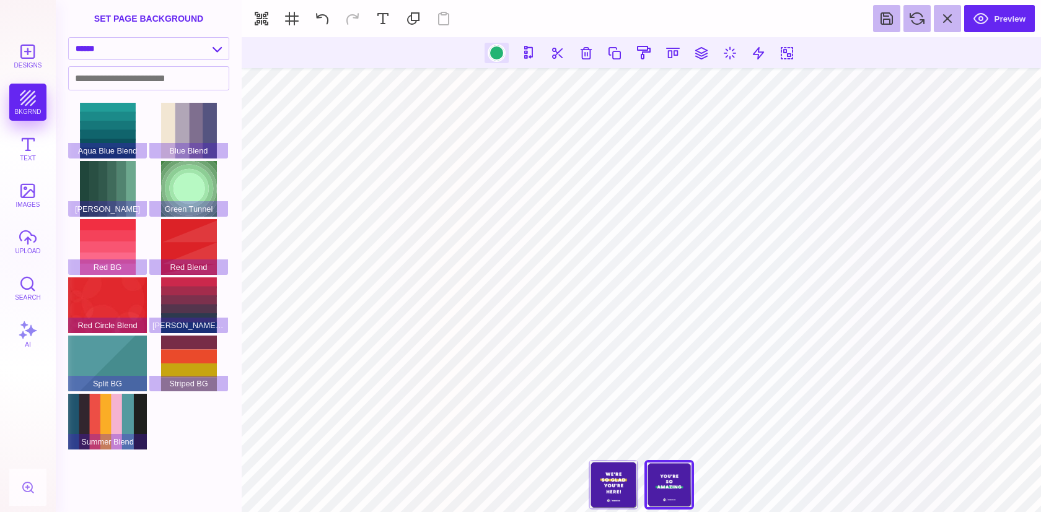
click at [490, 54] on div at bounding box center [496, 52] width 15 height 15
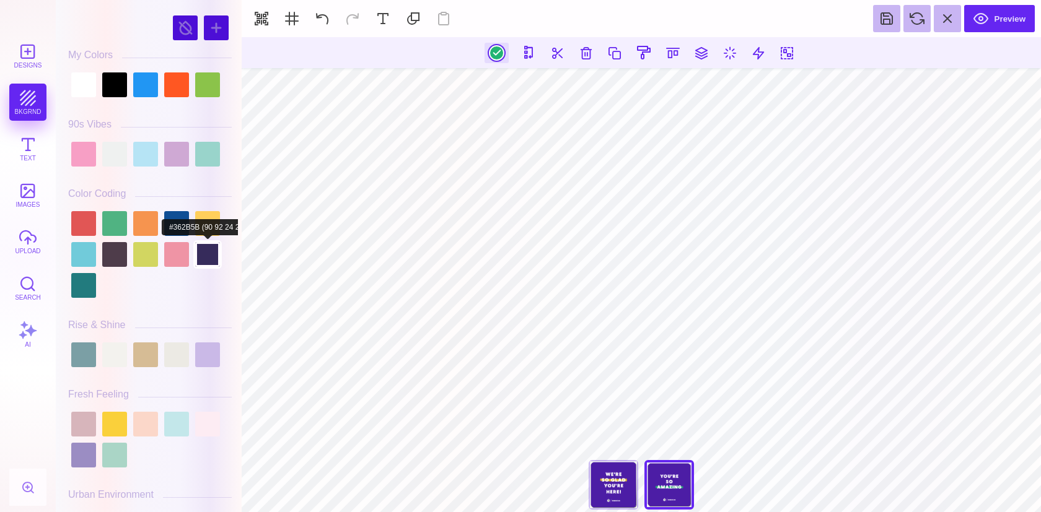
click at [209, 242] on div at bounding box center [207, 254] width 25 height 25
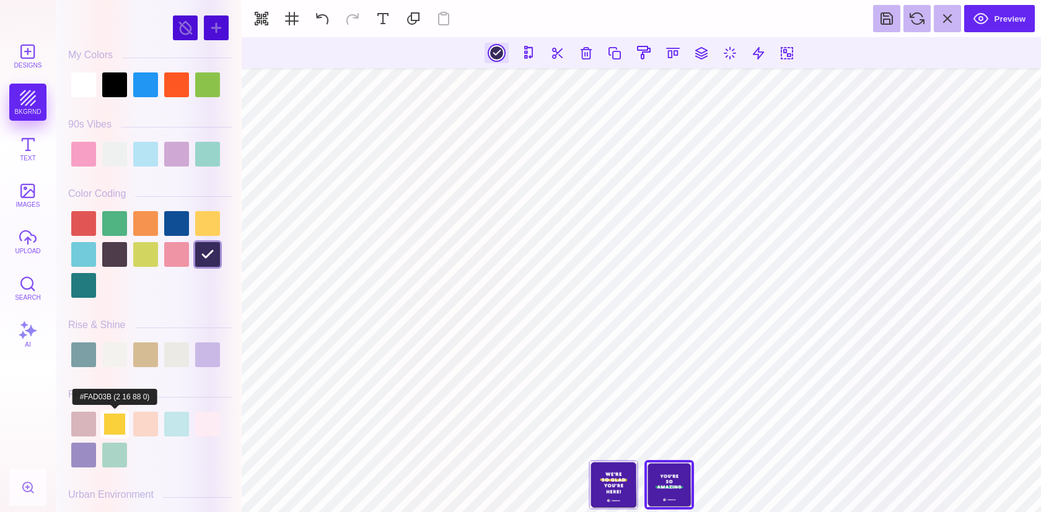
click at [113, 426] on div at bounding box center [114, 424] width 25 height 25
type input "#FAD03B"
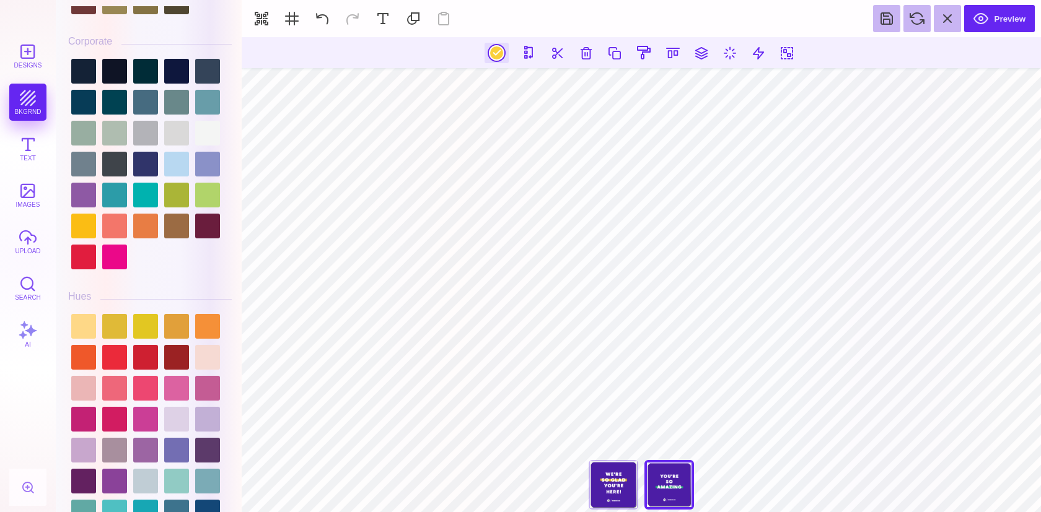
scroll to position [1410, 0]
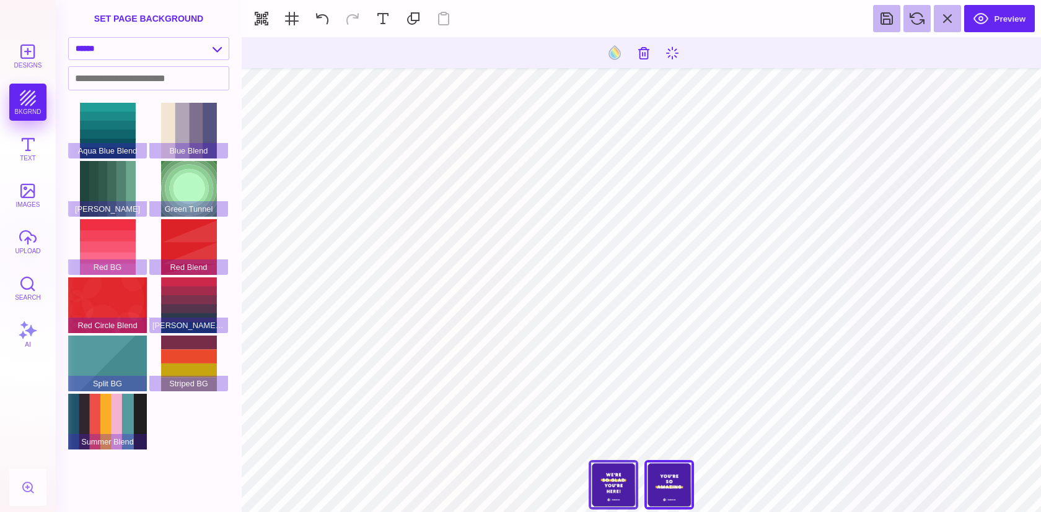
type input "#FFFFFF"
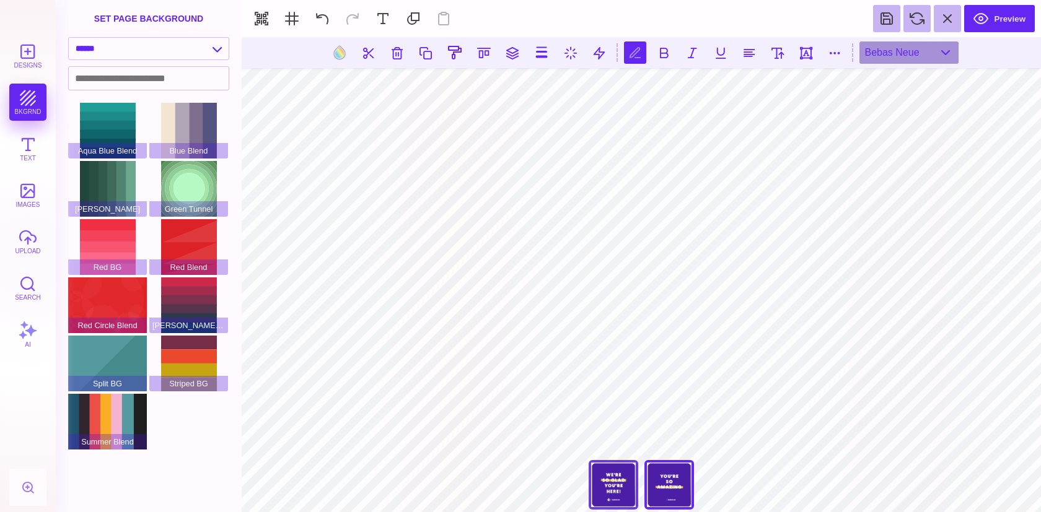
scroll to position [0, 2]
type textarea "**********"
click at [27, 189] on button "images" at bounding box center [27, 195] width 37 height 37
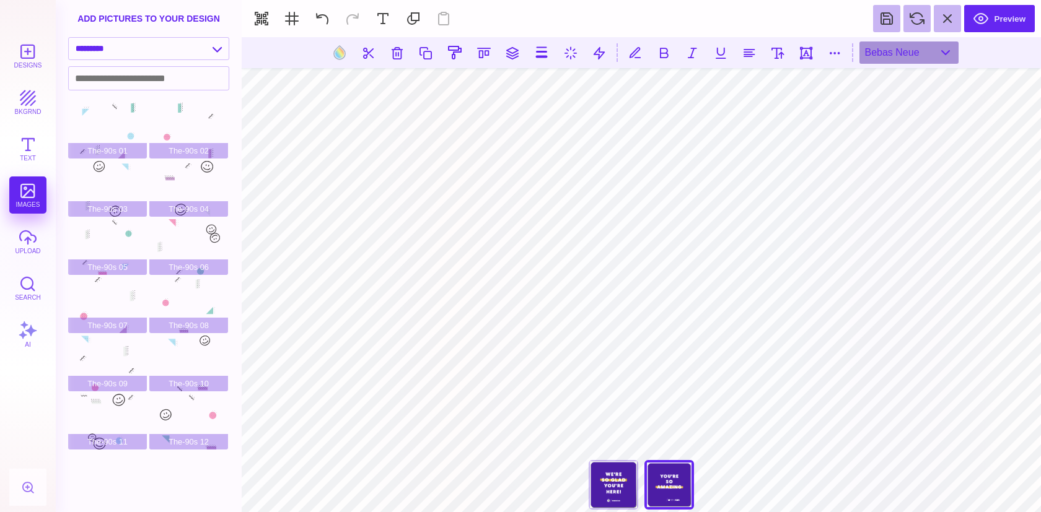
click at [17, 244] on button "upload" at bounding box center [27, 241] width 37 height 37
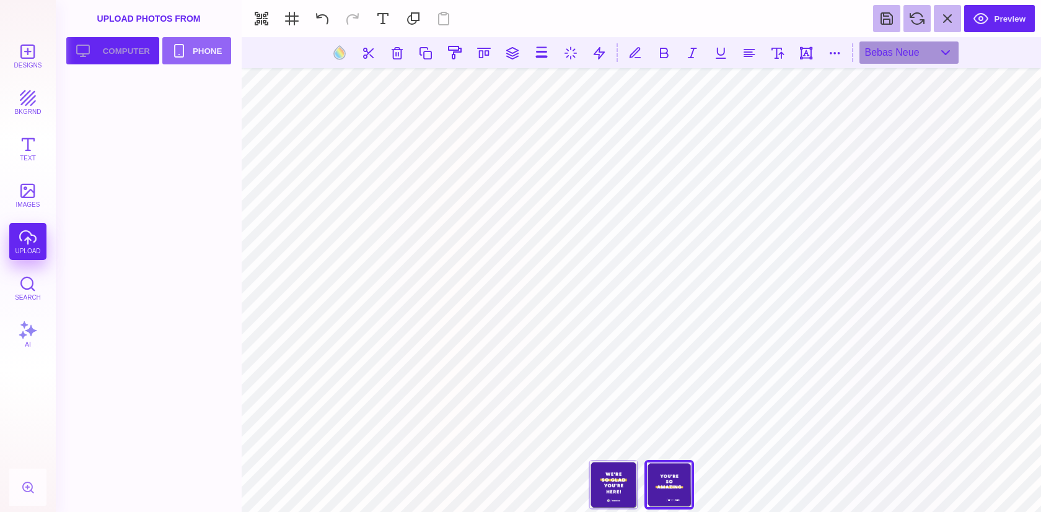
click at [113, 53] on button "Upload your artwork Computer" at bounding box center [112, 50] width 93 height 27
click at [102, 45] on button "Upload your artwork Computer" at bounding box center [112, 50] width 93 height 27
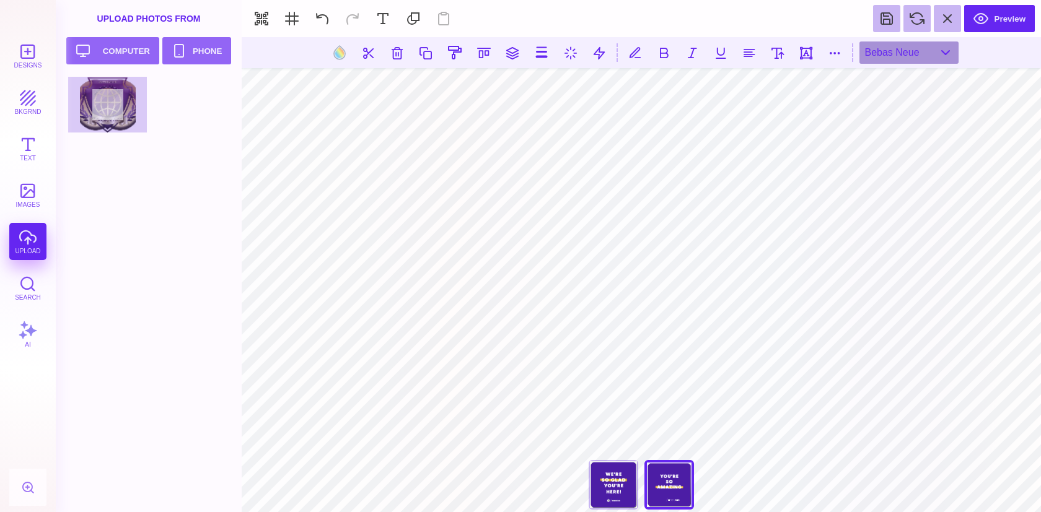
click at [115, 110] on div at bounding box center [152, 106] width 169 height 58
click at [135, 126] on div at bounding box center [152, 106] width 169 height 58
click at [115, 108] on div at bounding box center [107, 105] width 79 height 56
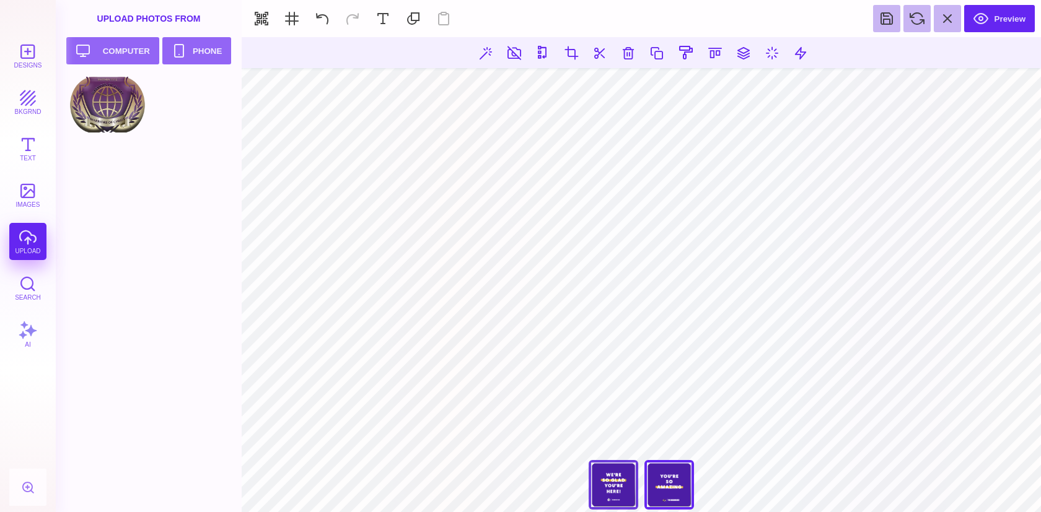
click at [607, 494] on div "We're So Glad You're Here" at bounding box center [614, 485] width 50 height 50
click at [683, 491] on div "You're So Amazing" at bounding box center [669, 485] width 50 height 50
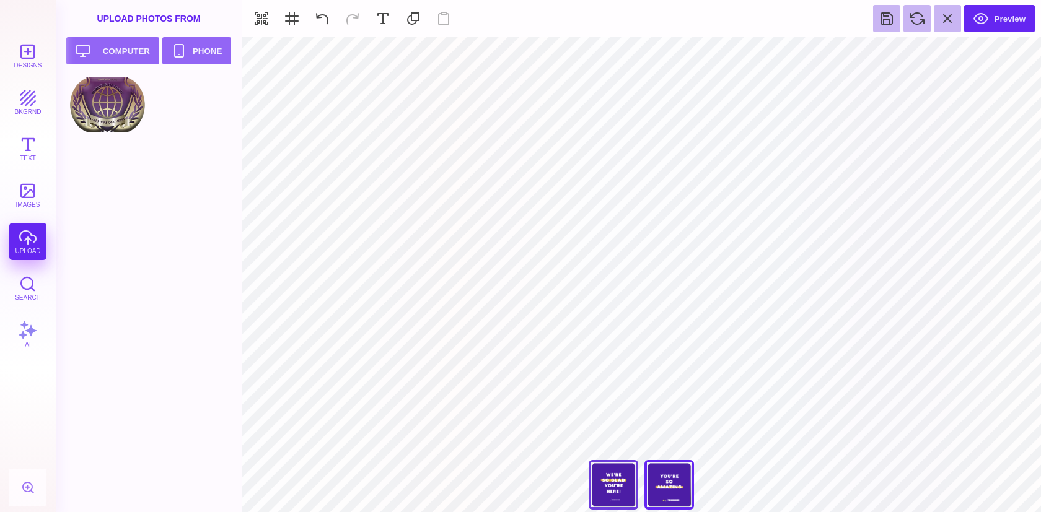
click at [617, 483] on div "We're So Glad You're Here" at bounding box center [614, 485] width 50 height 50
click at [117, 114] on div at bounding box center [107, 105] width 79 height 56
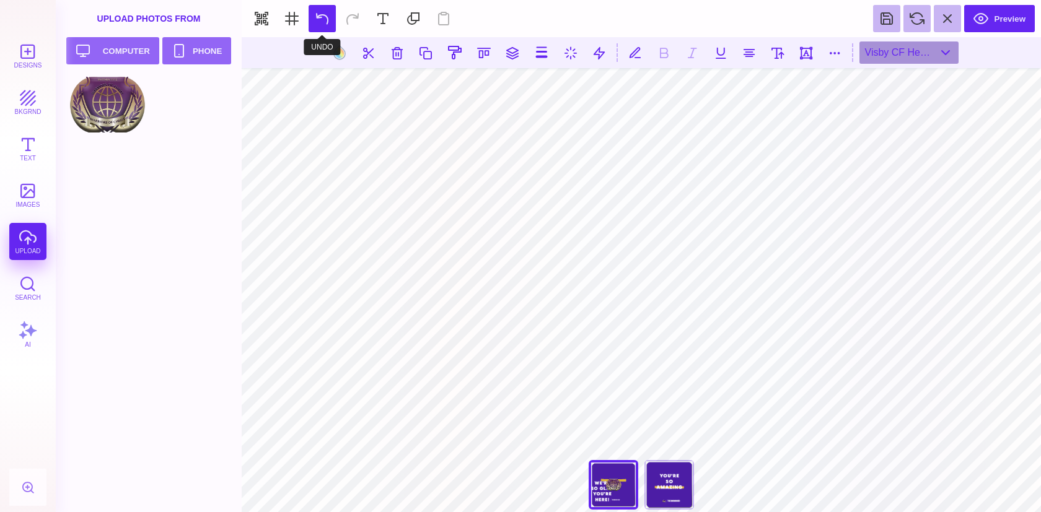
click at [315, 12] on button at bounding box center [322, 18] width 27 height 27
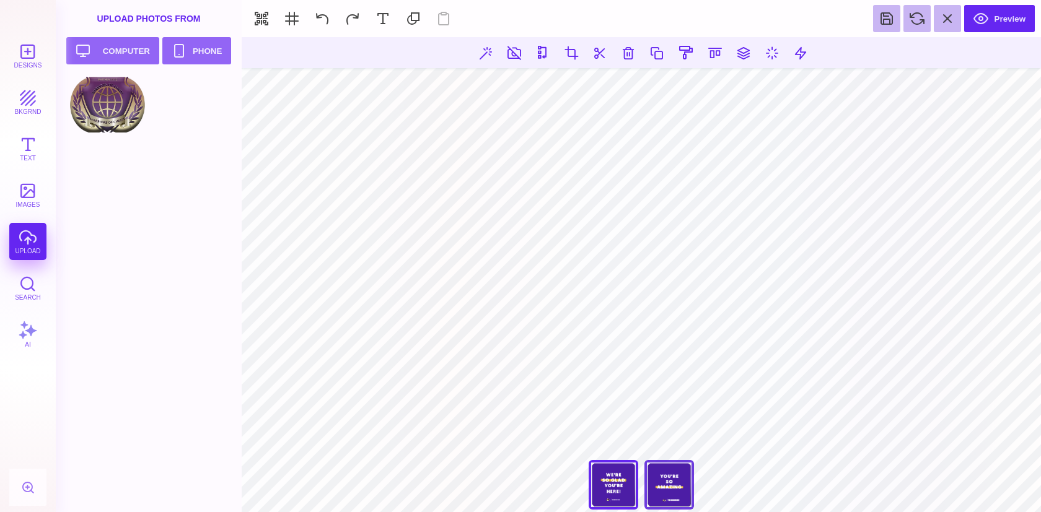
click at [657, 478] on div "You're So Amazing" at bounding box center [669, 485] width 50 height 50
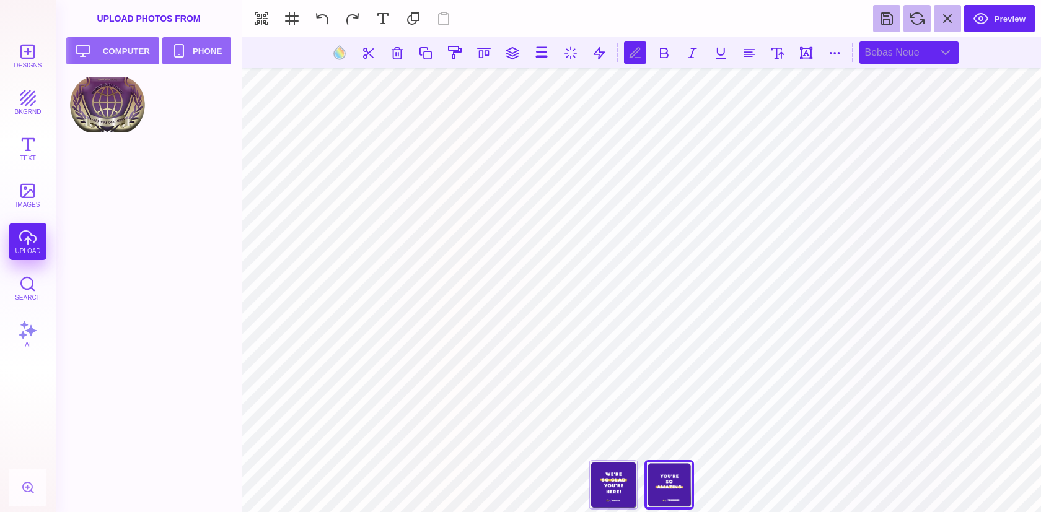
click at [948, 52] on div "Bebas Neue" at bounding box center [908, 53] width 99 height 22
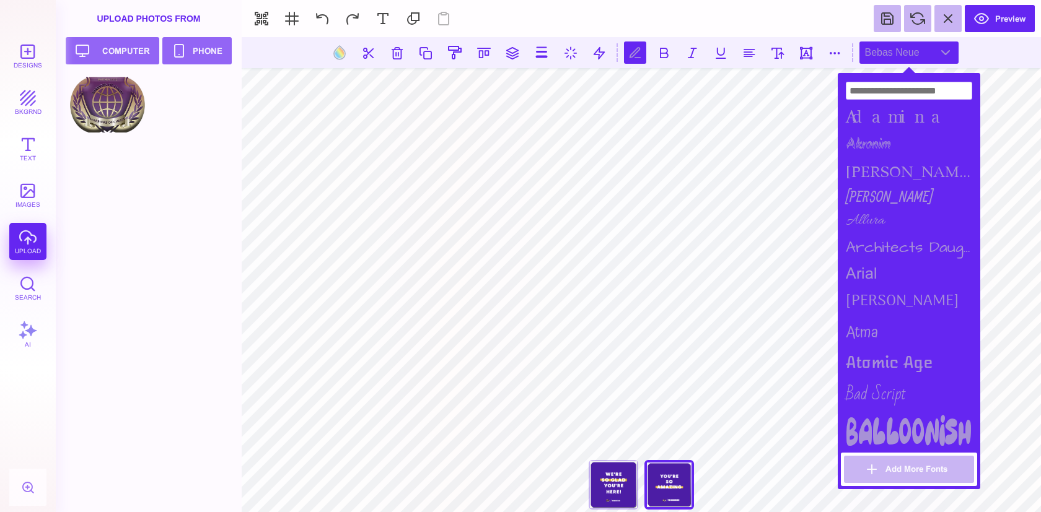
click at [948, 52] on div "Bebas Neue" at bounding box center [908, 53] width 99 height 22
click at [665, 480] on div "**********" at bounding box center [641, 488] width 124 height 56
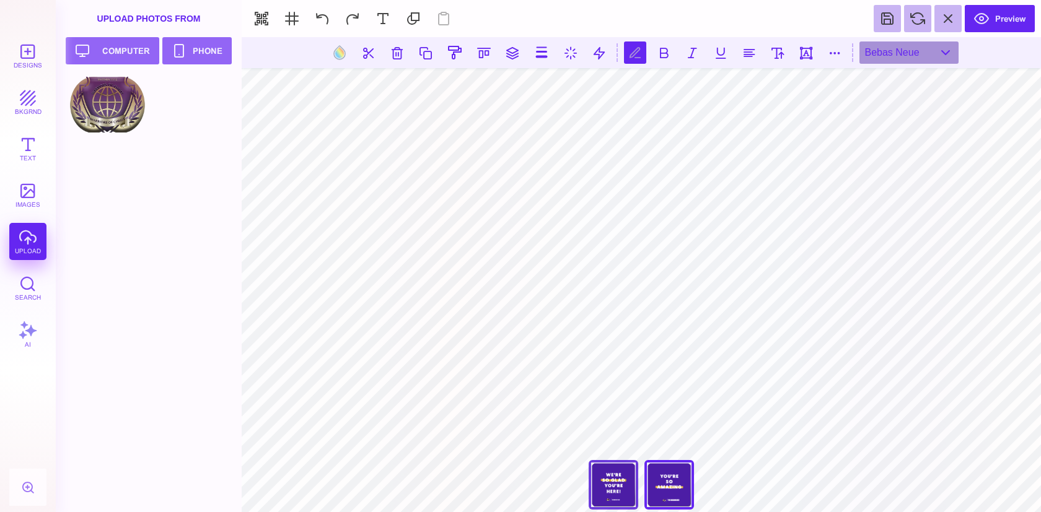
click at [615, 485] on div "We're So Glad You're Here" at bounding box center [614, 485] width 50 height 50
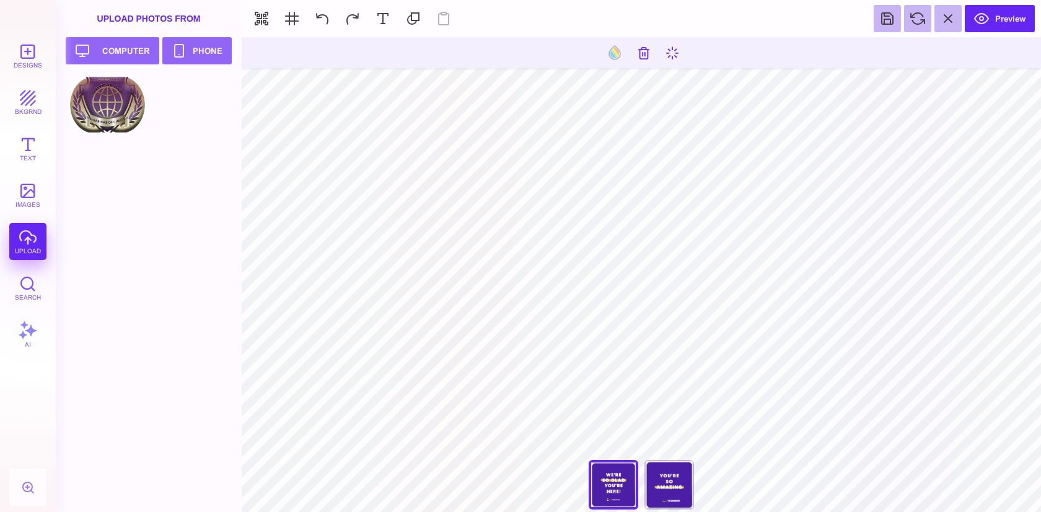
type input "#FFFFFF"
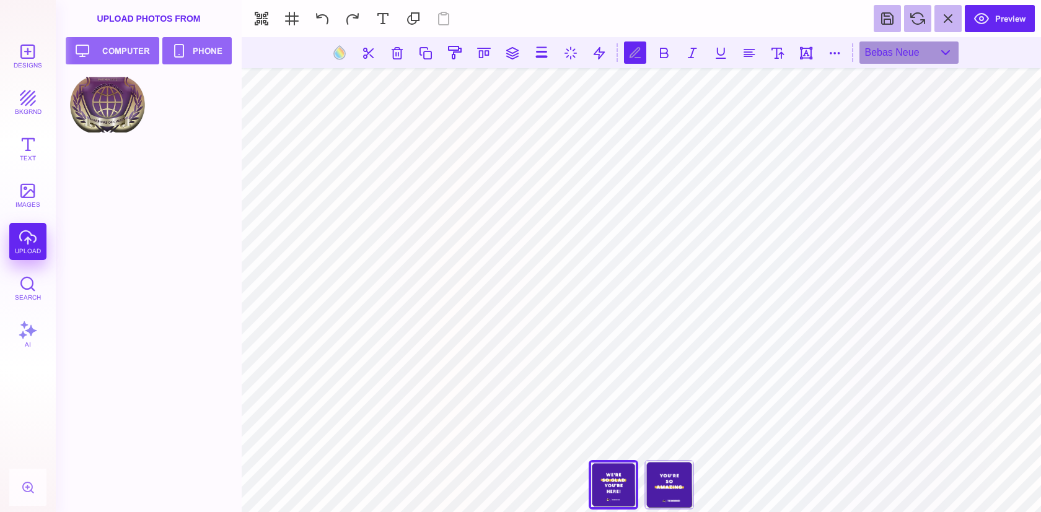
scroll to position [0, 0]
paste textarea
type textarea "**********"
click at [687, 472] on div "You're So Amazing" at bounding box center [669, 485] width 50 height 50
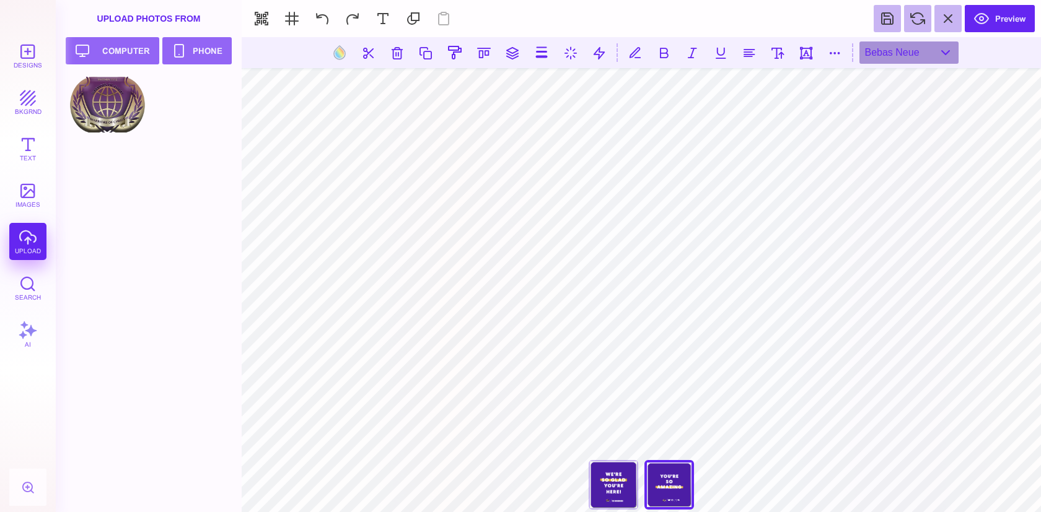
click at [622, 473] on div "We're So Glad You're Here" at bounding box center [614, 485] width 50 height 50
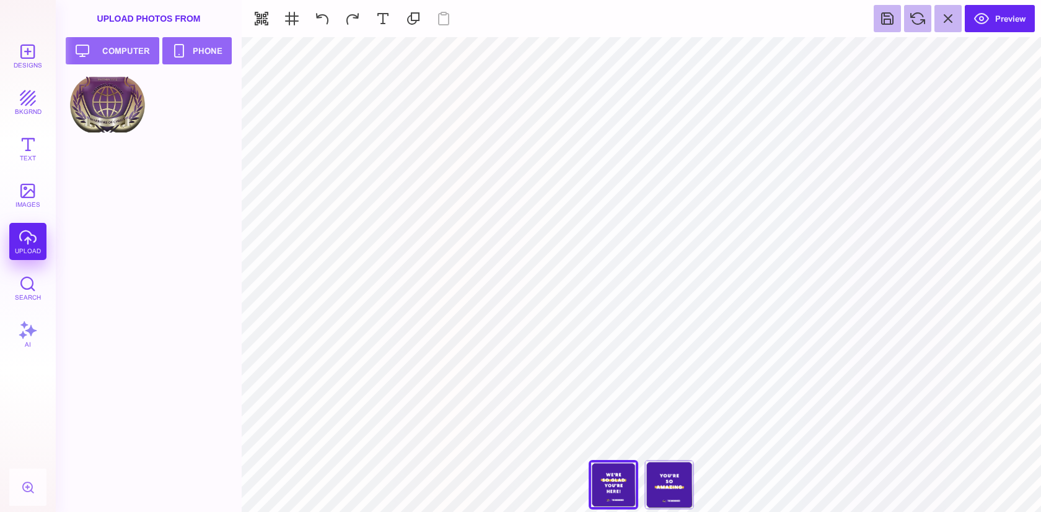
type input "#FFFFFF"
click at [670, 493] on div "You're So Amazing" at bounding box center [669, 485] width 50 height 50
click at [610, 477] on div "We're So Glad You're Here" at bounding box center [614, 485] width 50 height 50
click at [672, 478] on div "You're So Amazing" at bounding box center [669, 485] width 50 height 50
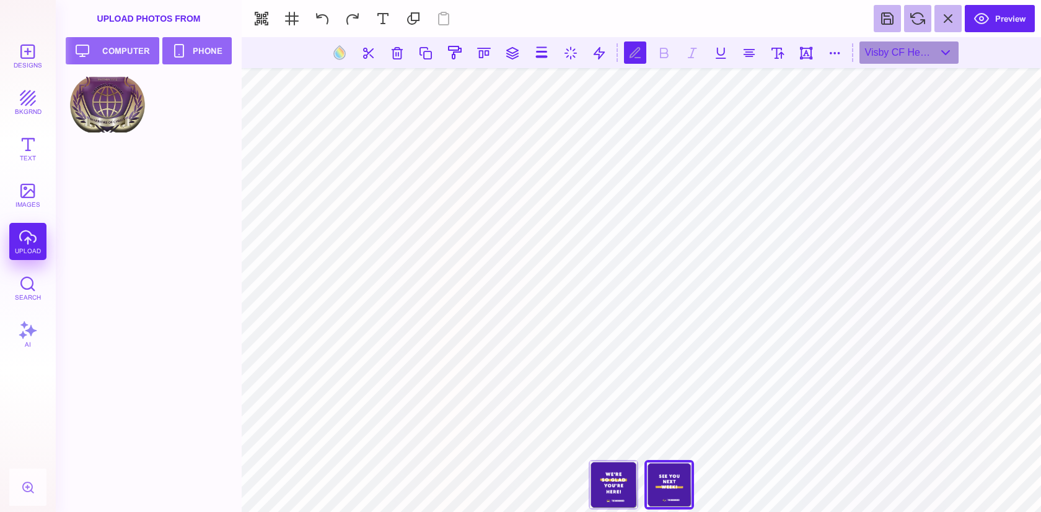
scroll to position [0, 2]
type textarea "******* ****** *******"
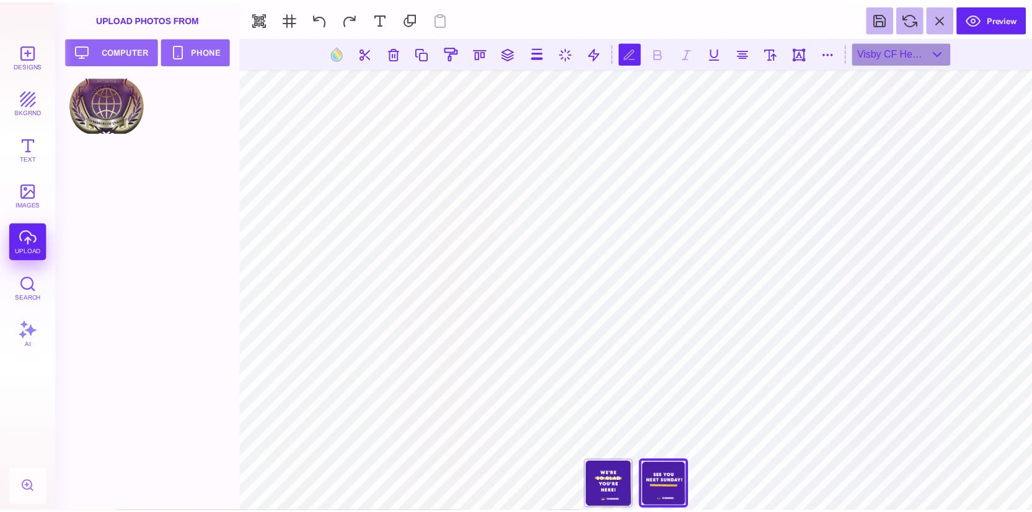
scroll to position [0, 1]
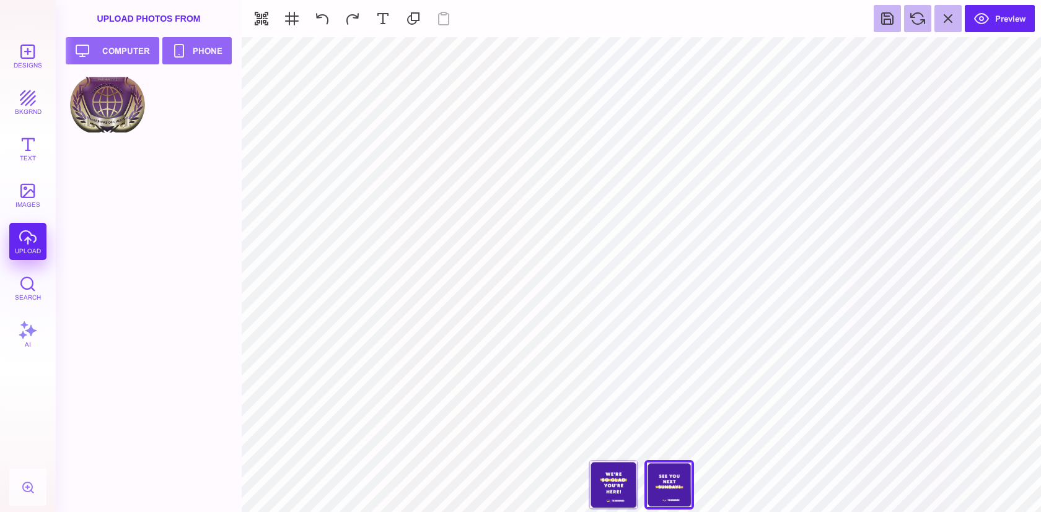
type input "#4C1DA5"
click at [630, 486] on div "We're So Glad You're Here" at bounding box center [614, 485] width 50 height 50
click at [664, 488] on div "You're So Amazing" at bounding box center [669, 485] width 50 height 50
type input "****"
click at [885, 16] on button at bounding box center [887, 18] width 27 height 27
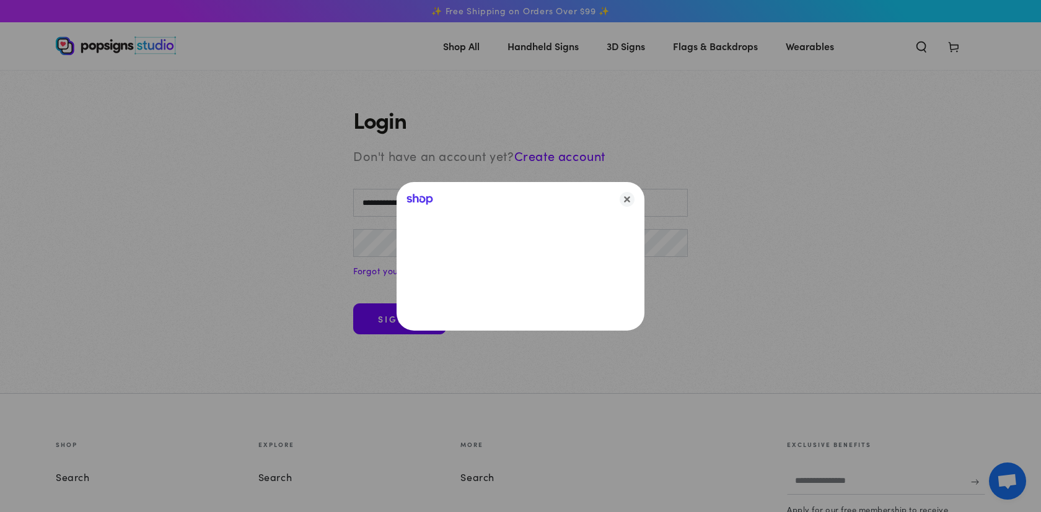
type input "**********"
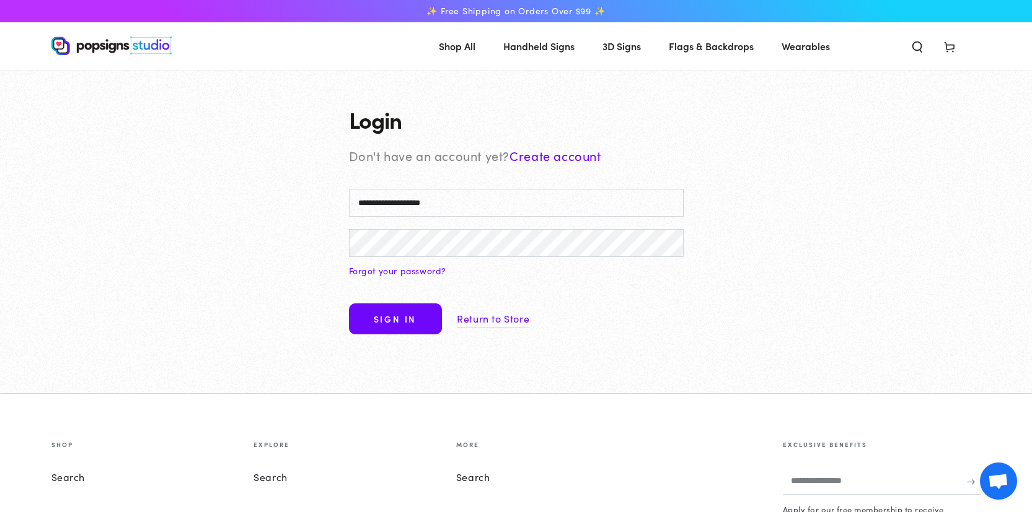
click at [538, 223] on form "**********" at bounding box center [516, 266] width 335 height 155
click at [349, 304] on button "Sign in" at bounding box center [395, 319] width 93 height 31
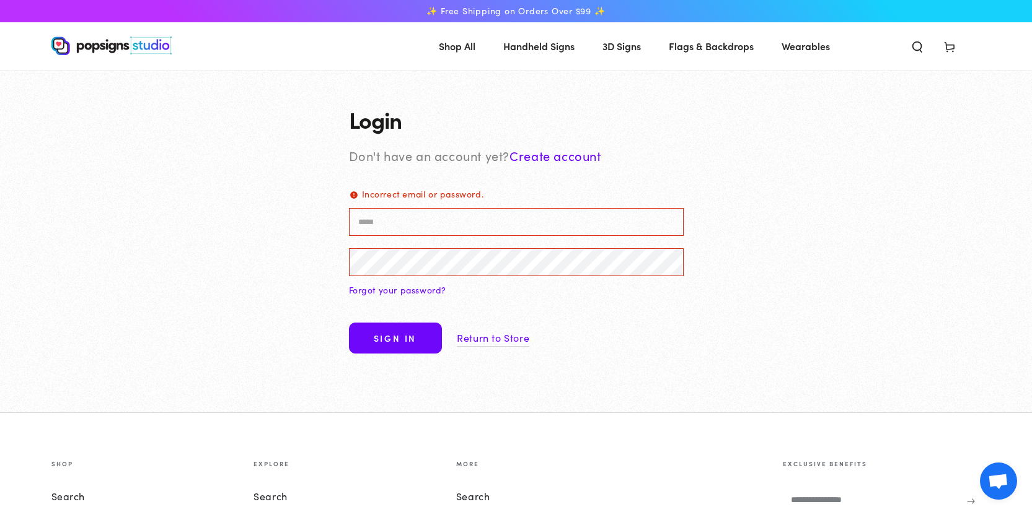
click at [512, 232] on input "Email Incorrect email or password." at bounding box center [516, 222] width 335 height 28
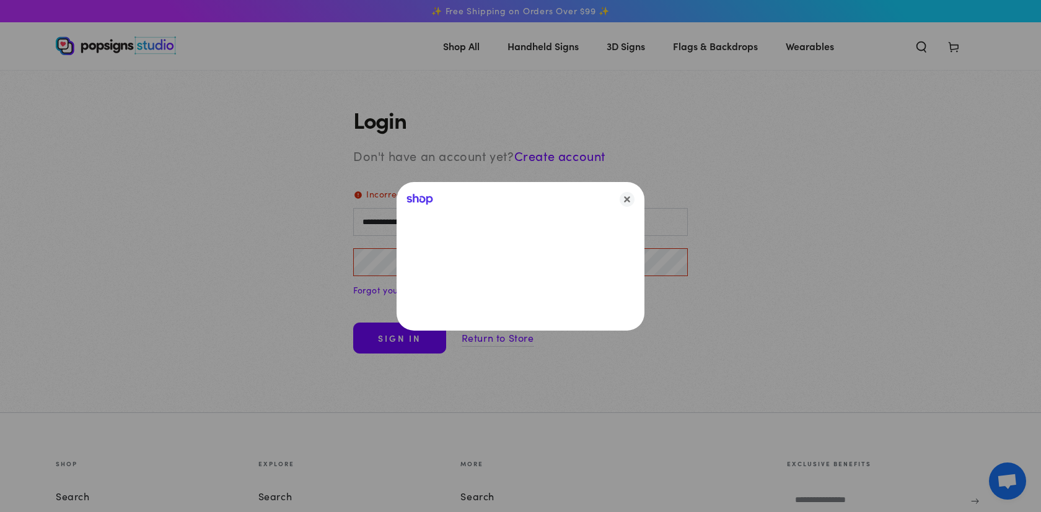
type input "**********"
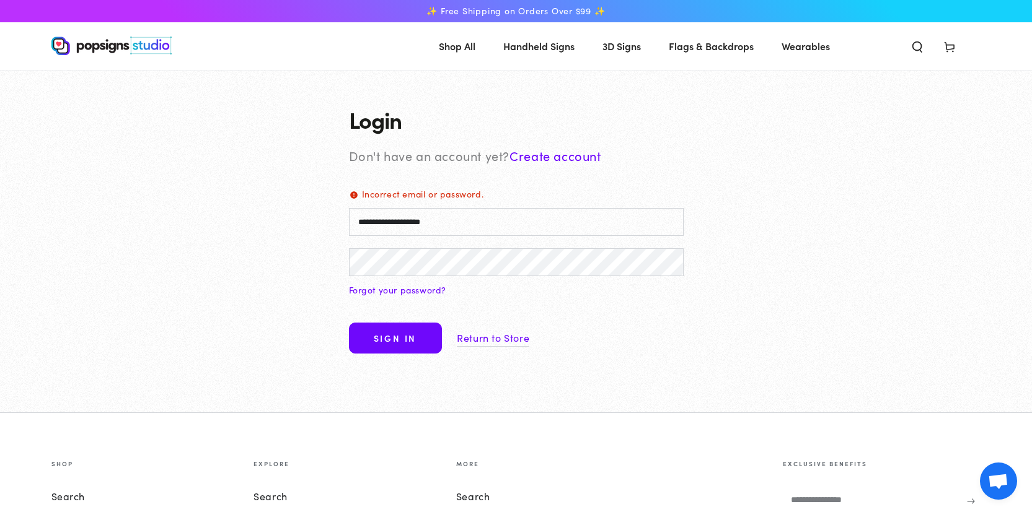
click at [349, 323] on button "Sign in" at bounding box center [395, 338] width 93 height 31
click at [424, 338] on button "Sign in" at bounding box center [395, 338] width 93 height 31
click at [401, 340] on button "Sign in" at bounding box center [395, 338] width 93 height 31
click at [525, 288] on form "**********" at bounding box center [516, 276] width 335 height 174
click at [502, 229] on input "**********" at bounding box center [516, 222] width 335 height 28
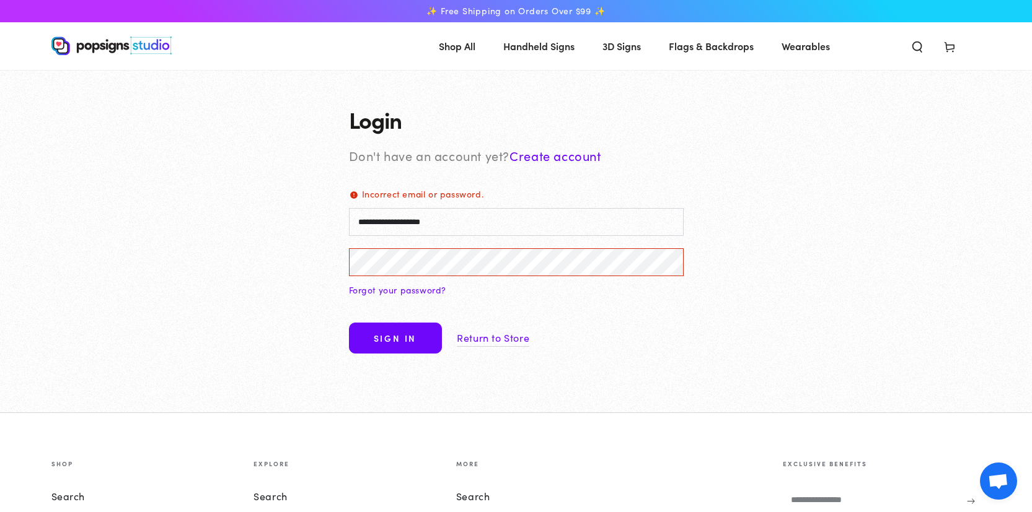
click at [415, 289] on link "Forgot your password?" at bounding box center [398, 290] width 98 height 15
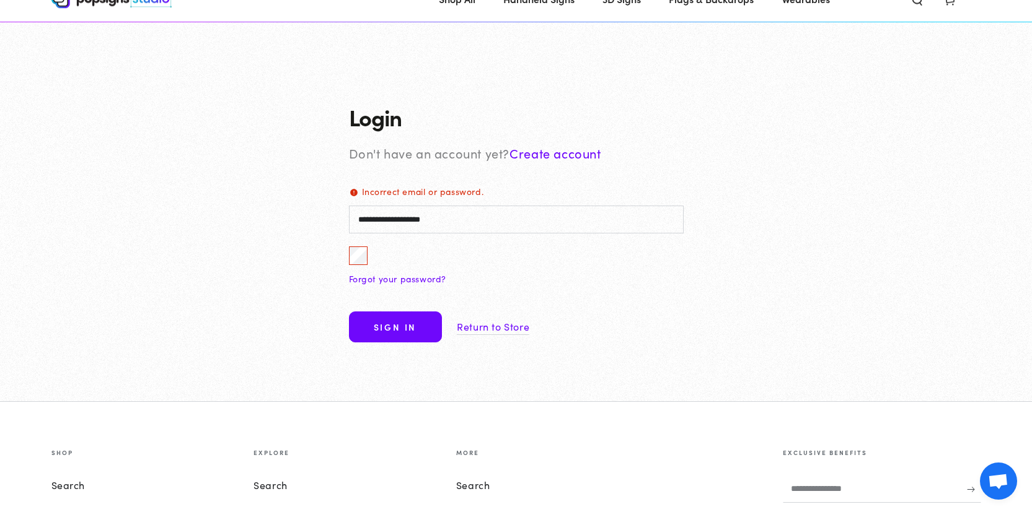
scroll to position [101, 0]
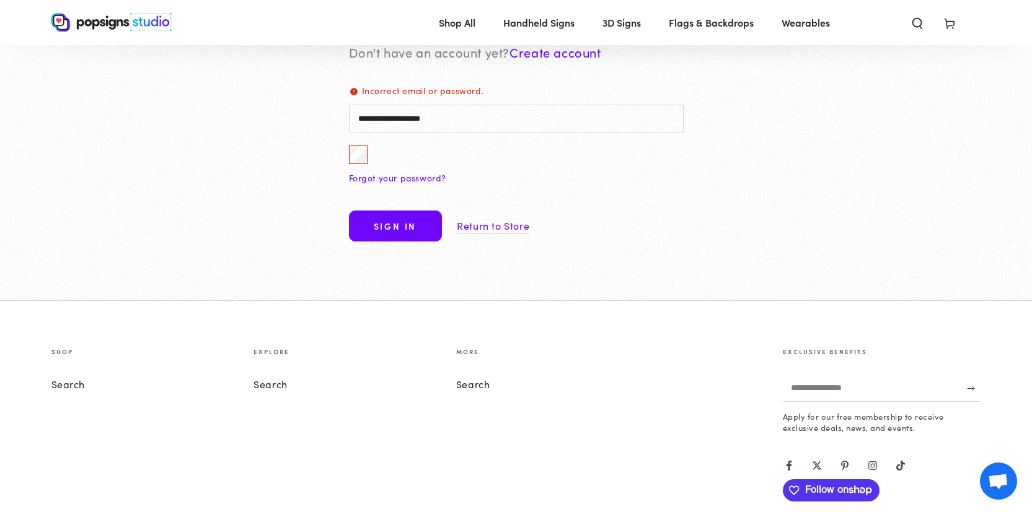
click at [0, 0] on input "Email" at bounding box center [0, 0] width 0 height 0
type input "**********"
click at [0, 0] on button "Submit" at bounding box center [0, 0] width 0 height 0
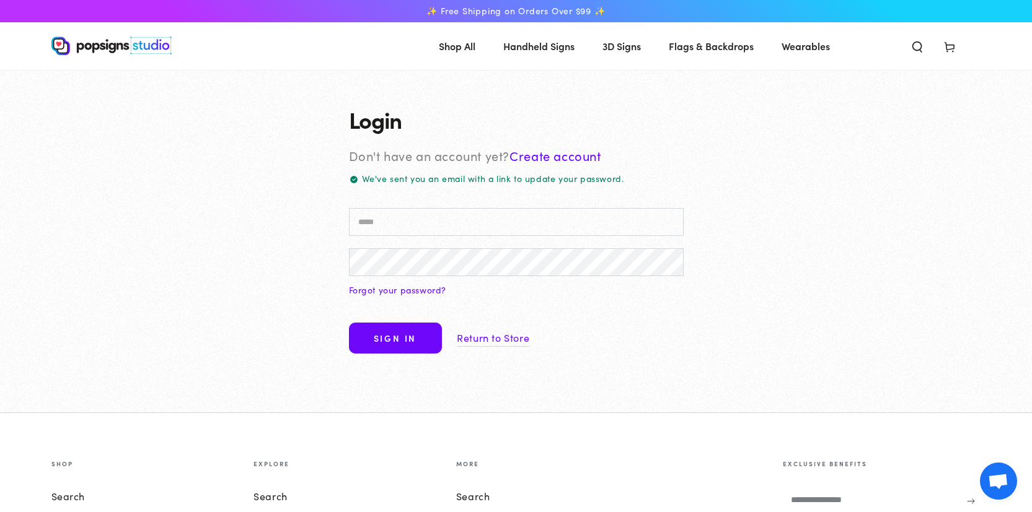
click at [416, 228] on input "Email" at bounding box center [516, 222] width 335 height 28
type input "*"
